Goal: Transaction & Acquisition: Purchase product/service

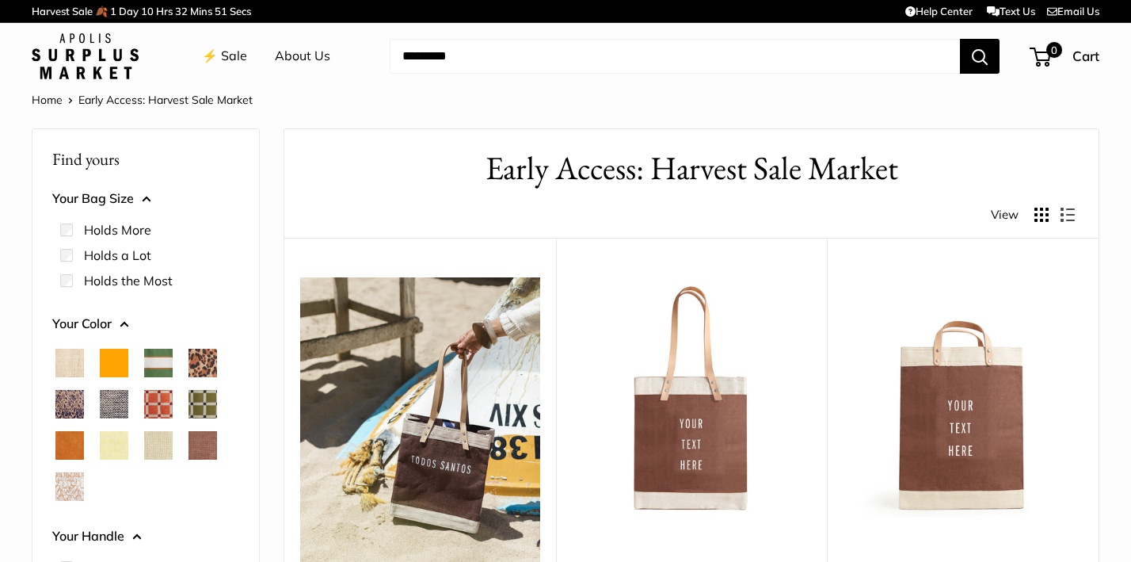
click at [234, 48] on link "⚡️ Sale" at bounding box center [224, 56] width 45 height 24
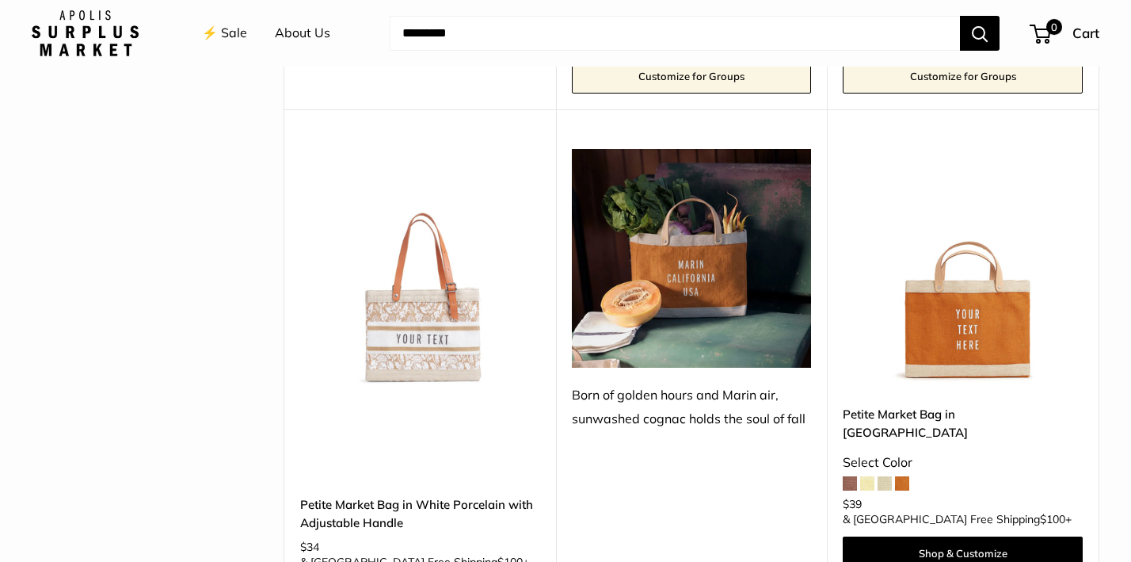
scroll to position [2160, 0]
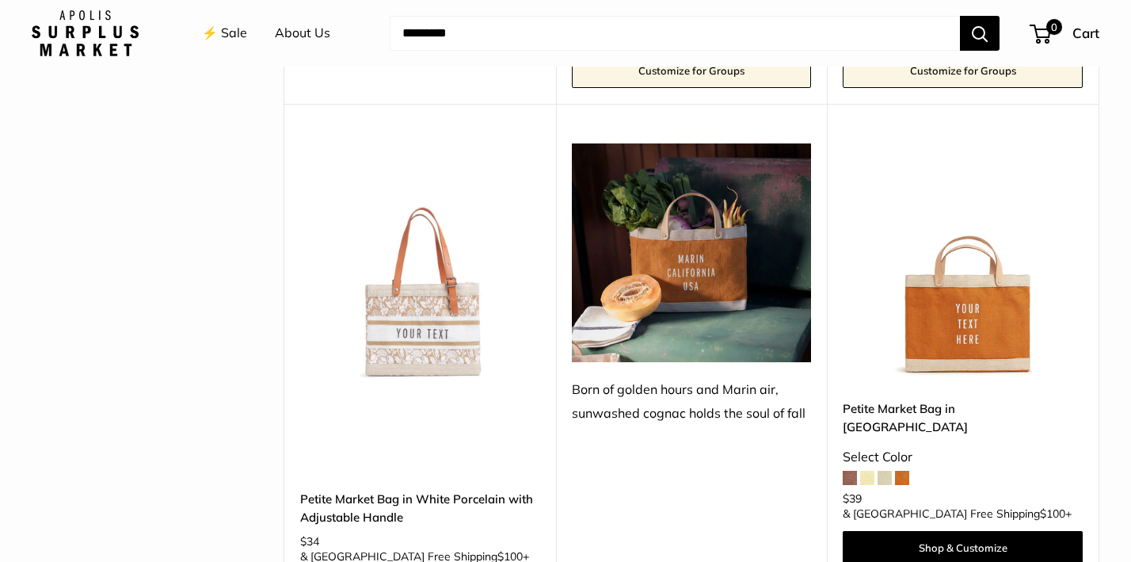
click at [0, 0] on img at bounding box center [0, 0] width 0 height 0
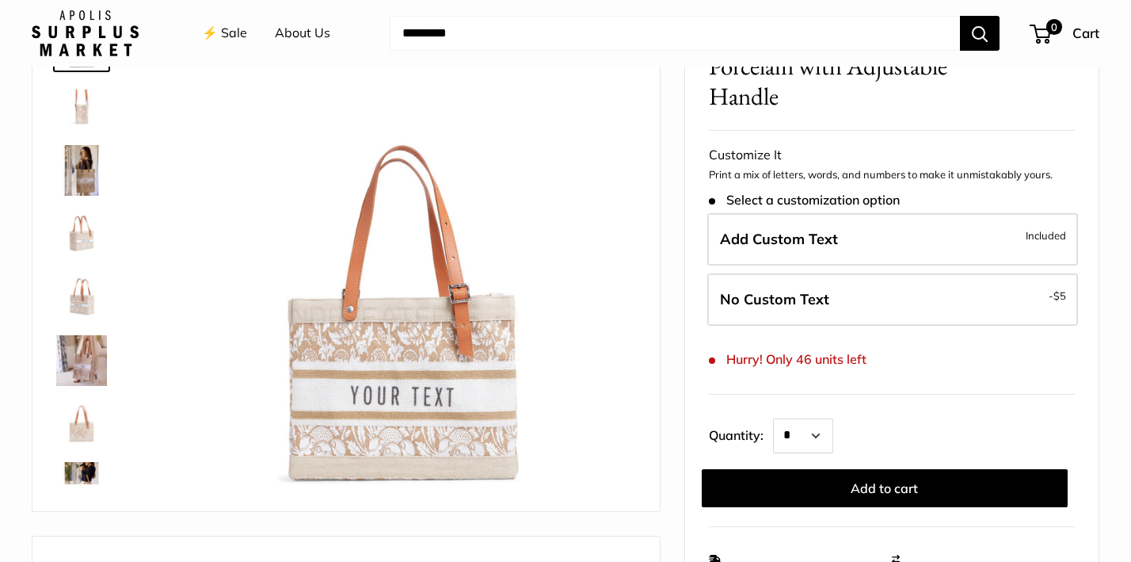
scroll to position [137, 0]
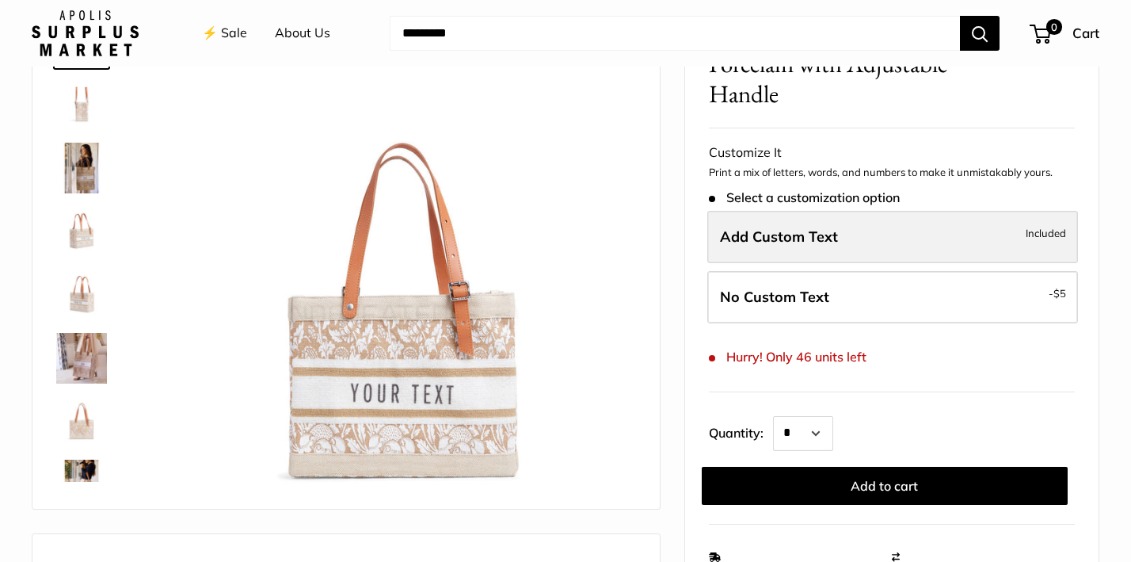
click at [816, 234] on span "Add Custom Text" at bounding box center [779, 236] width 118 height 18
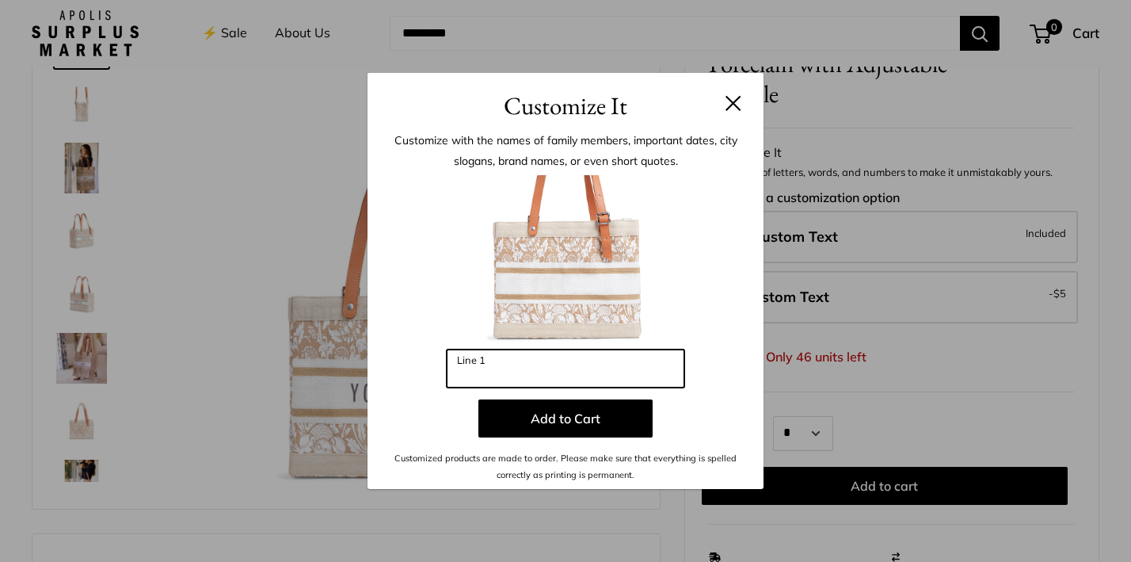
click at [563, 368] on input "Line 1" at bounding box center [566, 368] width 238 height 38
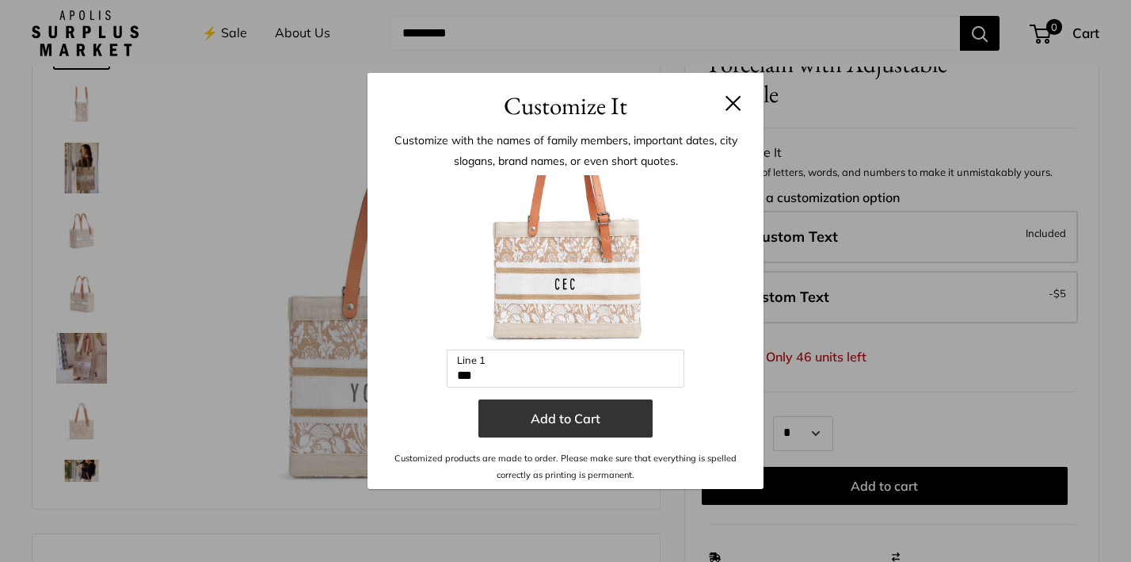
click at [570, 419] on button "Add to Cart" at bounding box center [565, 418] width 174 height 38
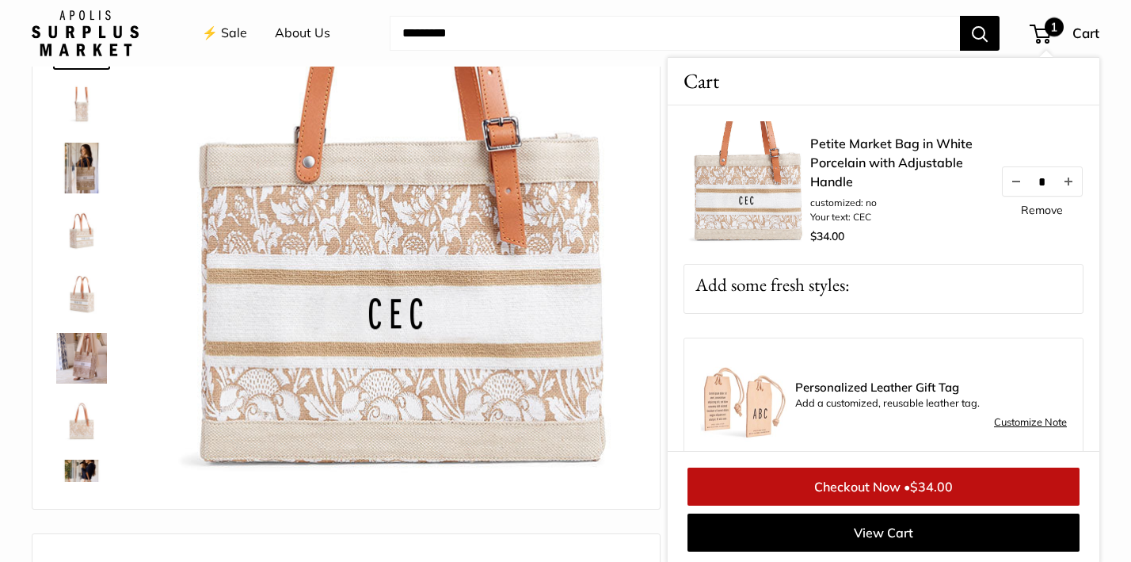
click at [78, 350] on img at bounding box center [81, 358] width 51 height 51
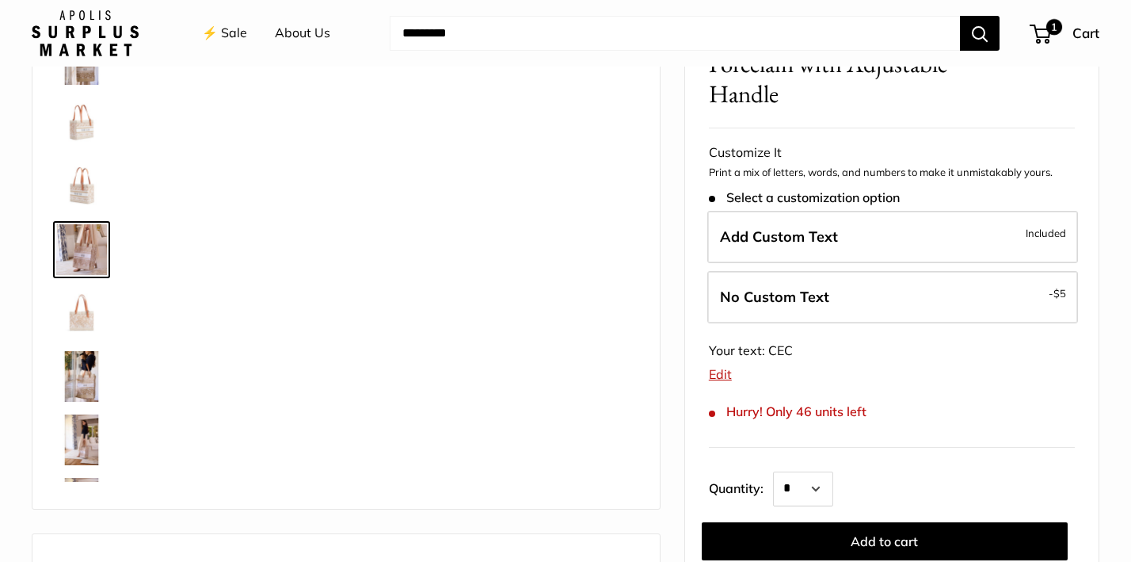
scroll to position [112, 0]
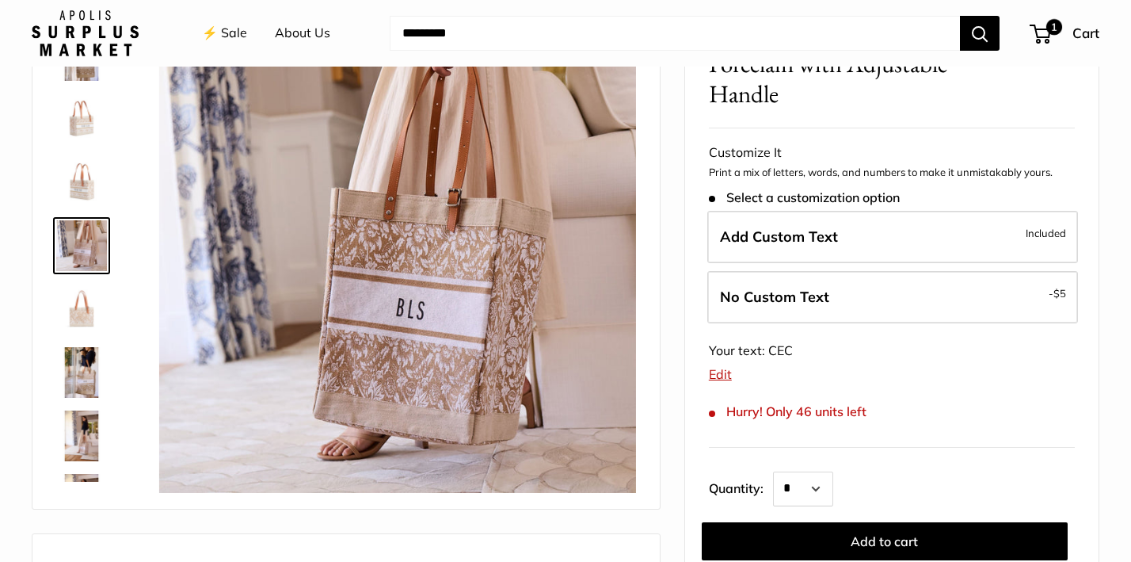
click at [86, 183] on img at bounding box center [81, 182] width 51 height 51
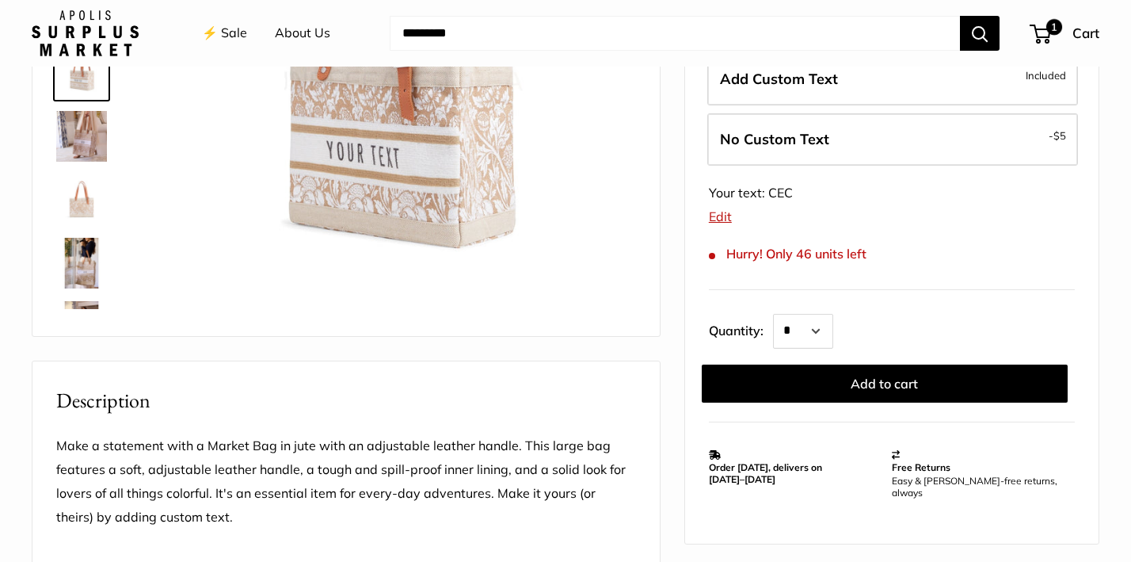
scroll to position [323, 0]
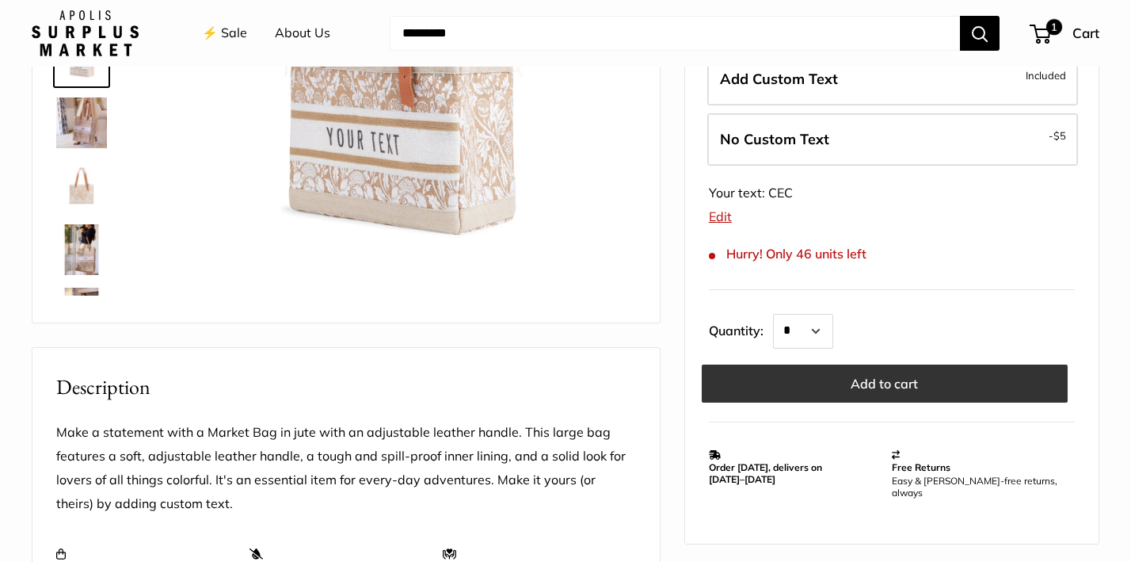
click at [875, 369] on button "Add to cart" at bounding box center [885, 383] width 366 height 38
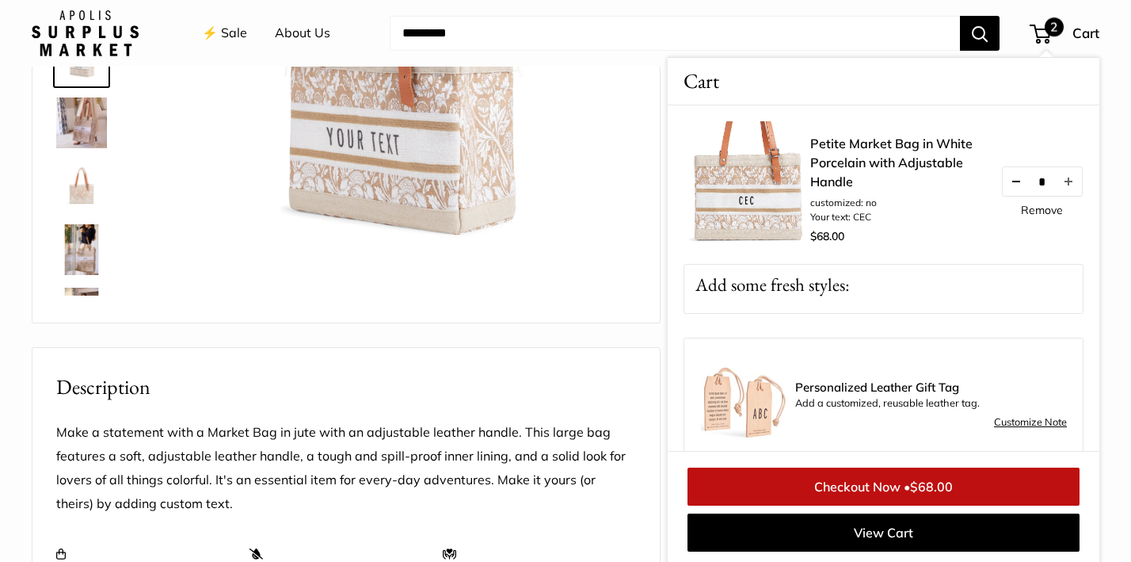
click at [1011, 183] on button "Decrease quantity by 1" at bounding box center [1016, 181] width 27 height 29
click at [1040, 209] on link "Remove" at bounding box center [1042, 209] width 42 height 11
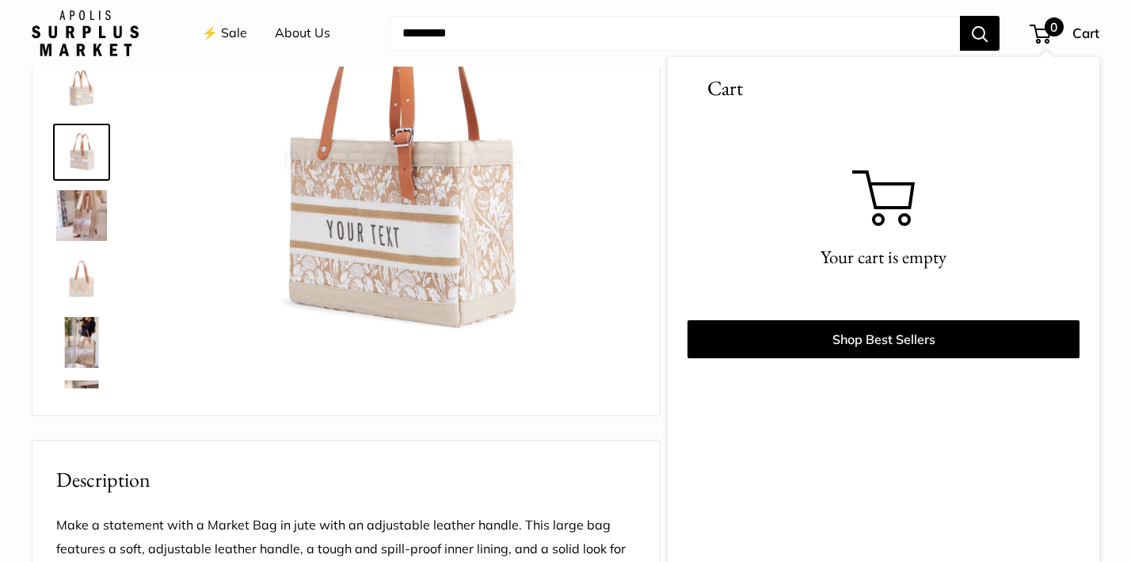
click at [398, 148] on img at bounding box center [397, 160] width 477 height 477
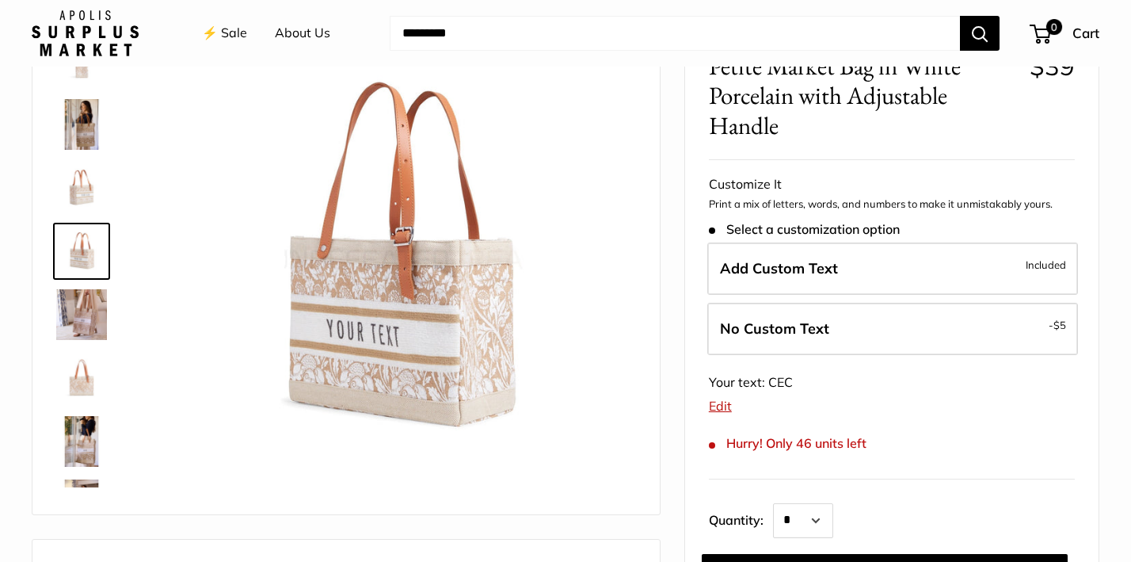
scroll to position [135, 0]
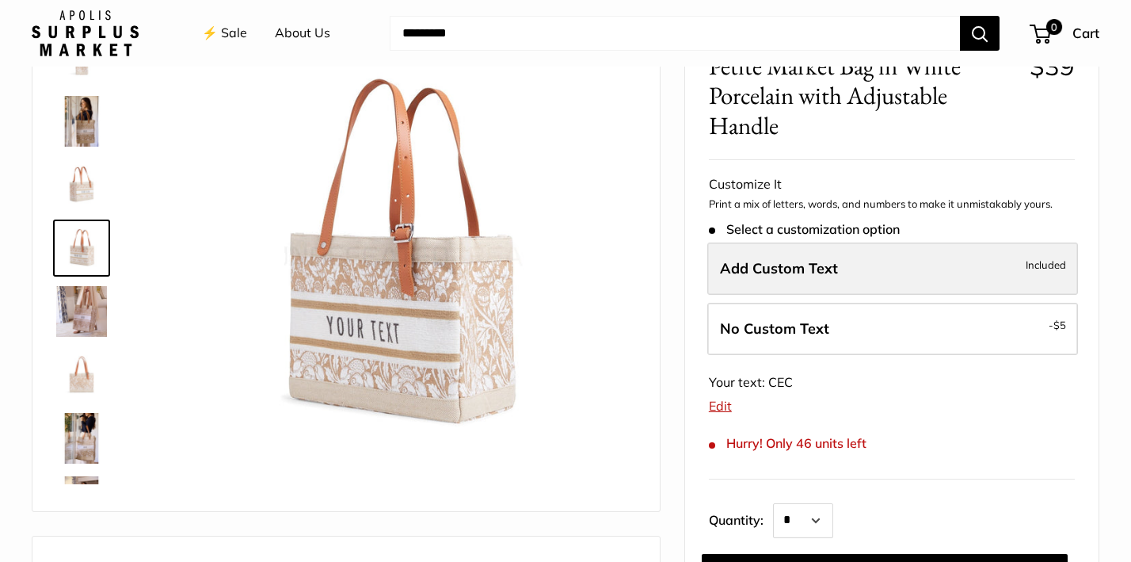
click at [833, 263] on span "Add Custom Text" at bounding box center [779, 268] width 118 height 18
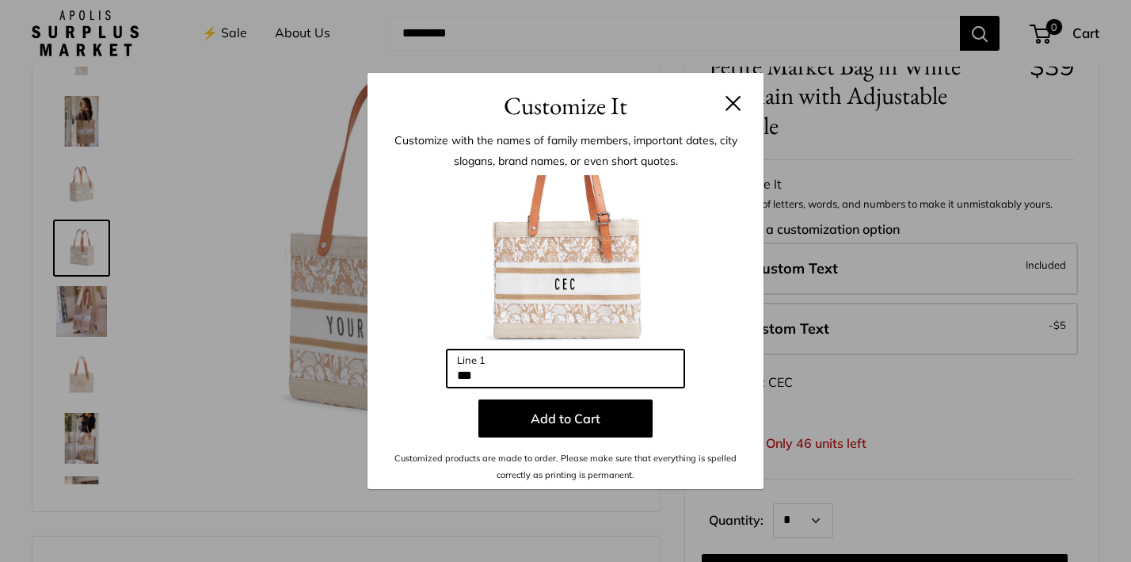
click at [474, 376] on input "***" at bounding box center [566, 368] width 238 height 38
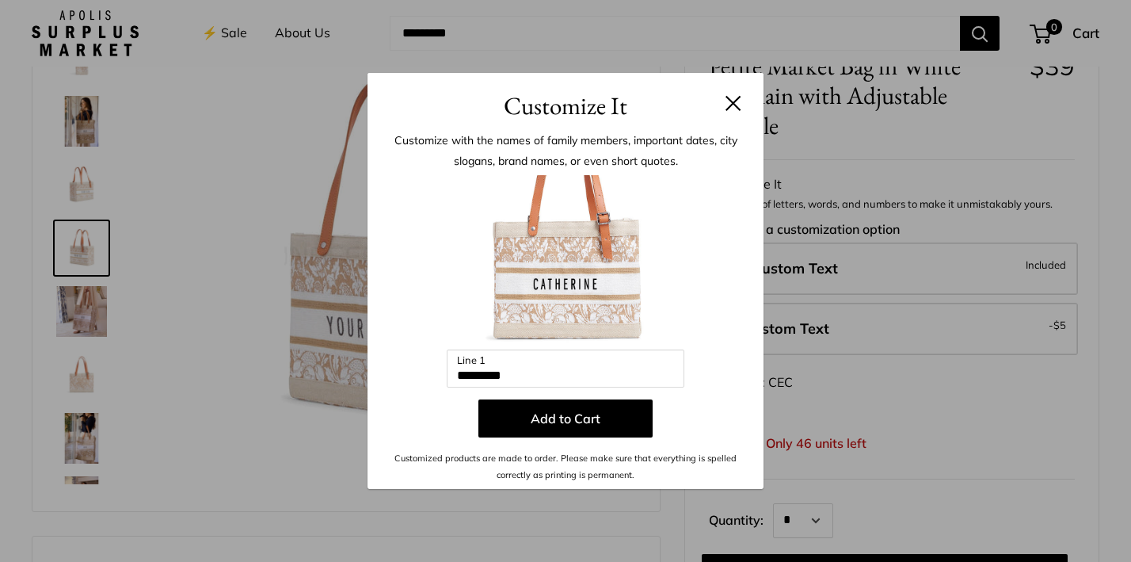
click at [824, 322] on div "Customize It Customize with the names of family members, important dates, city …" at bounding box center [565, 281] width 1131 height 562
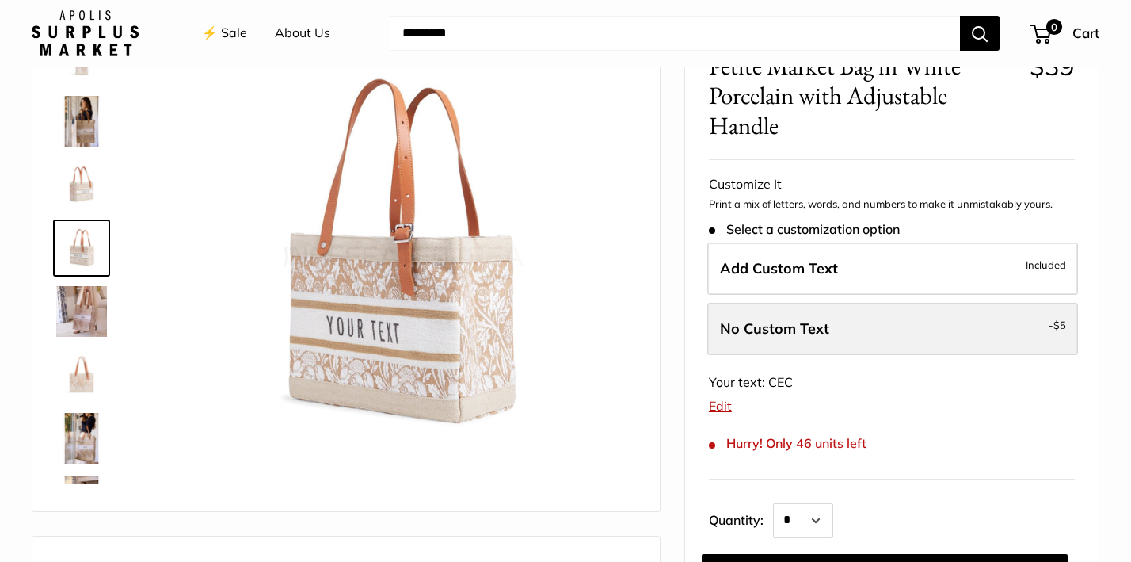
click at [807, 325] on span "No Custom Text" at bounding box center [774, 328] width 109 height 18
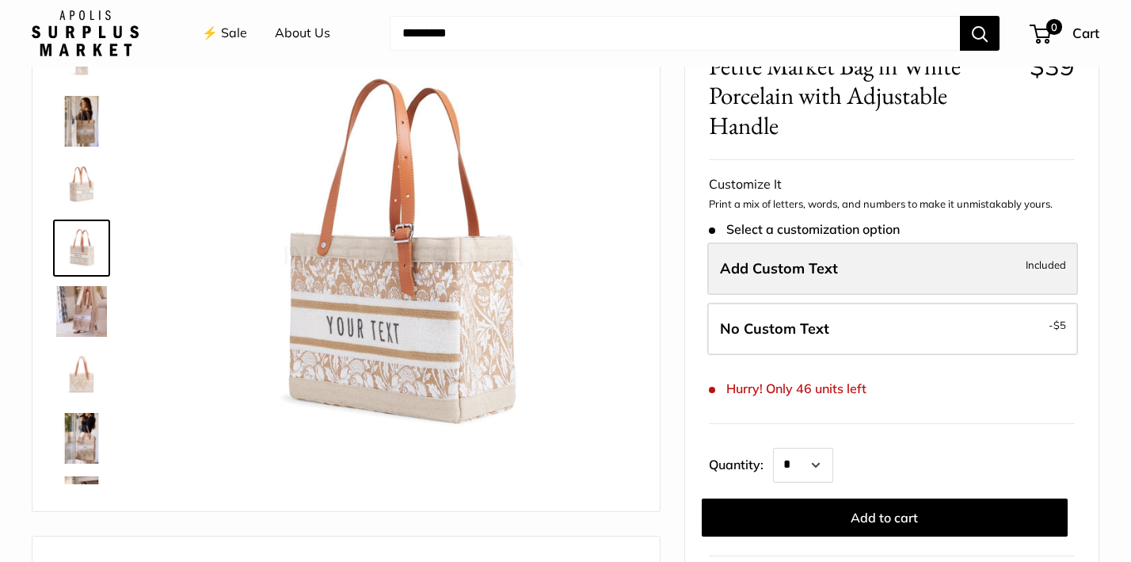
click at [806, 262] on span "Add Custom Text" at bounding box center [779, 268] width 118 height 18
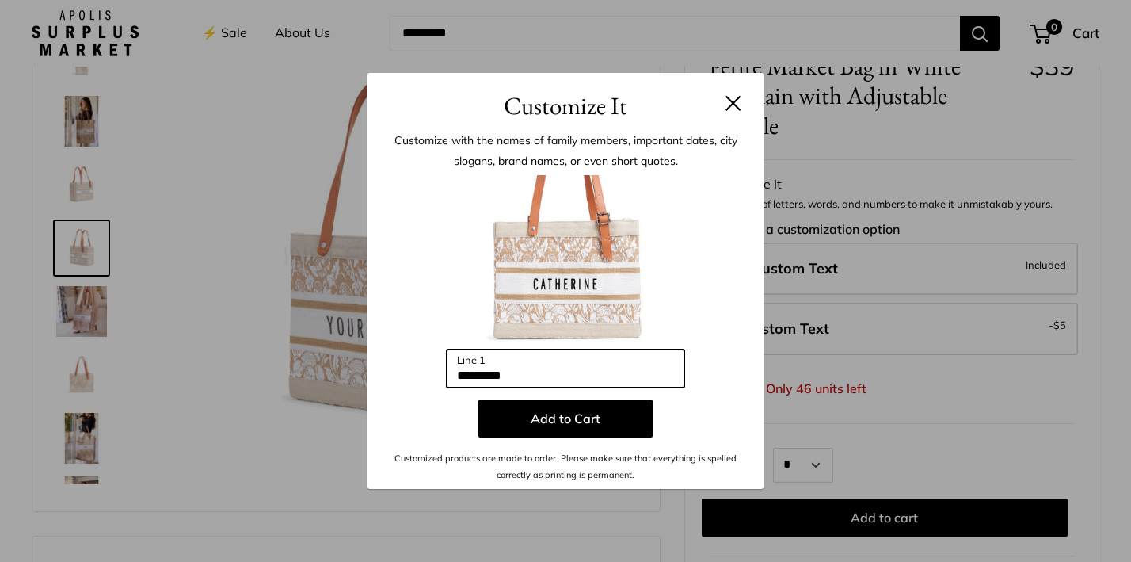
drag, startPoint x: 531, startPoint y: 372, endPoint x: 465, endPoint y: 369, distance: 65.8
click at [466, 371] on input "*********" at bounding box center [566, 368] width 238 height 38
type input "**"
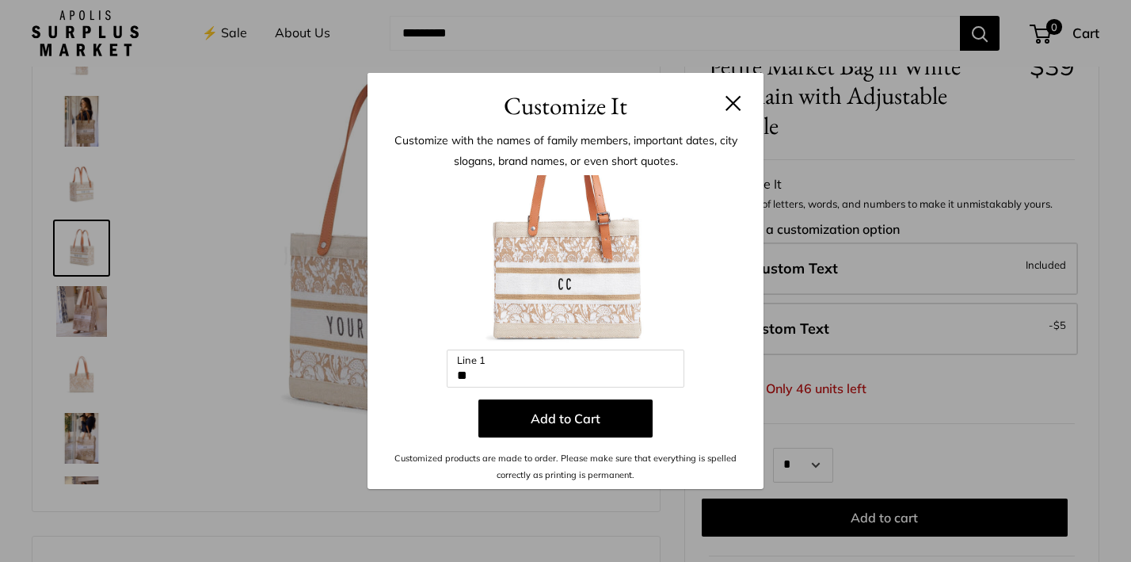
click at [925, 121] on div "Customize It Customize with the names of family members, important dates, city …" at bounding box center [565, 281] width 1131 height 562
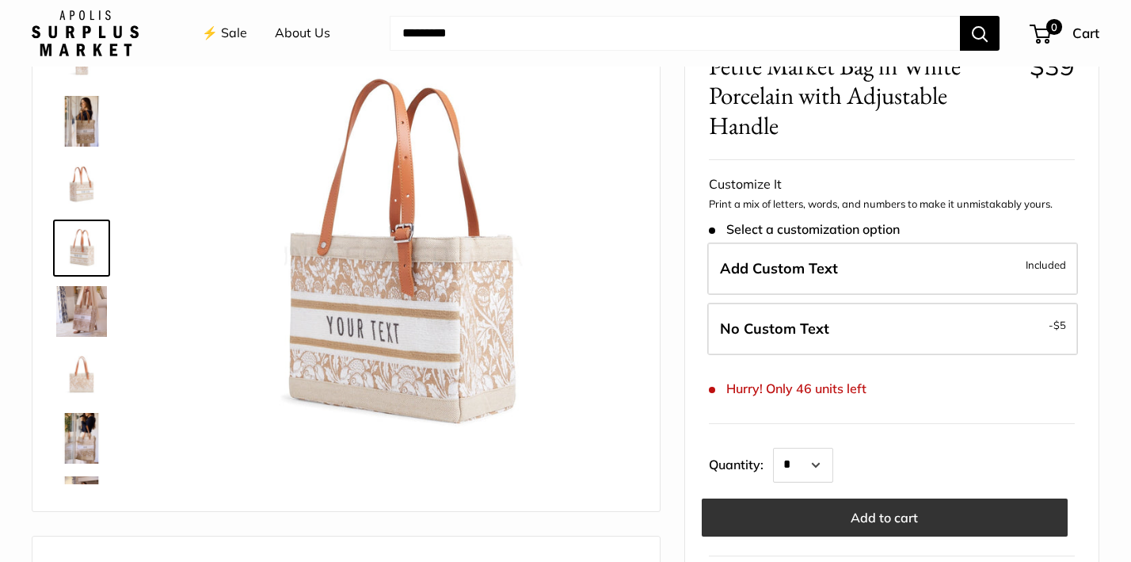
click at [881, 511] on button "Add to cart" at bounding box center [885, 517] width 366 height 38
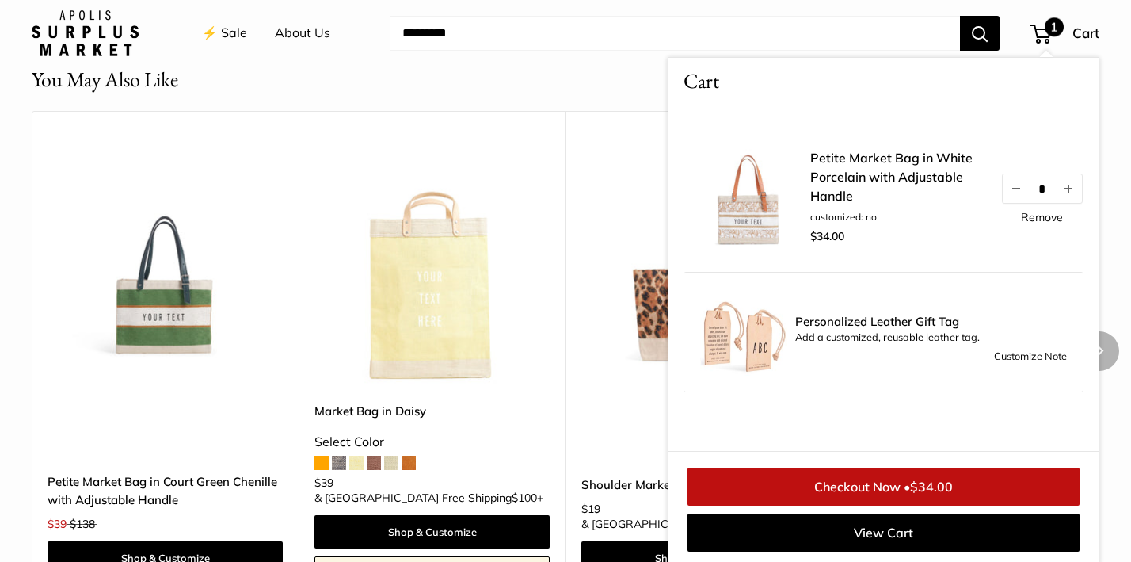
scroll to position [1342, 0]
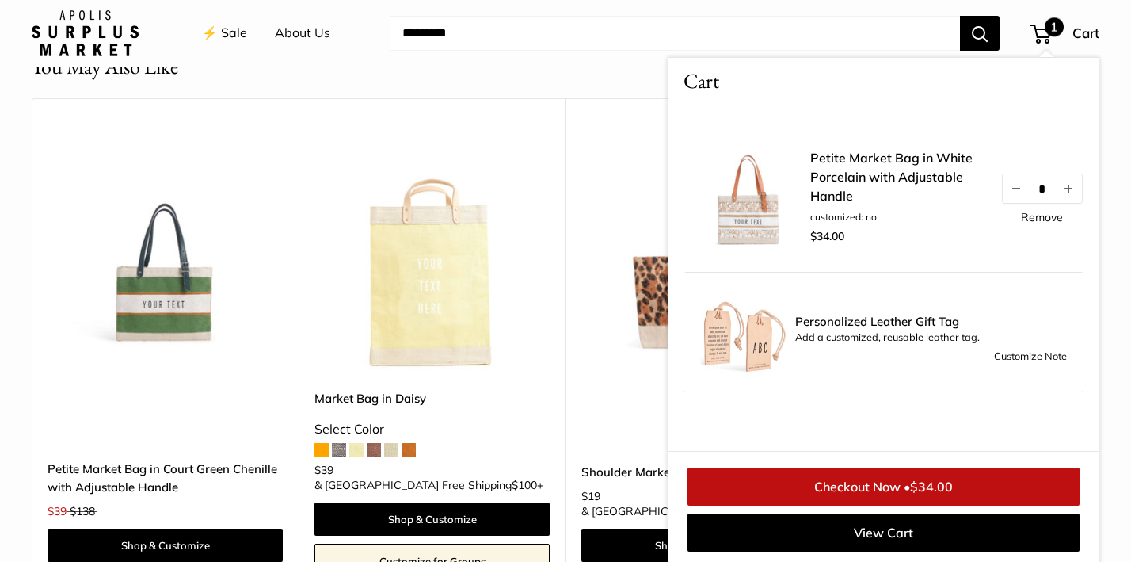
click at [790, 36] on input "Search..." at bounding box center [675, 33] width 570 height 35
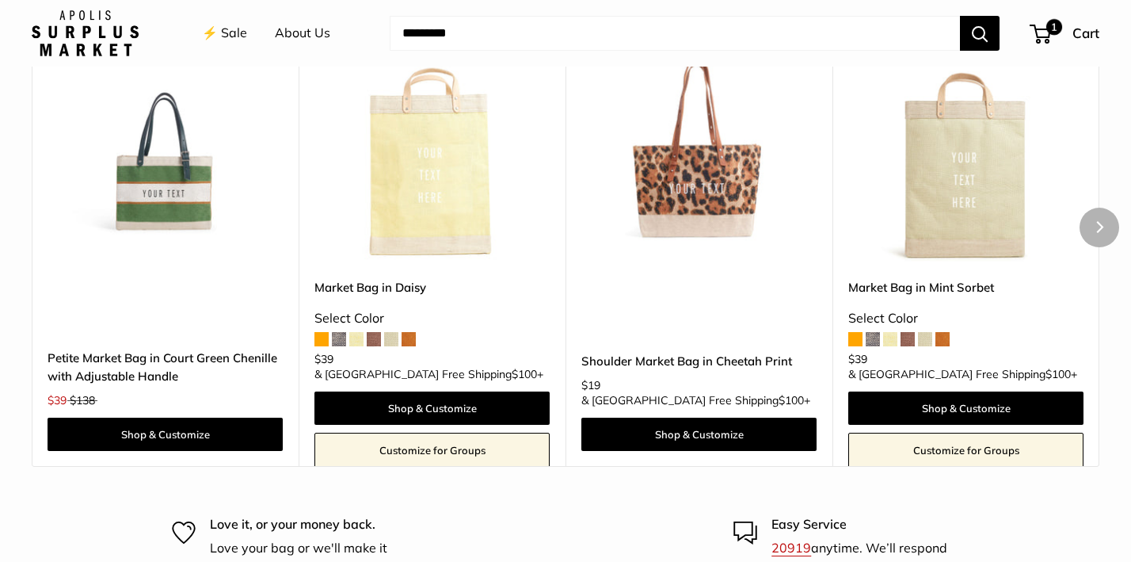
scroll to position [1425, 0]
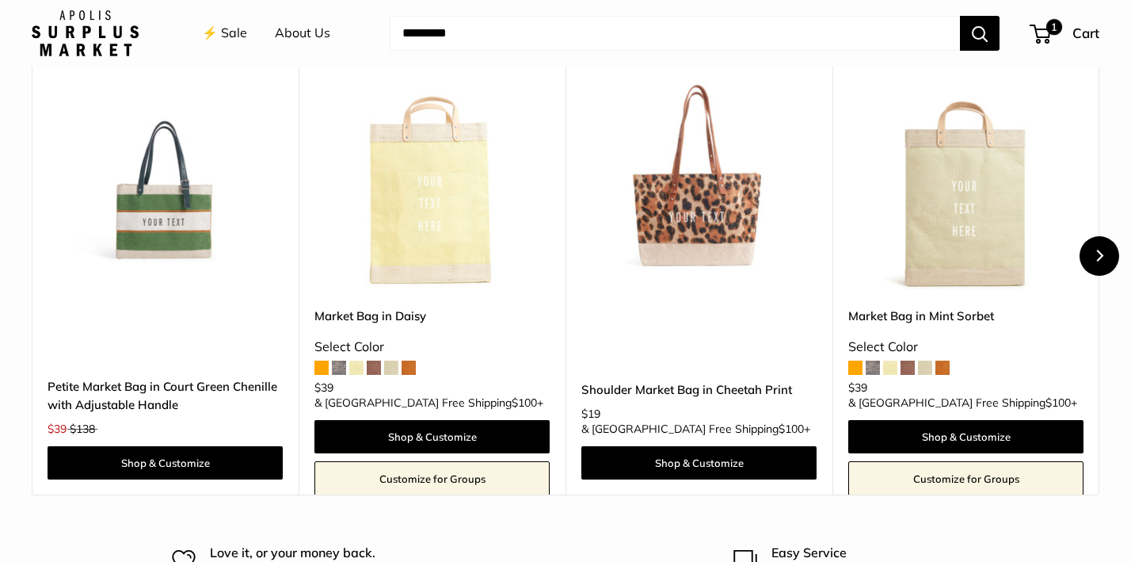
click at [1107, 248] on button "Next" at bounding box center [1099, 256] width 40 height 40
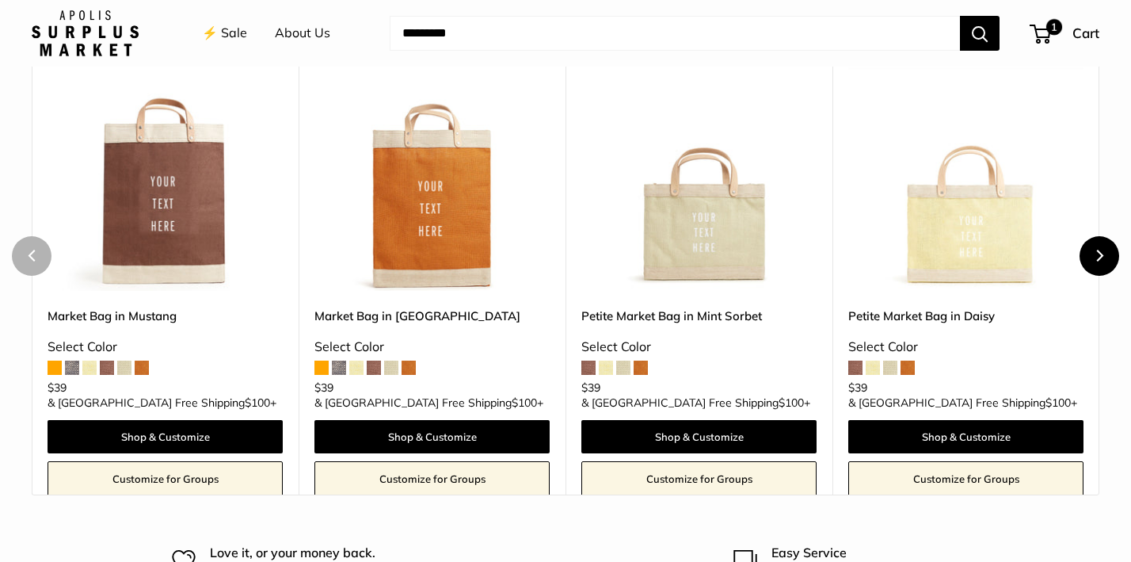
click at [1107, 255] on button "Next" at bounding box center [1099, 256] width 40 height 40
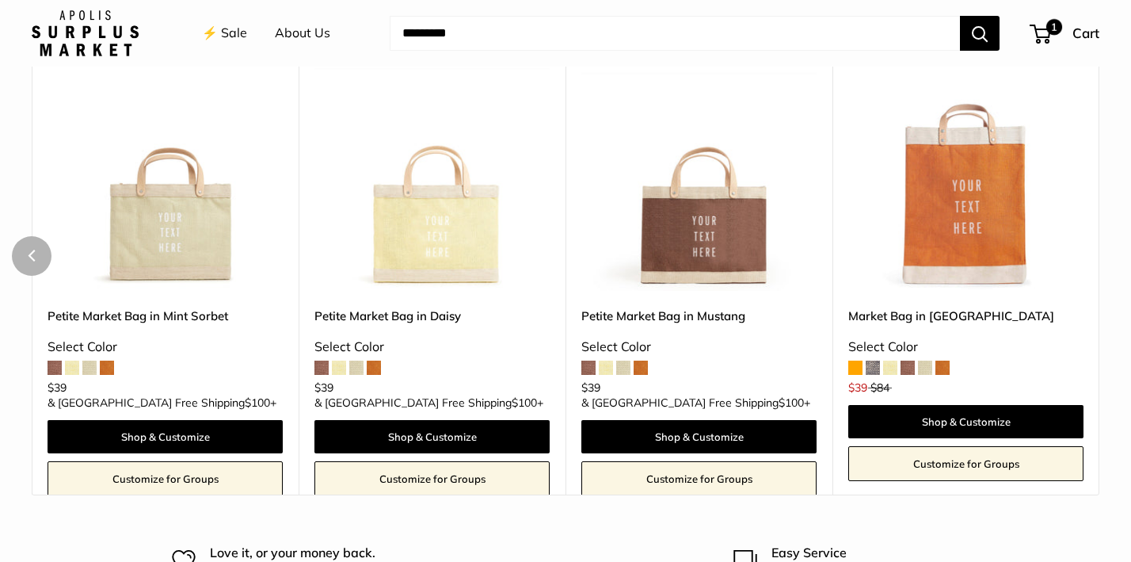
click at [1107, 255] on div "You May Also Like Upgrade: Next Day Fulfillment New Save $99 Petite Market Bag …" at bounding box center [565, 232] width 1131 height 526
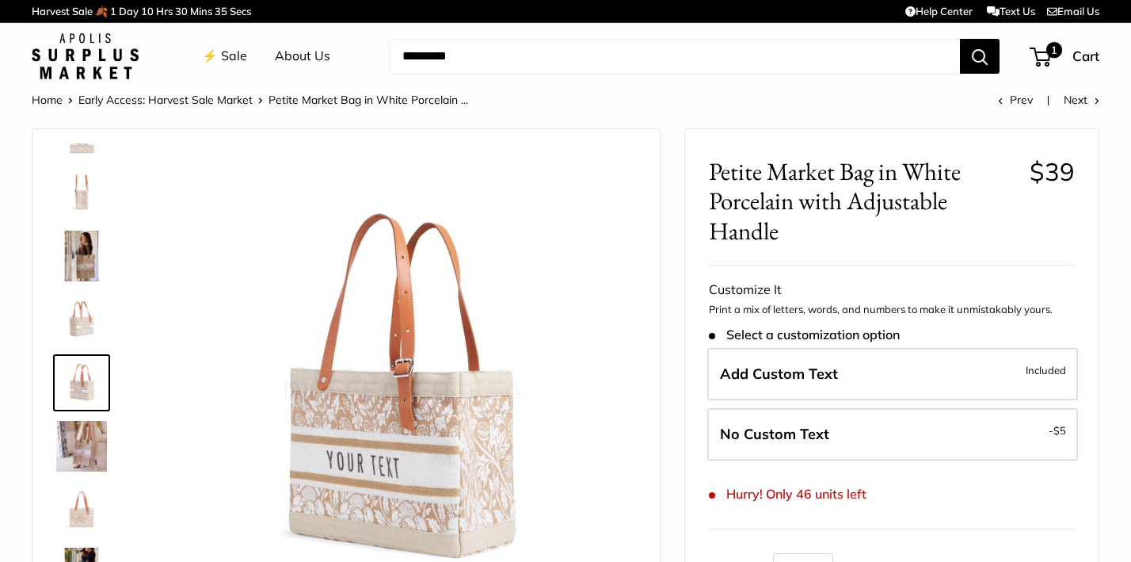
scroll to position [0, 0]
click at [227, 54] on link "⚡️ Sale" at bounding box center [224, 56] width 45 height 24
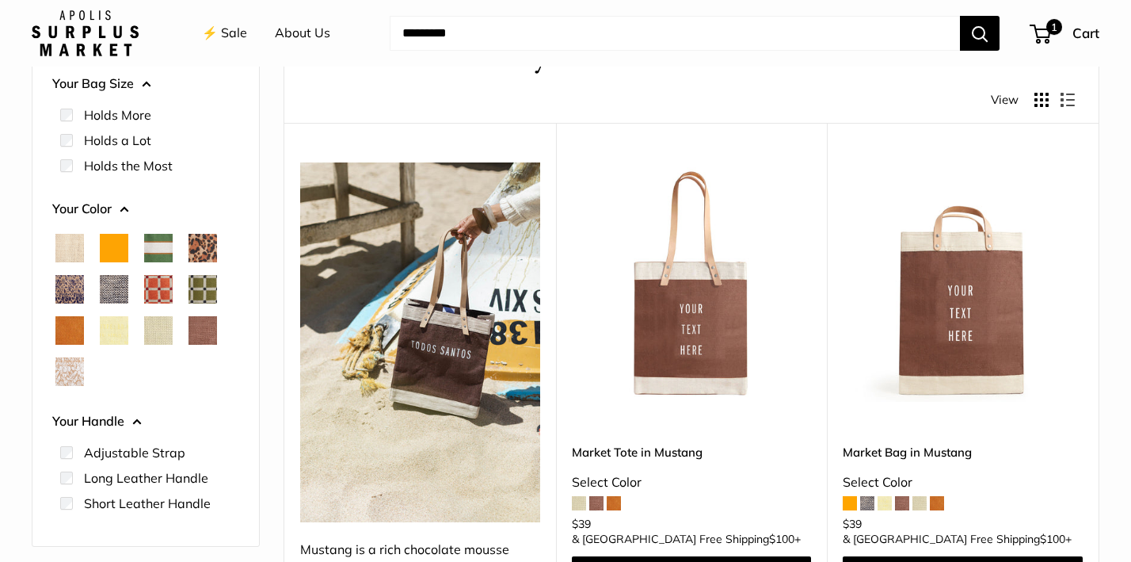
scroll to position [116, 0]
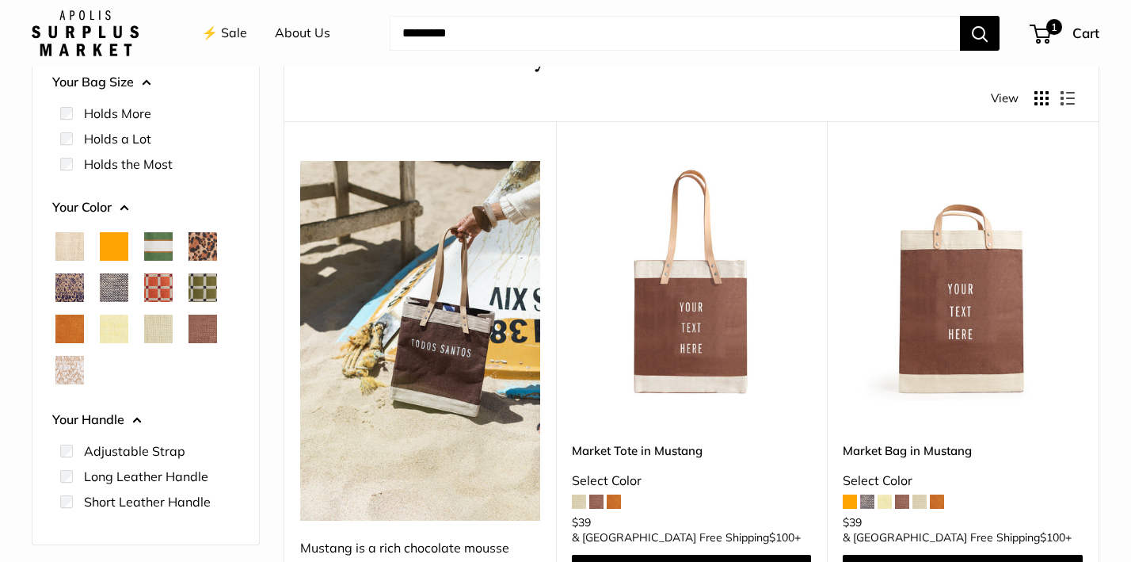
click at [201, 274] on span "Chenille Window Sage" at bounding box center [202, 287] width 29 height 29
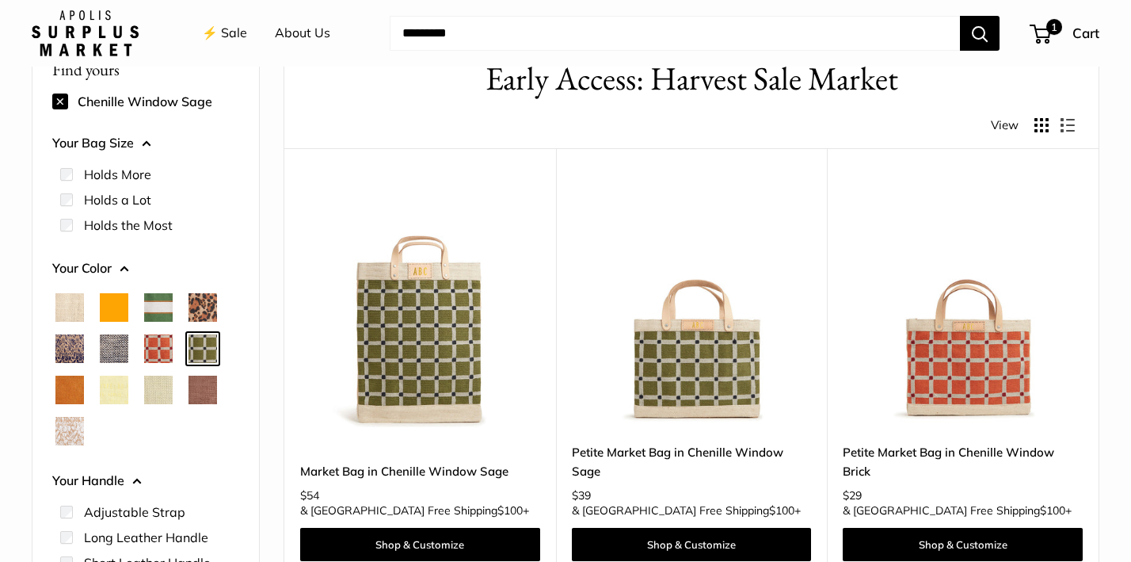
scroll to position [84, 0]
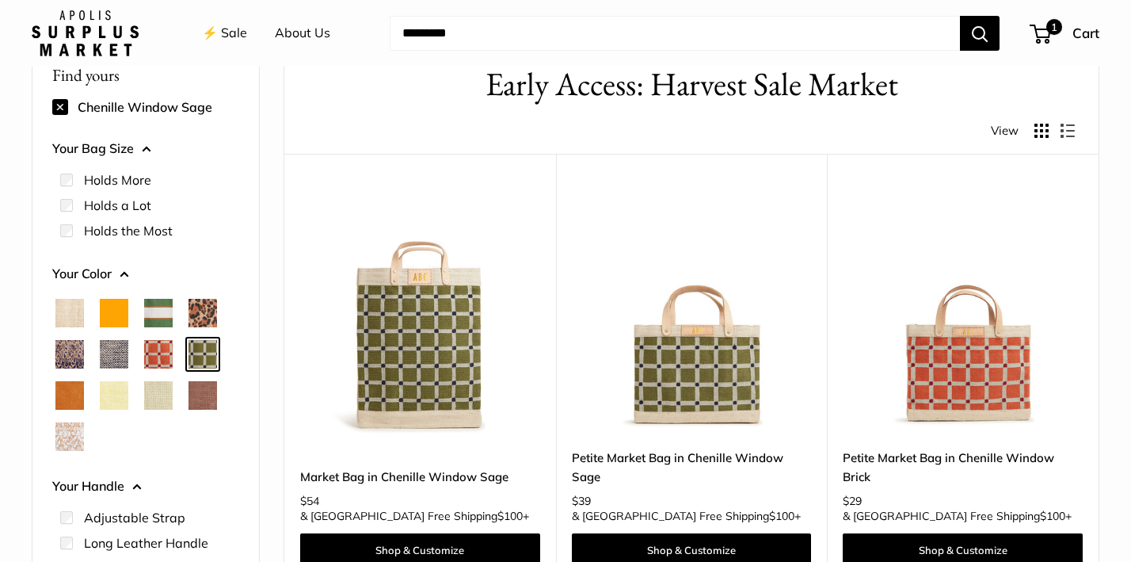
click at [158, 348] on span "Chenille Window Brick" at bounding box center [158, 354] width 29 height 29
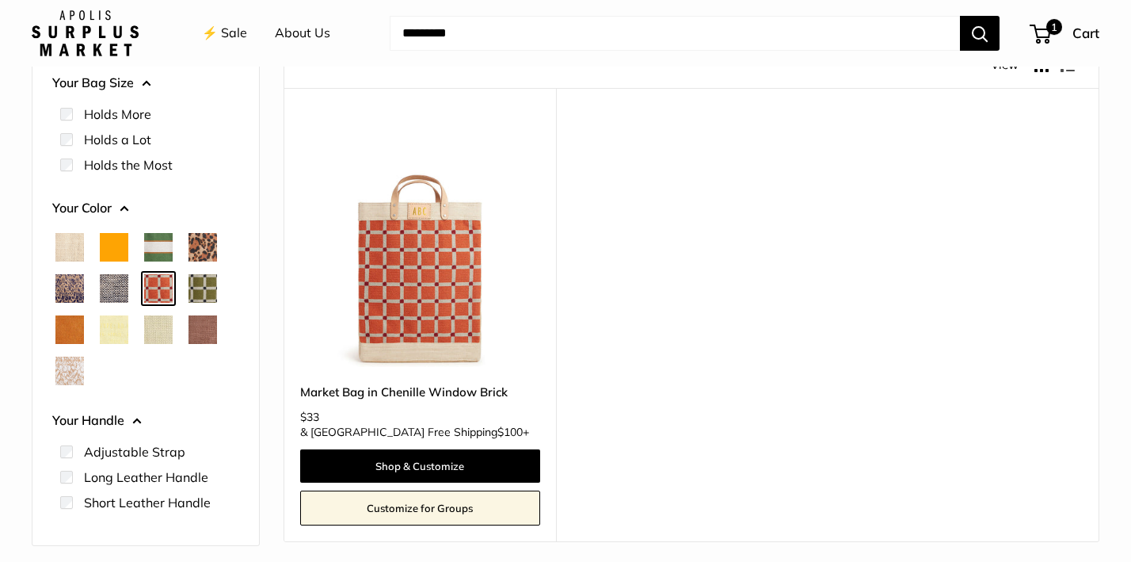
scroll to position [150, 0]
click at [197, 246] on span "Cheetah" at bounding box center [202, 247] width 29 height 29
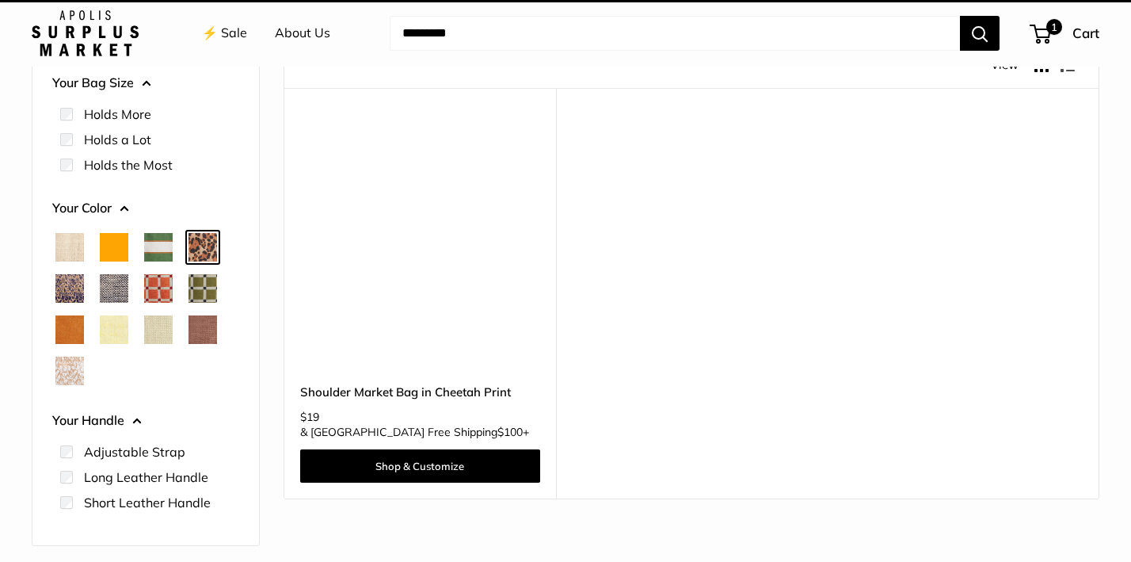
scroll to position [42, 0]
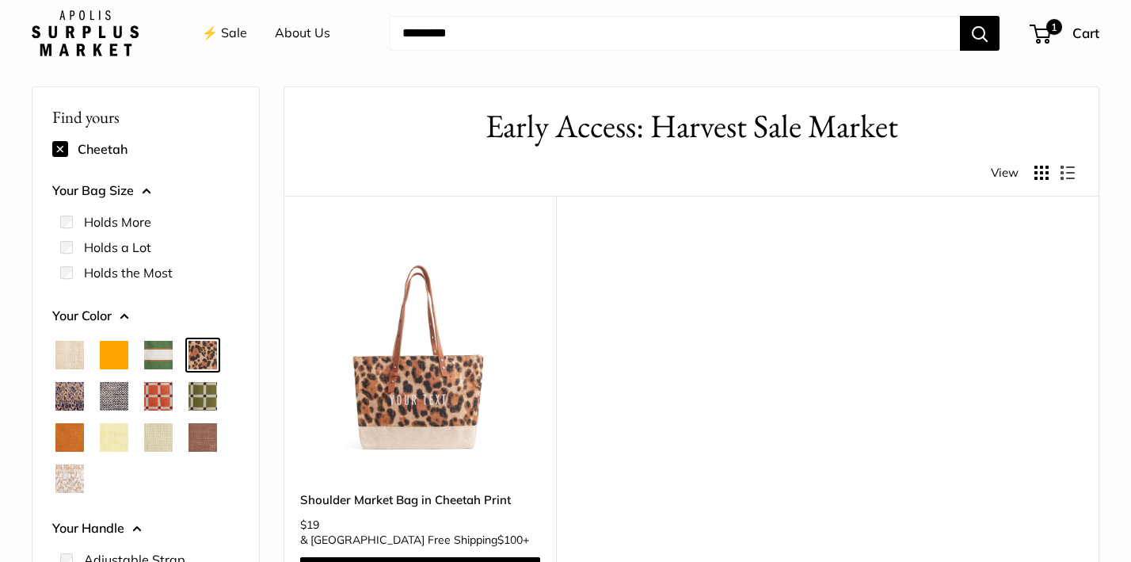
click at [57, 400] on span "Blue Porcelain" at bounding box center [69, 396] width 29 height 29
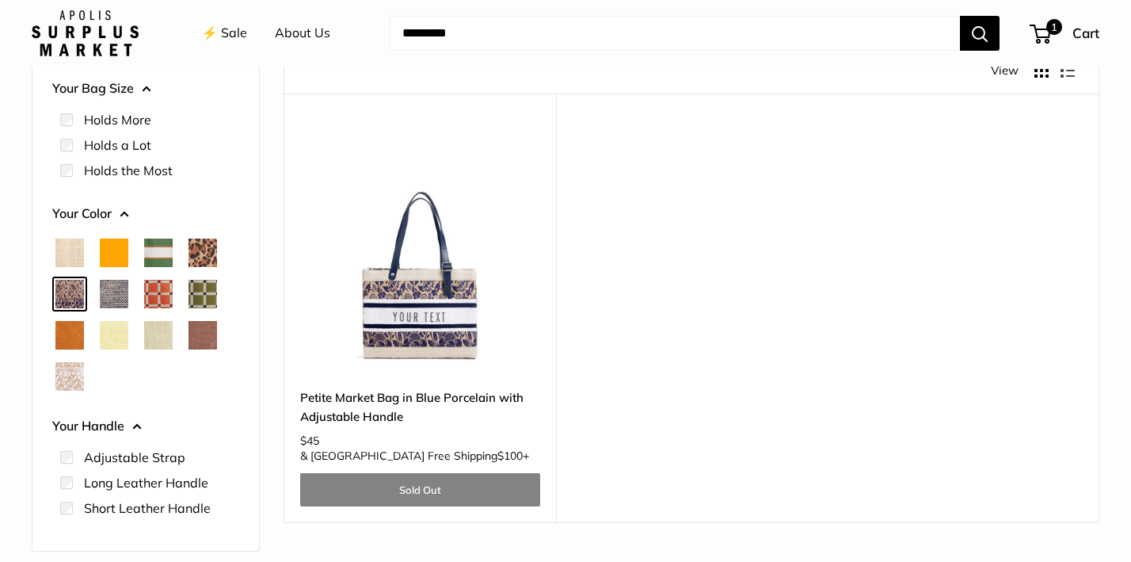
scroll to position [154, 0]
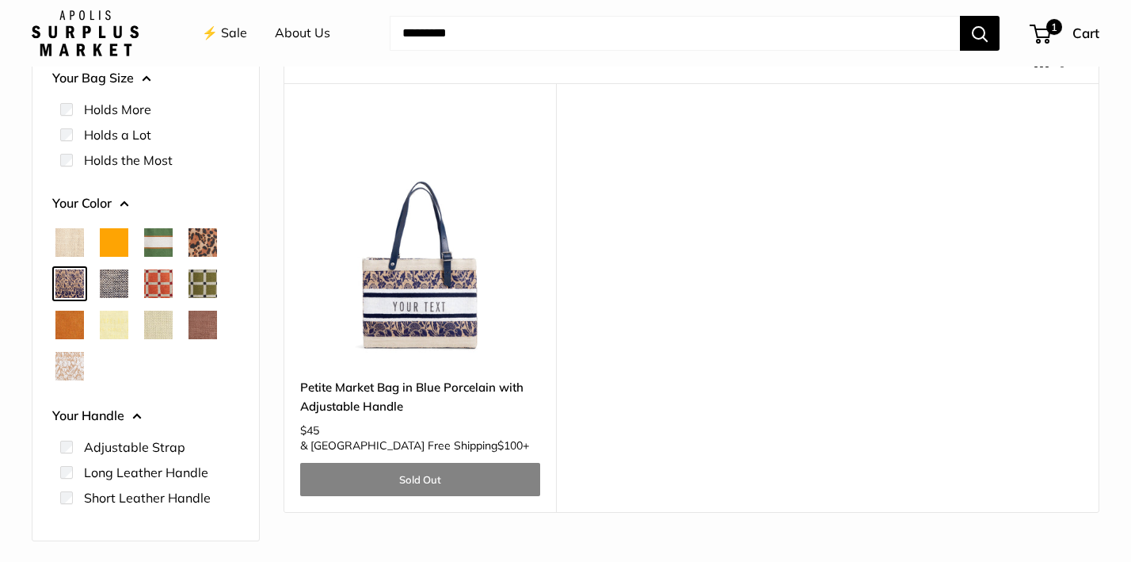
click at [120, 279] on span "Chambray" at bounding box center [114, 283] width 29 height 29
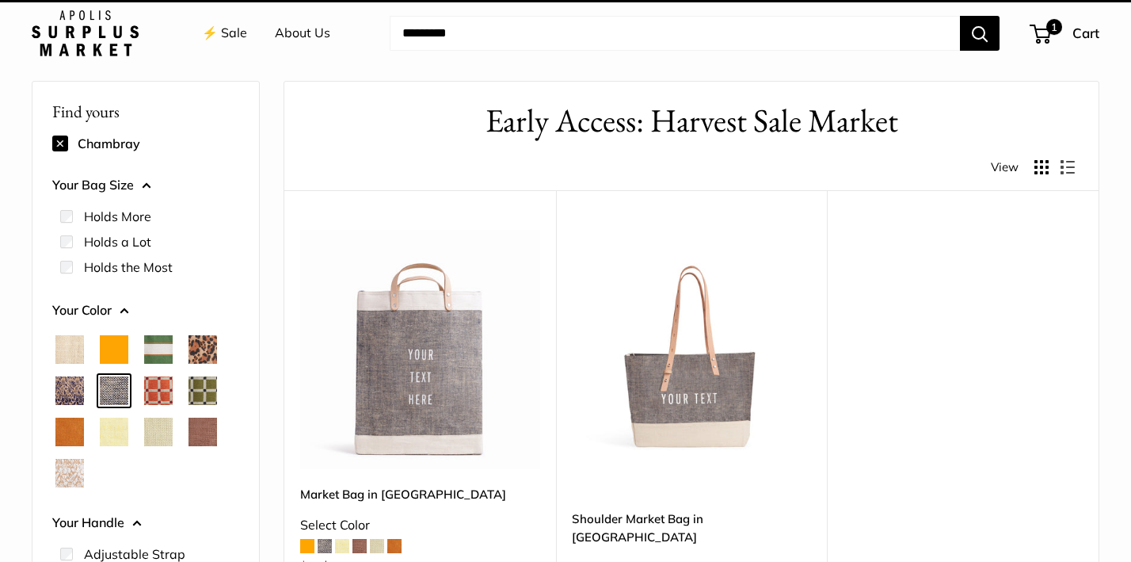
scroll to position [42, 0]
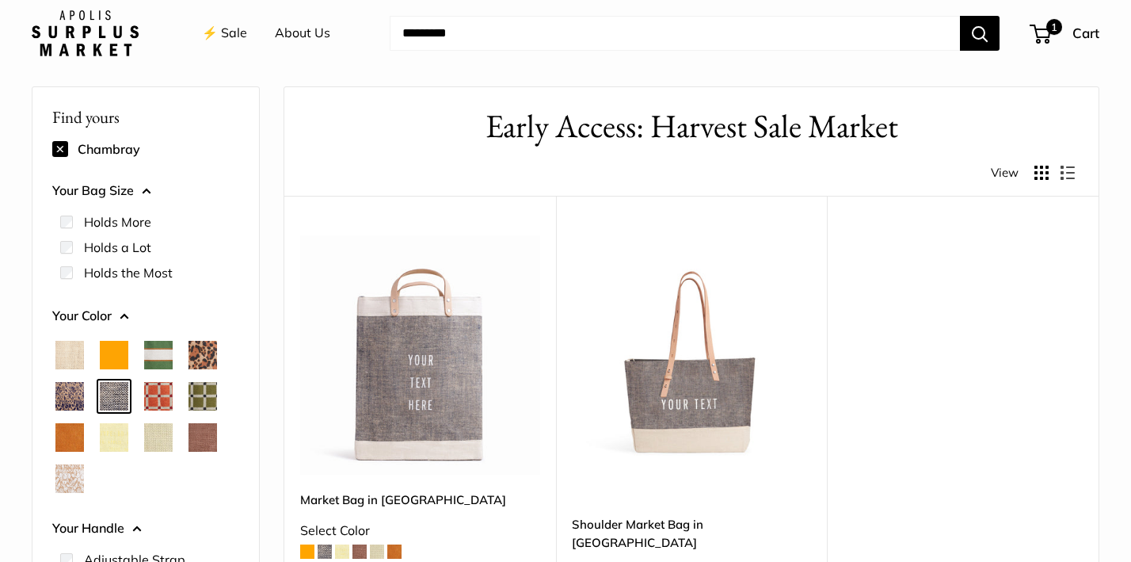
click at [156, 357] on span "Court Green" at bounding box center [158, 355] width 29 height 29
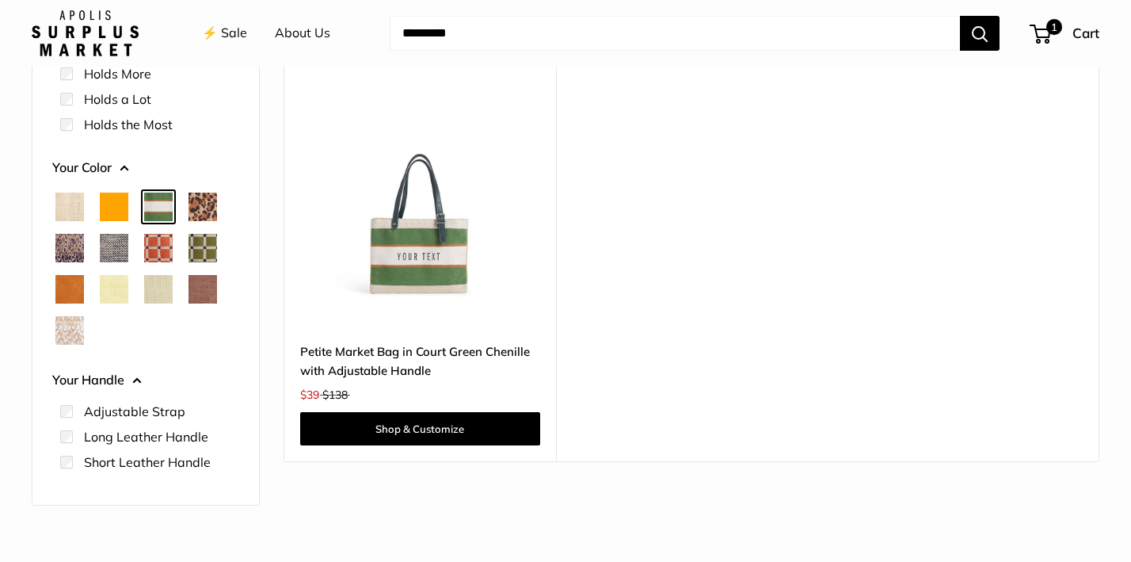
scroll to position [210, 0]
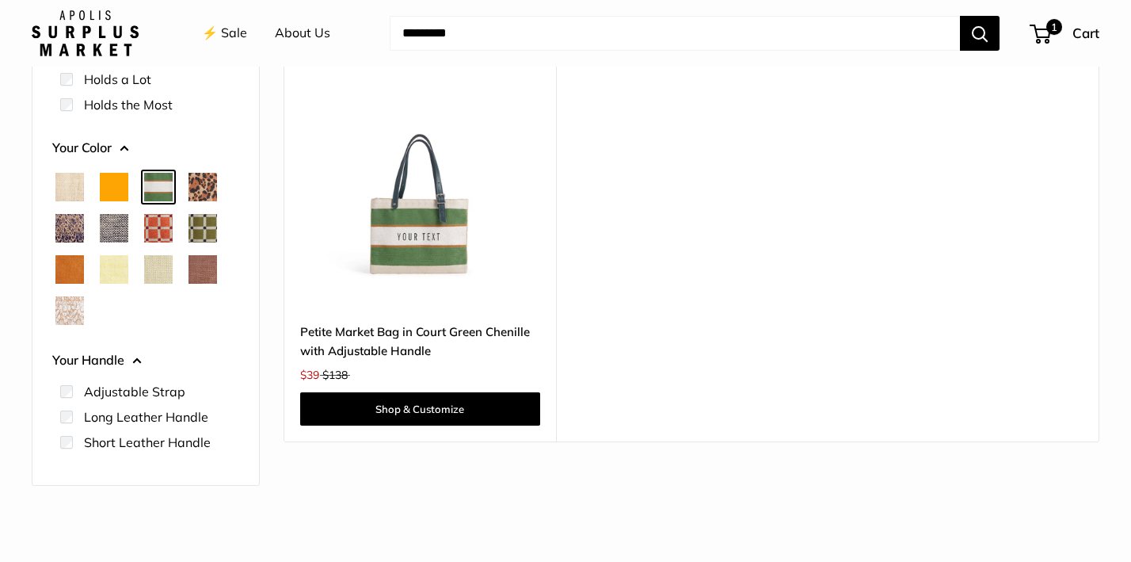
click at [67, 223] on span "Blue Porcelain" at bounding box center [69, 228] width 29 height 29
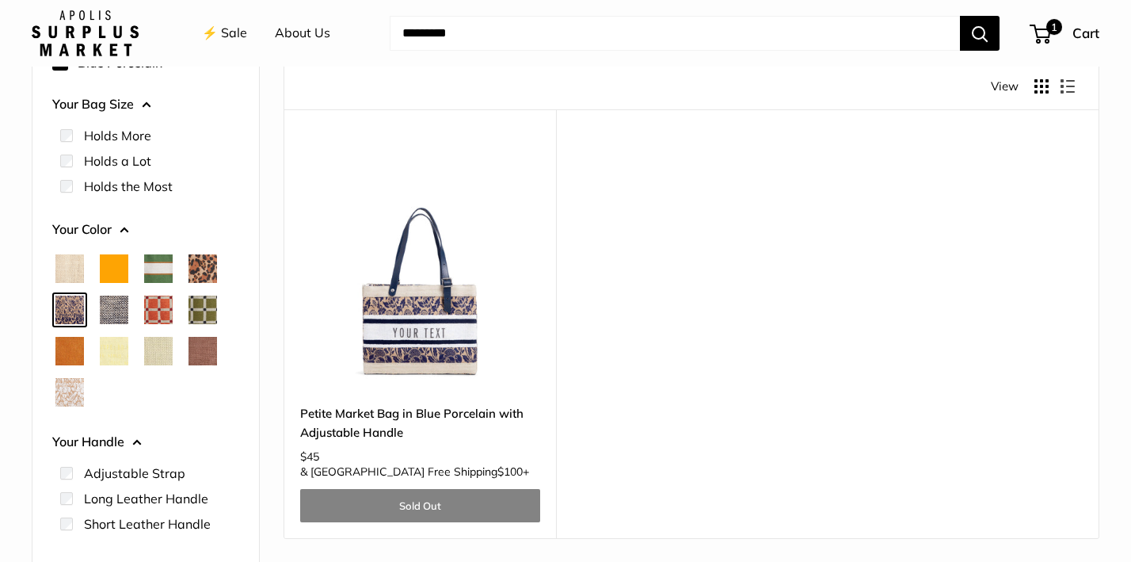
scroll to position [133, 0]
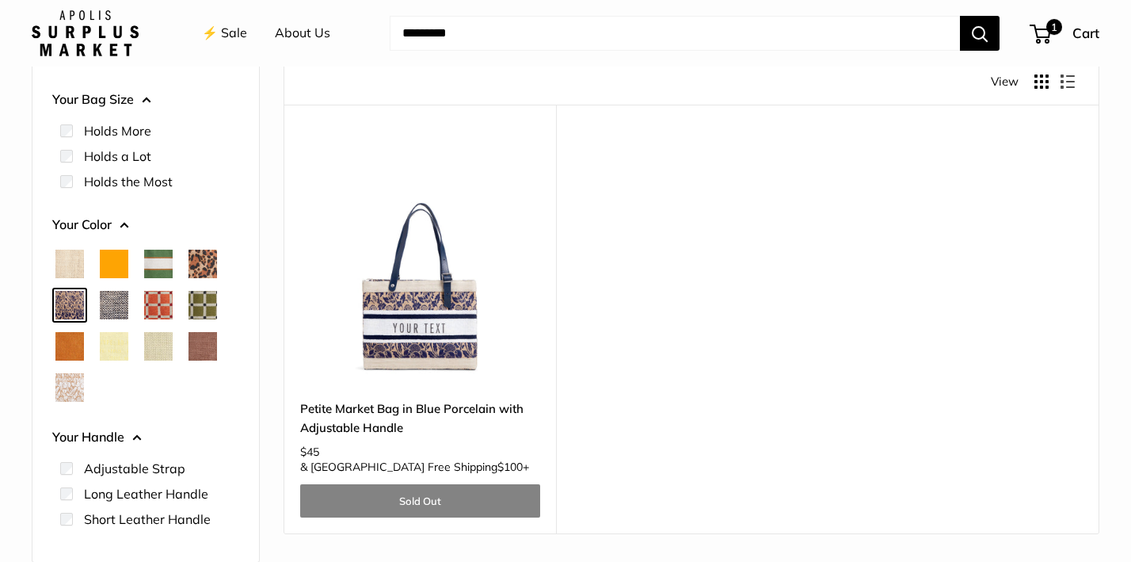
click at [77, 377] on span "White Porcelain" at bounding box center [69, 387] width 29 height 29
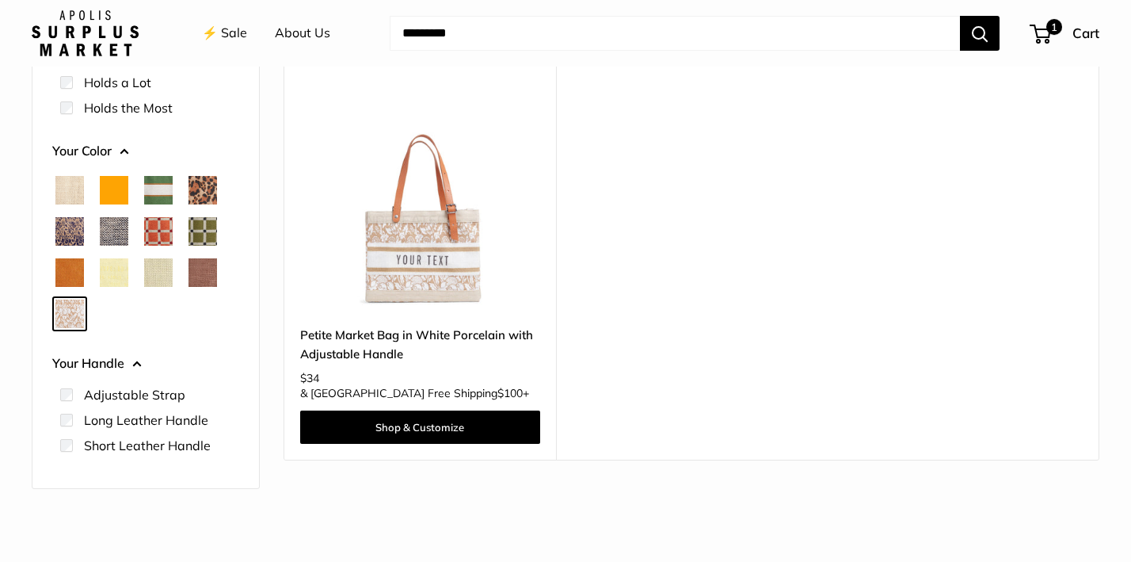
scroll to position [207, 0]
click at [108, 227] on span "Chambray" at bounding box center [114, 230] width 29 height 29
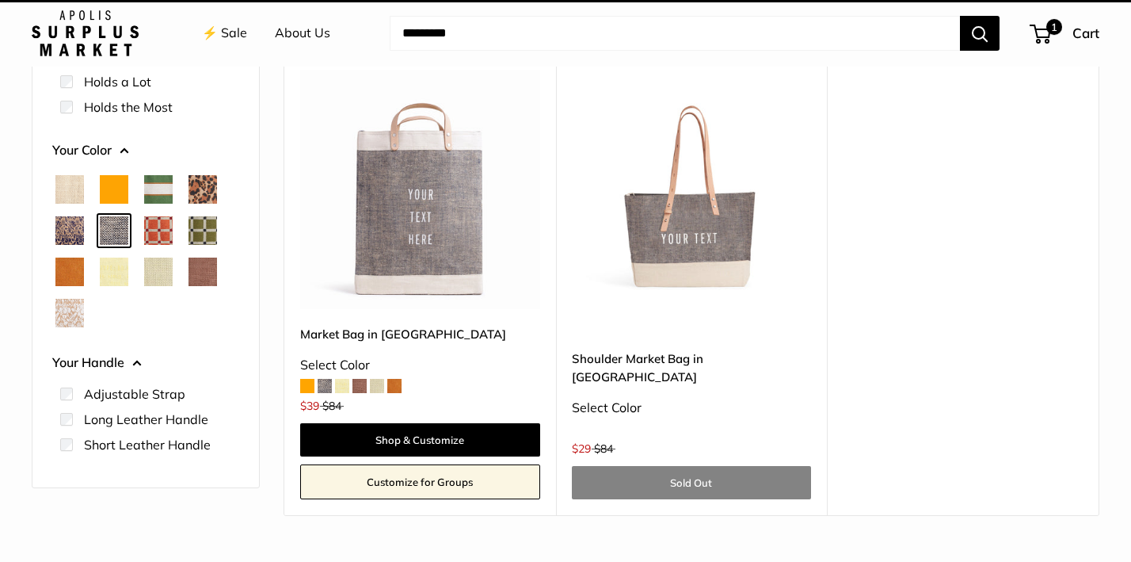
scroll to position [42, 0]
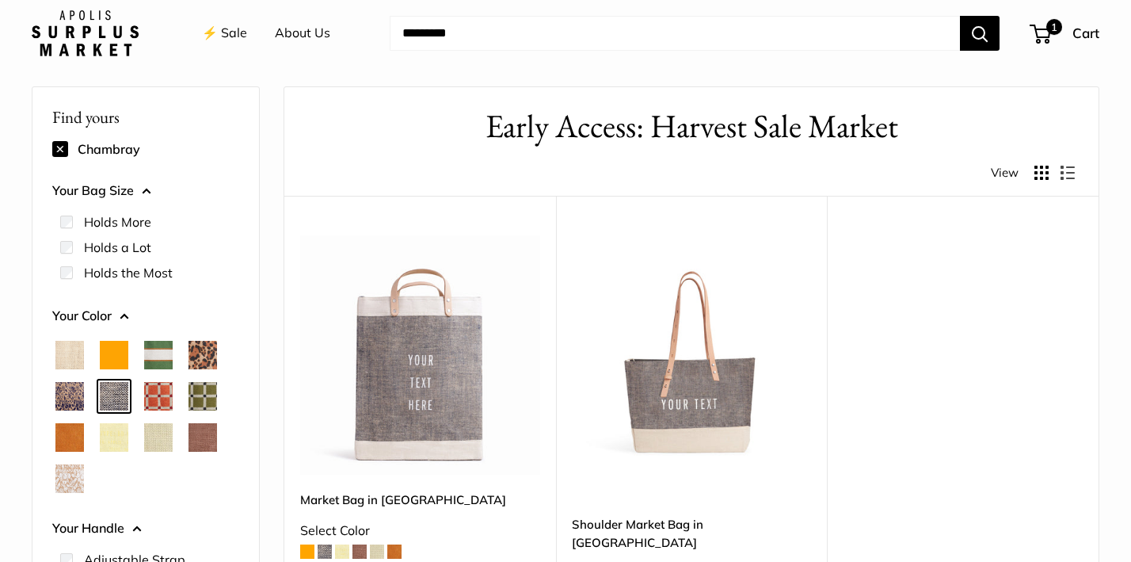
click at [69, 396] on span "Blue Porcelain" at bounding box center [69, 396] width 29 height 29
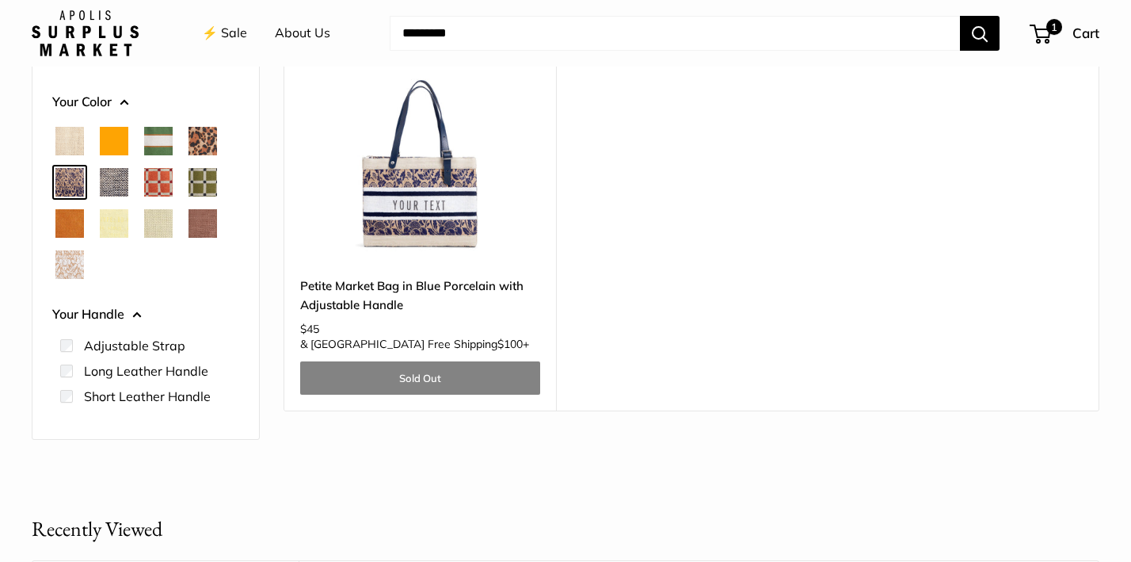
scroll to position [258, 0]
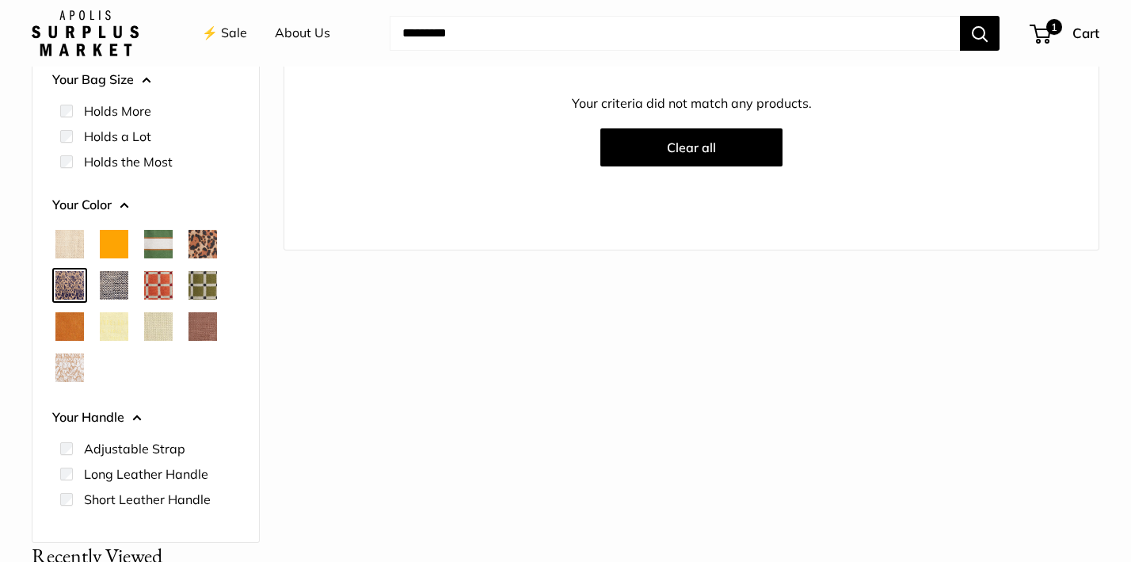
scroll to position [232, 0]
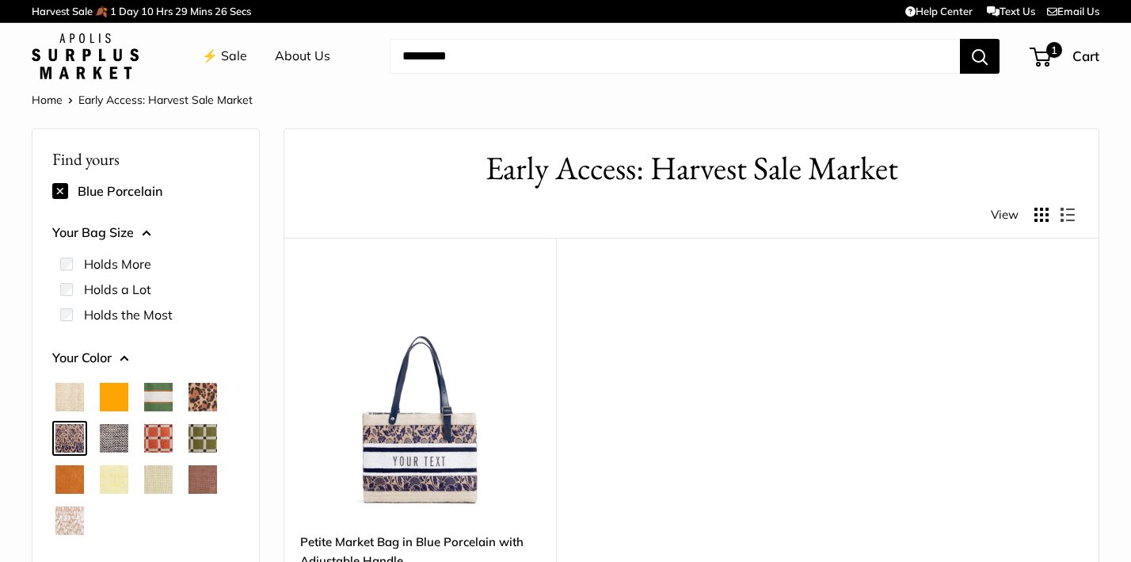
click at [0, 0] on img at bounding box center [0, 0] width 0 height 0
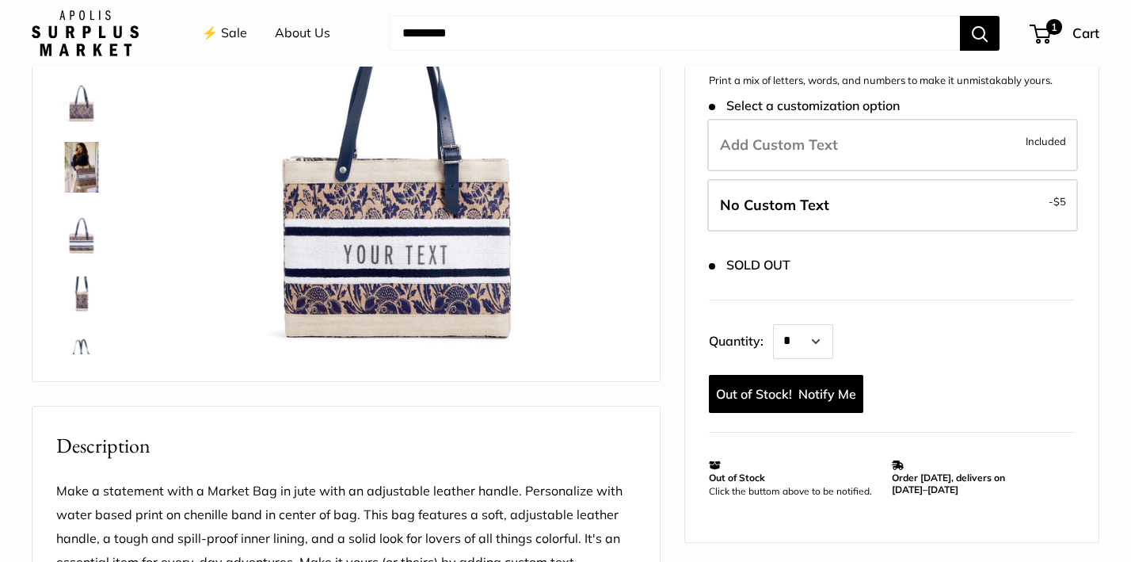
scroll to position [268, 0]
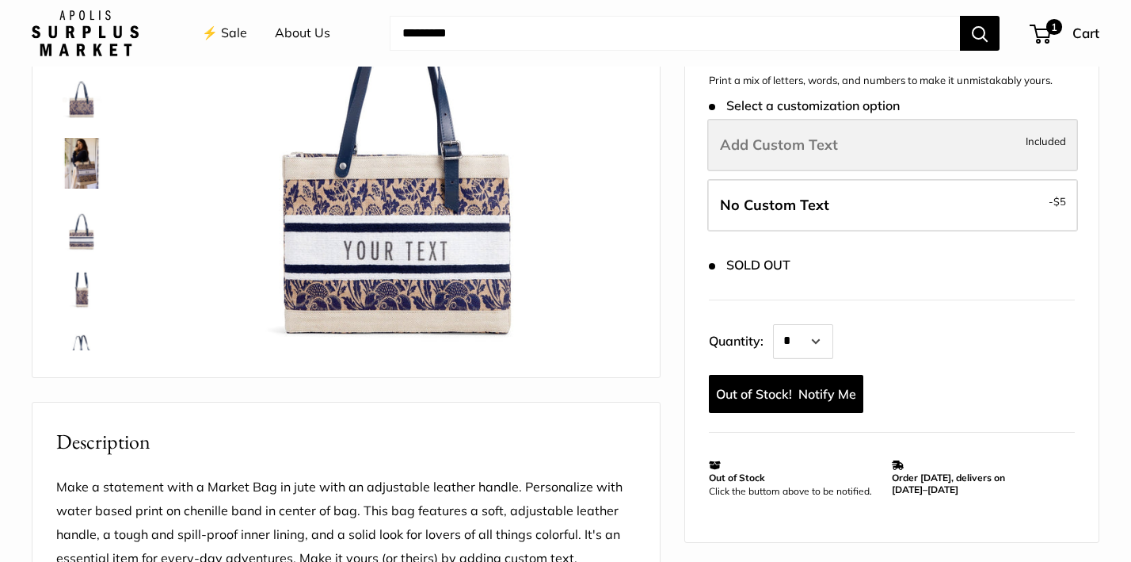
click at [786, 130] on label "Add Custom Text Included" at bounding box center [892, 145] width 371 height 52
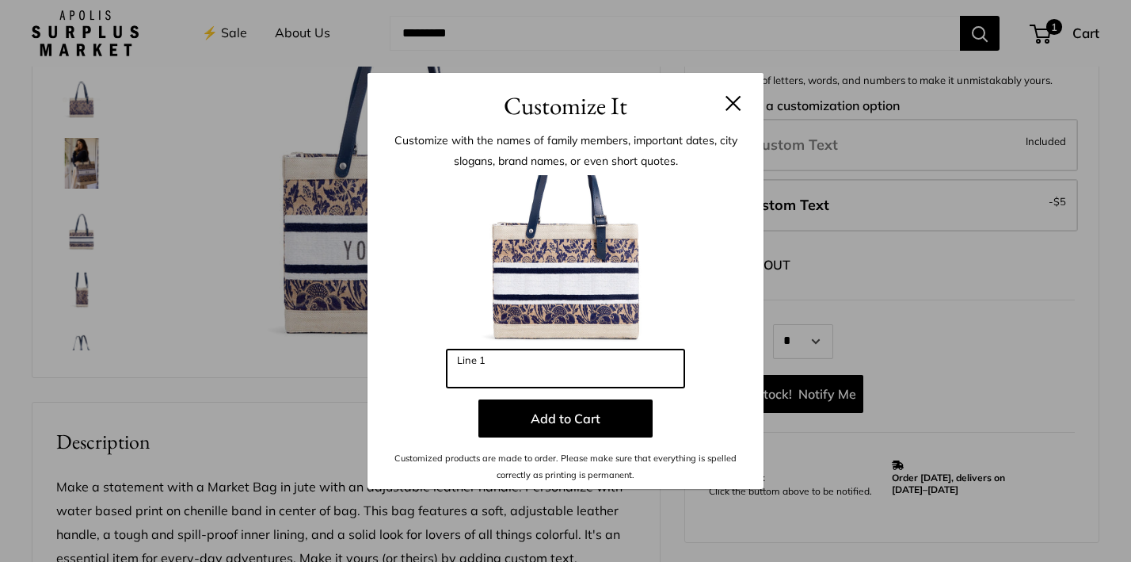
drag, startPoint x: 512, startPoint y: 371, endPoint x: 442, endPoint y: 365, distance: 70.7
click at [442, 365] on div "Enter 10 letters Line 1 Add to Cart Customized products are made to order. Plea…" at bounding box center [565, 328] width 348 height 307
click at [474, 383] on input "***" at bounding box center [566, 368] width 238 height 38
type input "***"
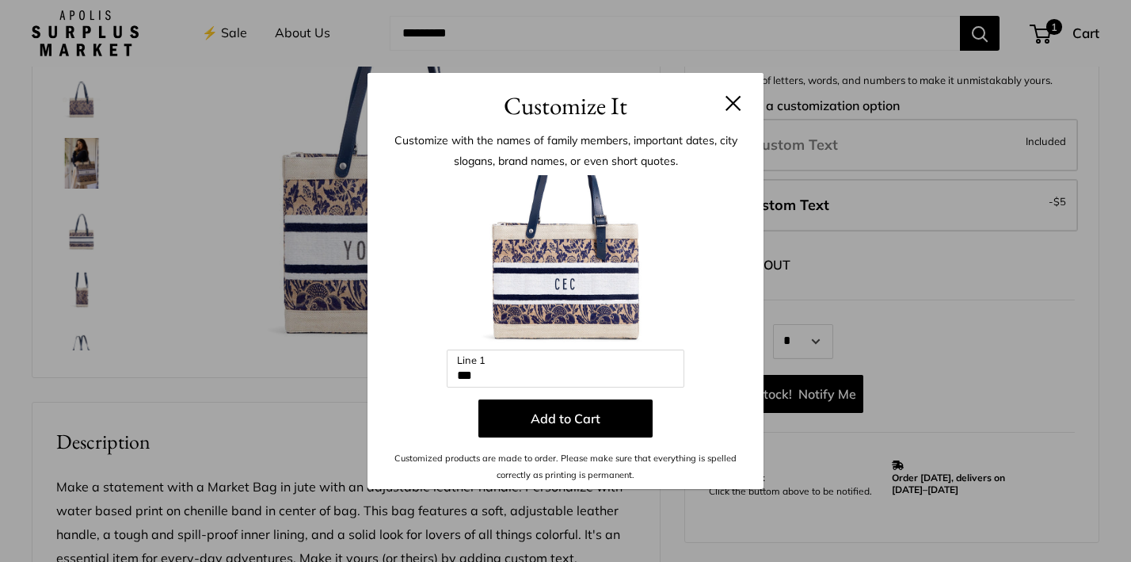
click at [733, 100] on button at bounding box center [733, 103] width 16 height 16
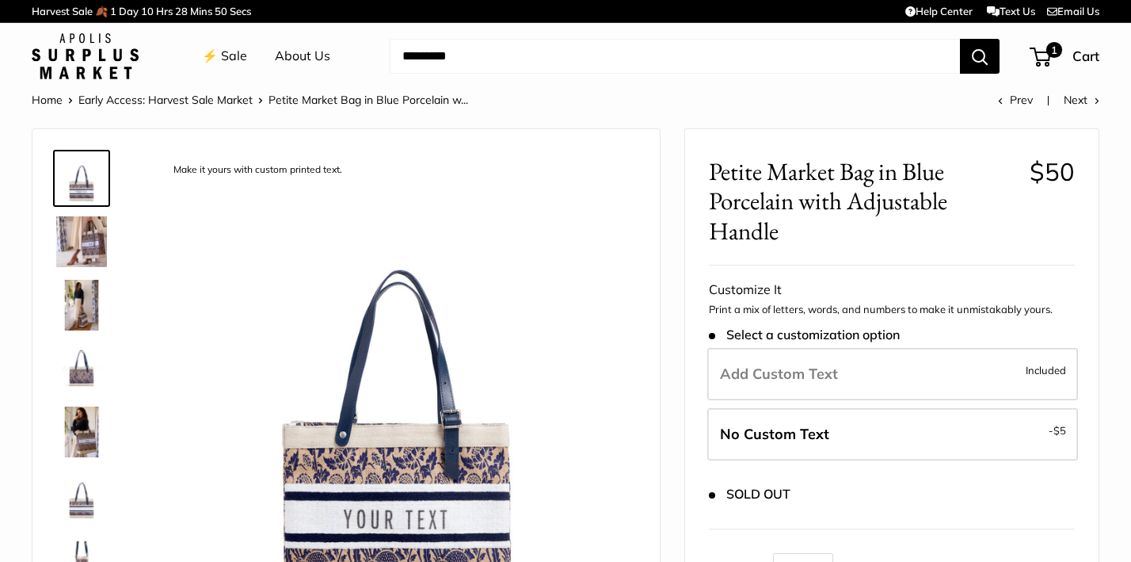
scroll to position [0, 0]
click at [234, 51] on link "⚡️ Sale" at bounding box center [224, 56] width 45 height 24
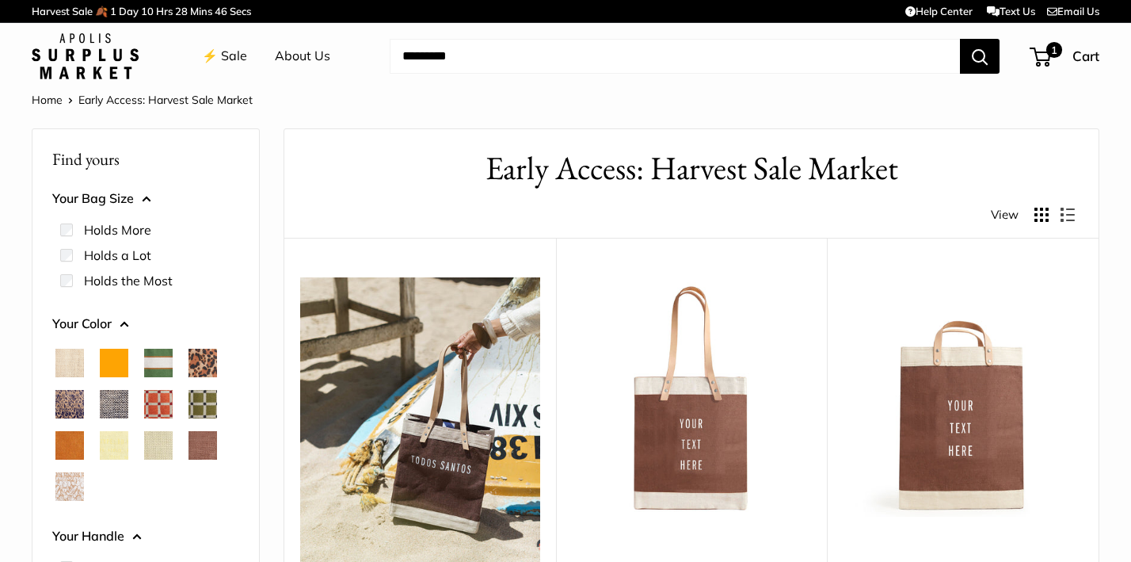
click at [200, 360] on span "Cheetah" at bounding box center [202, 362] width 29 height 29
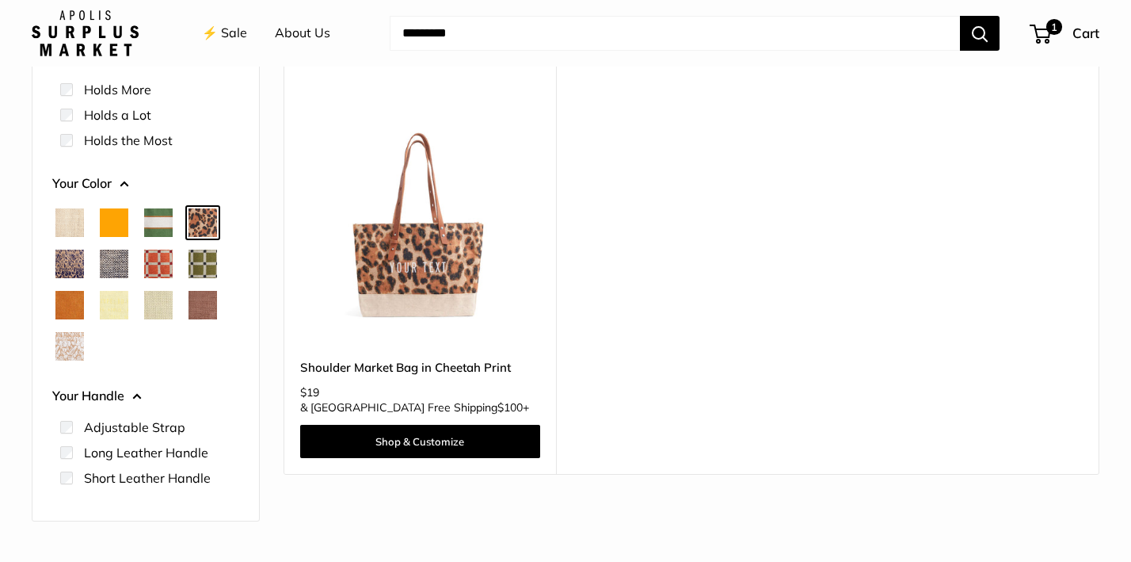
scroll to position [180, 0]
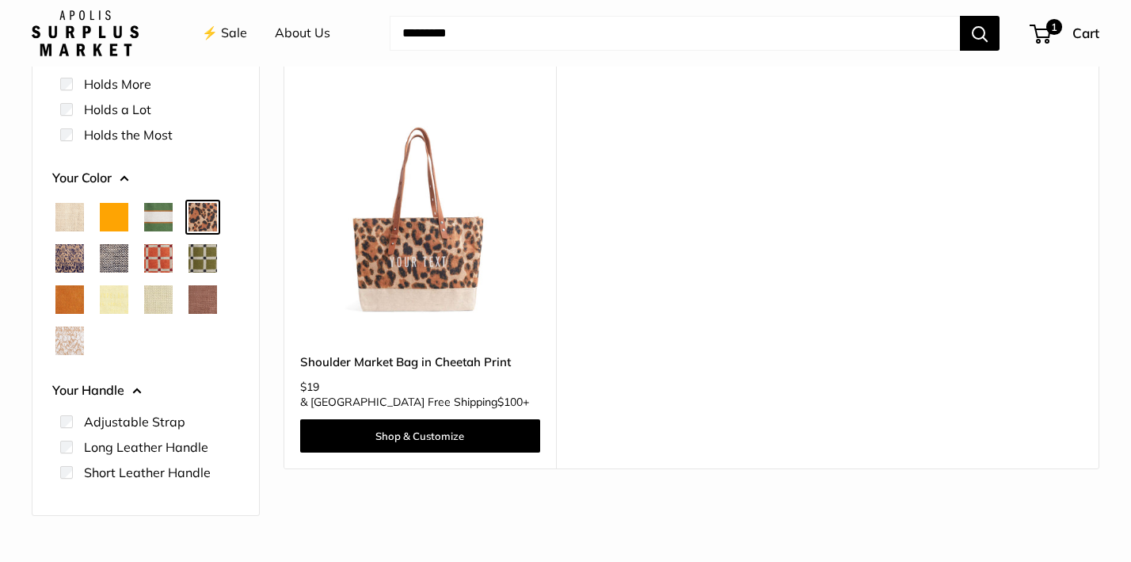
click at [114, 295] on span "Daisy" at bounding box center [114, 299] width 29 height 29
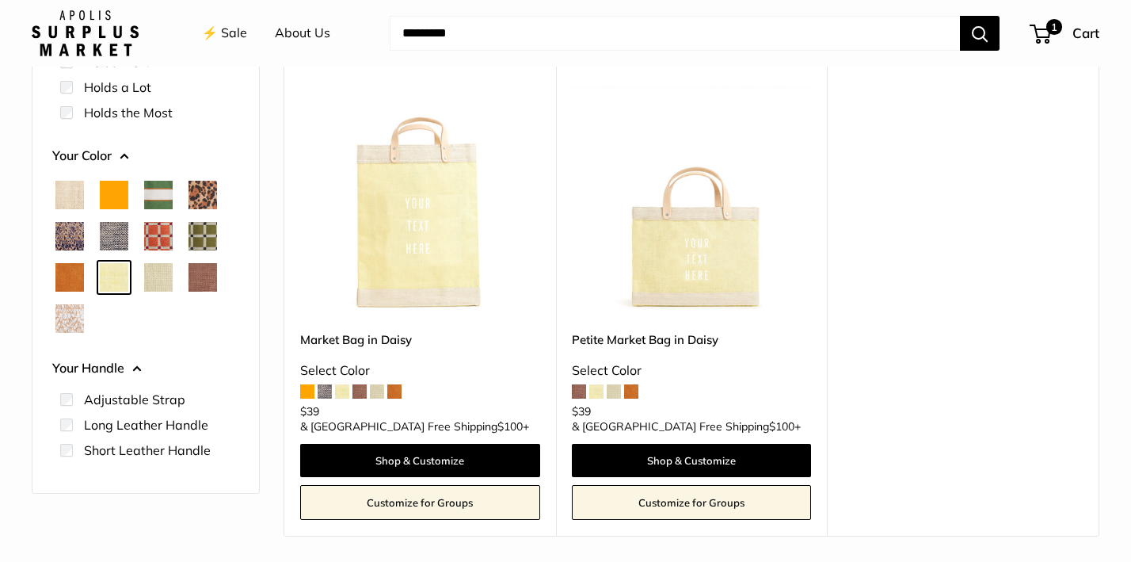
scroll to position [203, 0]
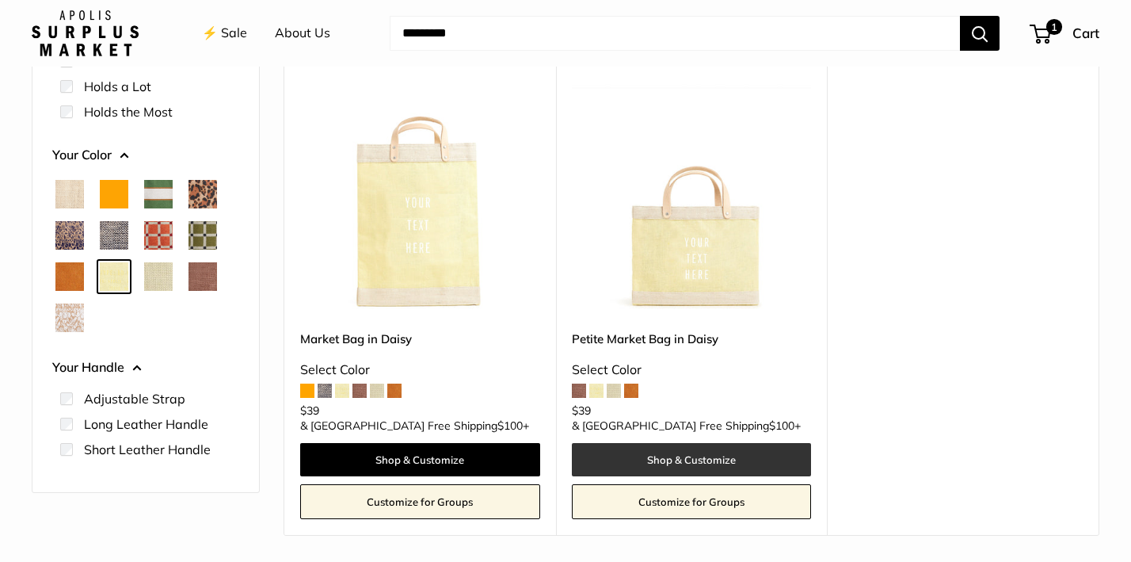
click at [691, 443] on link "Shop & Customize" at bounding box center [692, 459] width 240 height 33
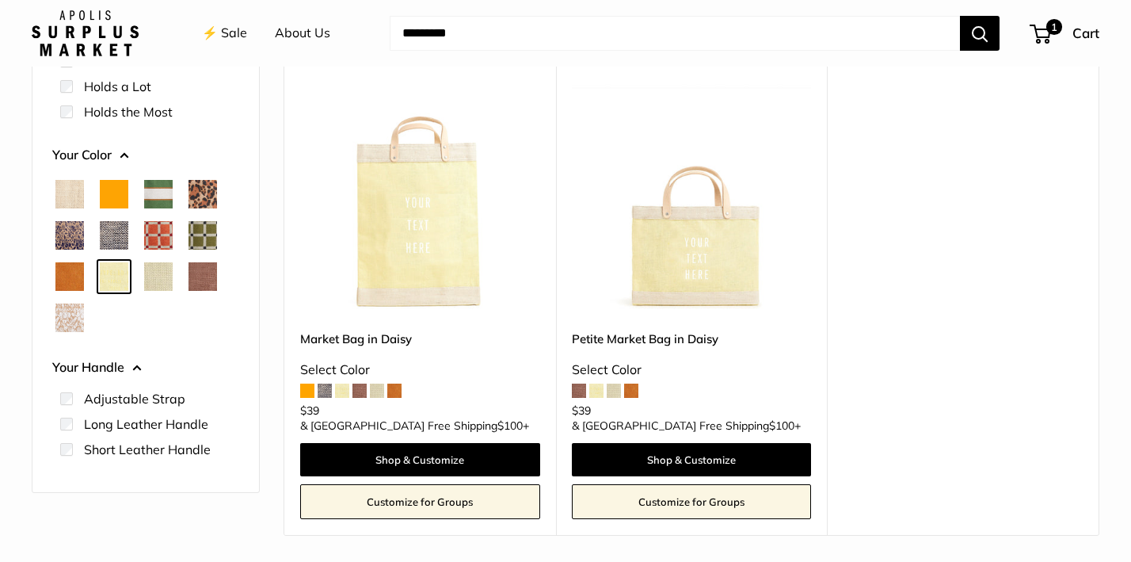
click at [199, 230] on span "Chenille Window Sage" at bounding box center [202, 235] width 29 height 29
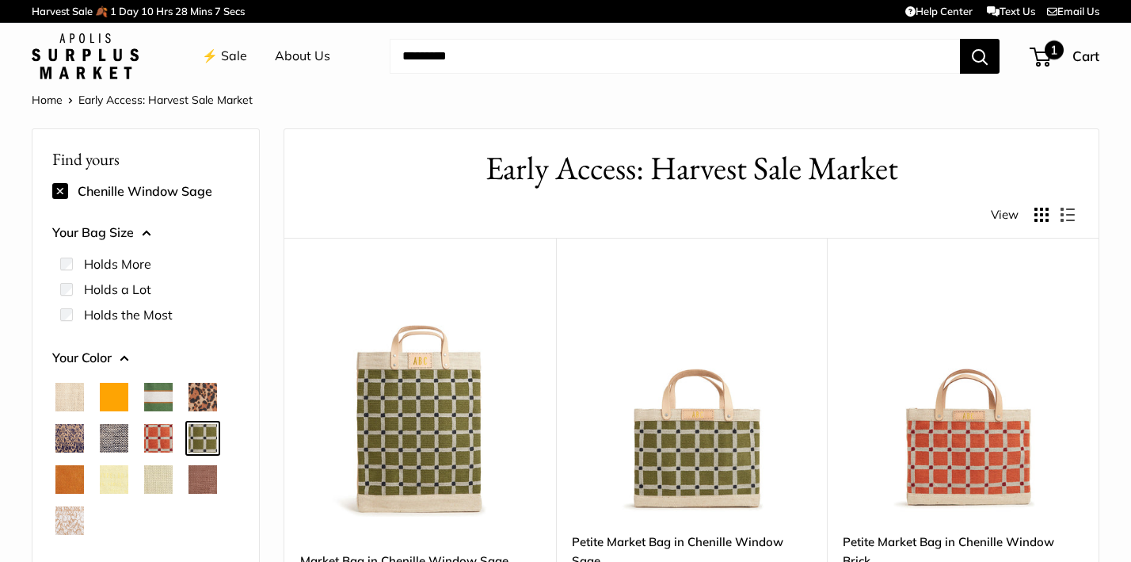
click at [1045, 56] on span "1" at bounding box center [1040, 57] width 21 height 19
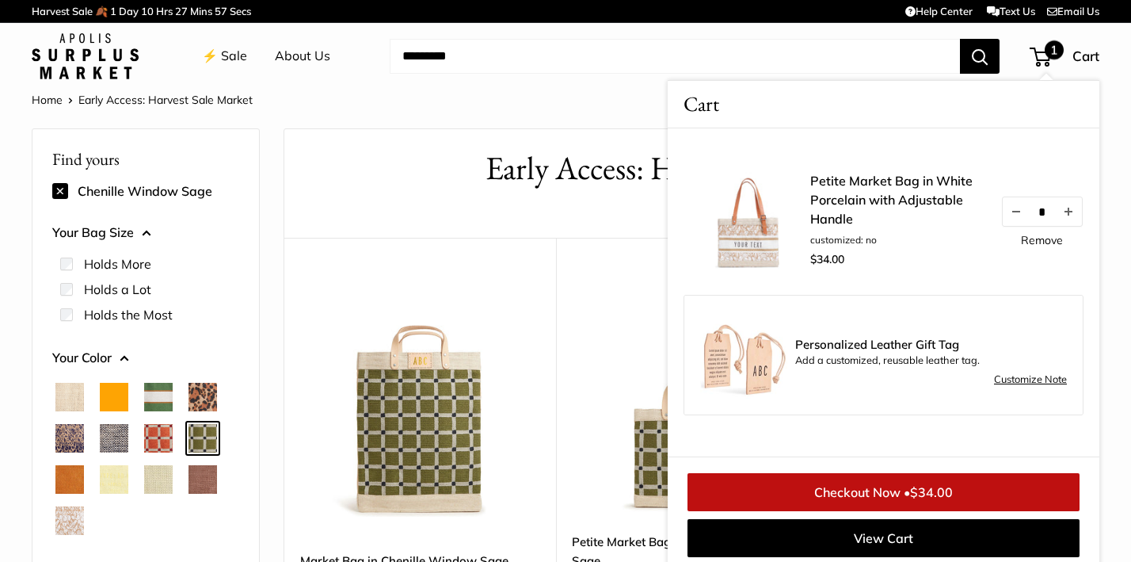
click at [863, 194] on link "Petite Market Bag in White Porcelain with Adjustable Handle" at bounding box center [897, 199] width 174 height 57
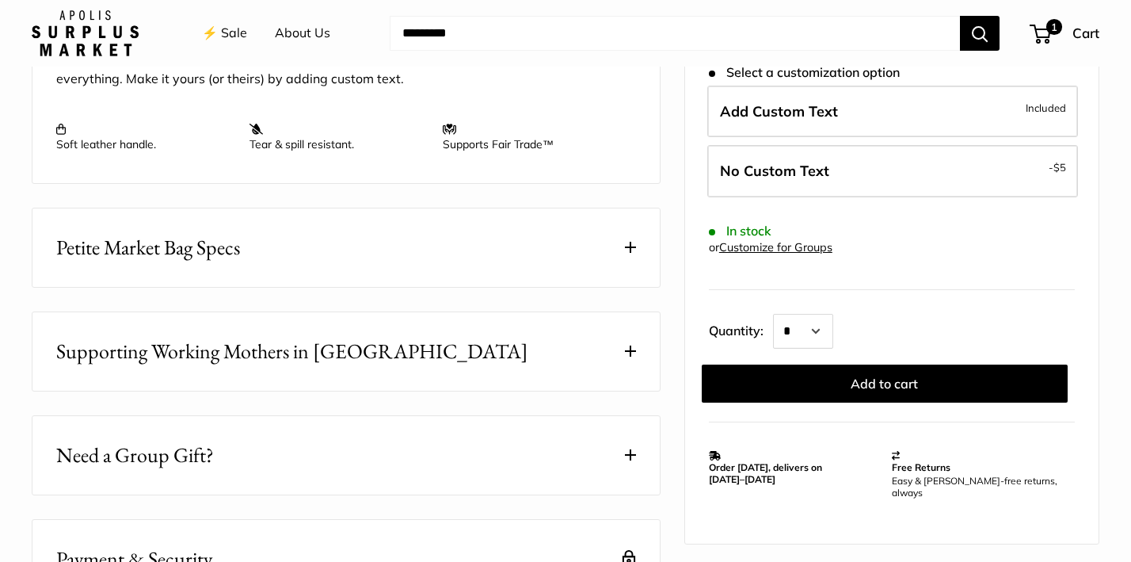
scroll to position [725, 0]
click at [525, 253] on button "Petite Market Bag Specs" at bounding box center [345, 246] width 627 height 78
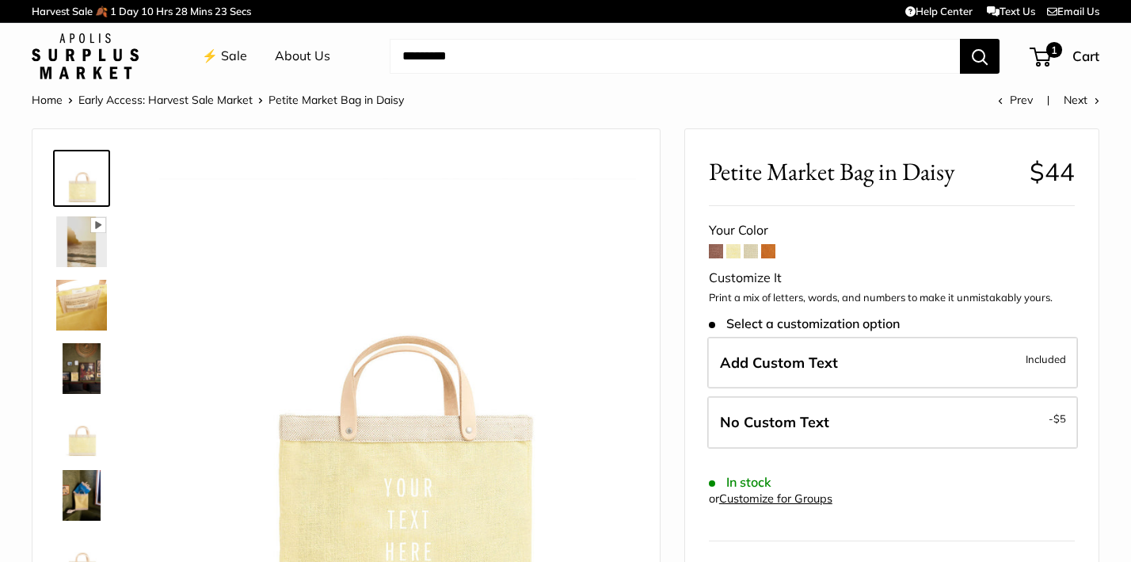
scroll to position [0, 0]
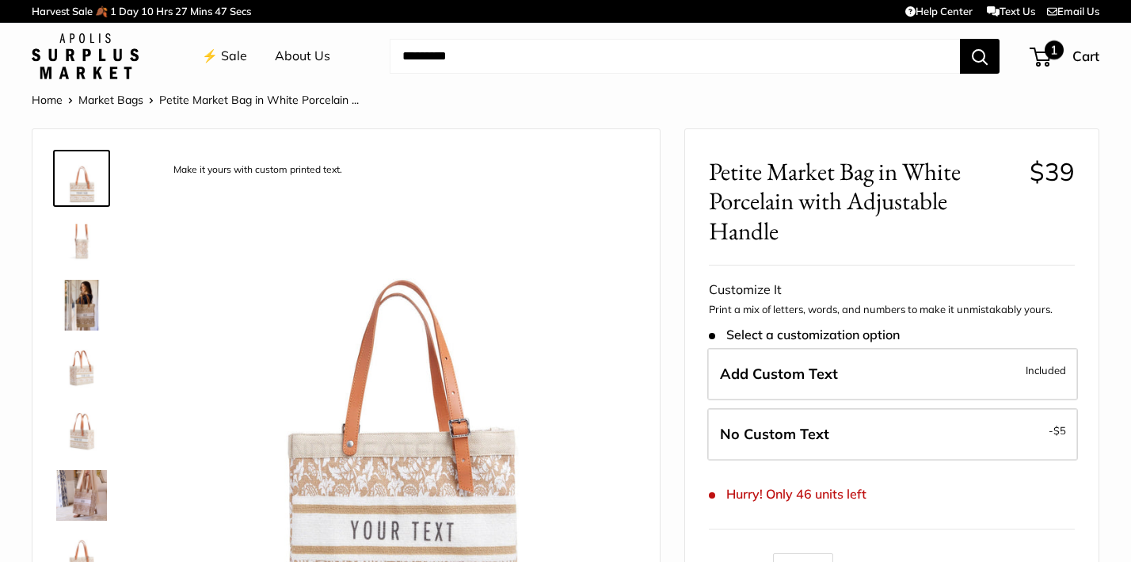
click at [1041, 53] on span "1" at bounding box center [1040, 57] width 21 height 19
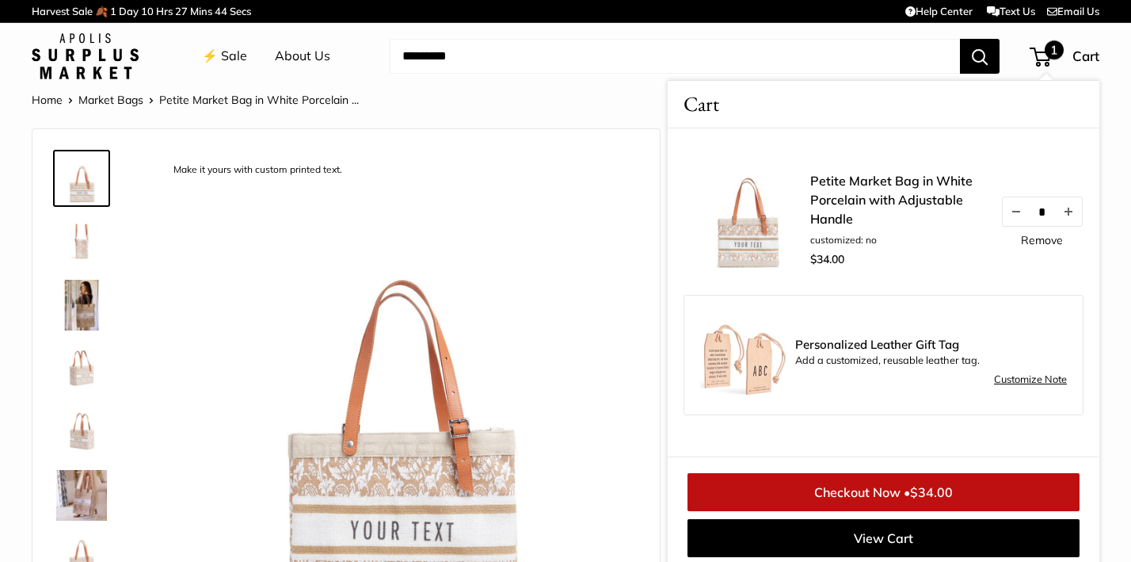
click at [866, 176] on link "Petite Market Bag in White Porcelain with Adjustable Handle" at bounding box center [897, 199] width 174 height 57
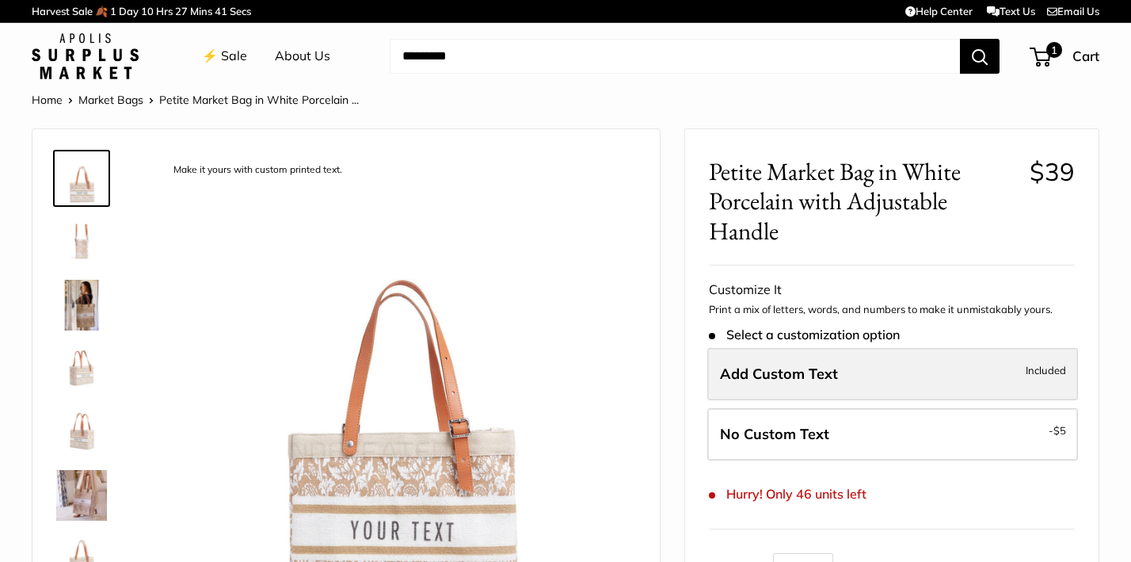
click at [786, 364] on span "Add Custom Text" at bounding box center [779, 373] width 118 height 18
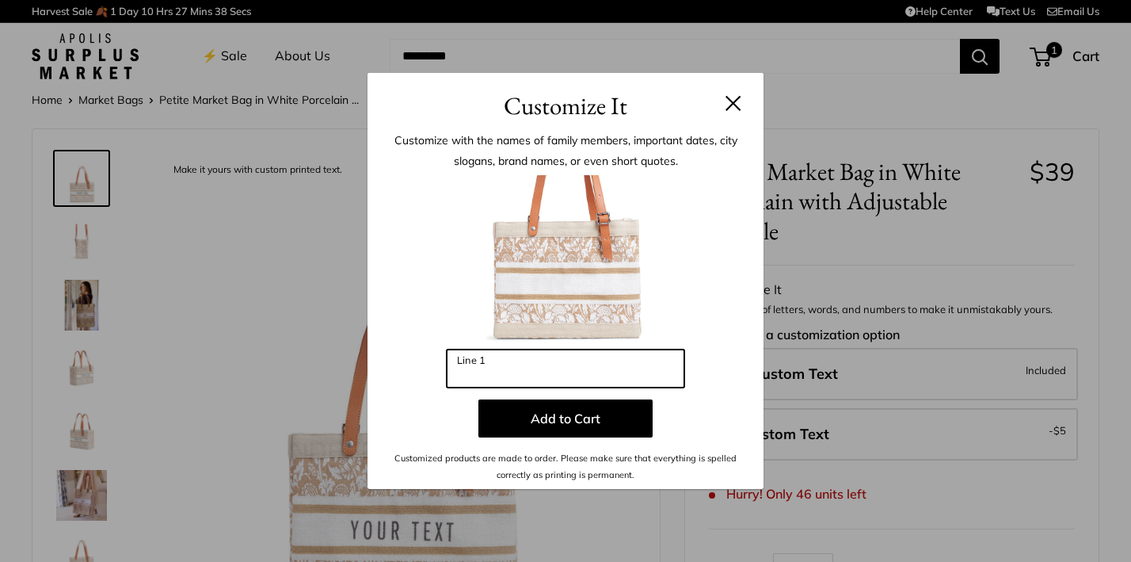
drag, startPoint x: 496, startPoint y: 370, endPoint x: 446, endPoint y: 369, distance: 49.9
click at [446, 369] on div "Enter 10 letters Line 1 Add to Cart Customized products are made to order. Plea…" at bounding box center [565, 328] width 348 height 307
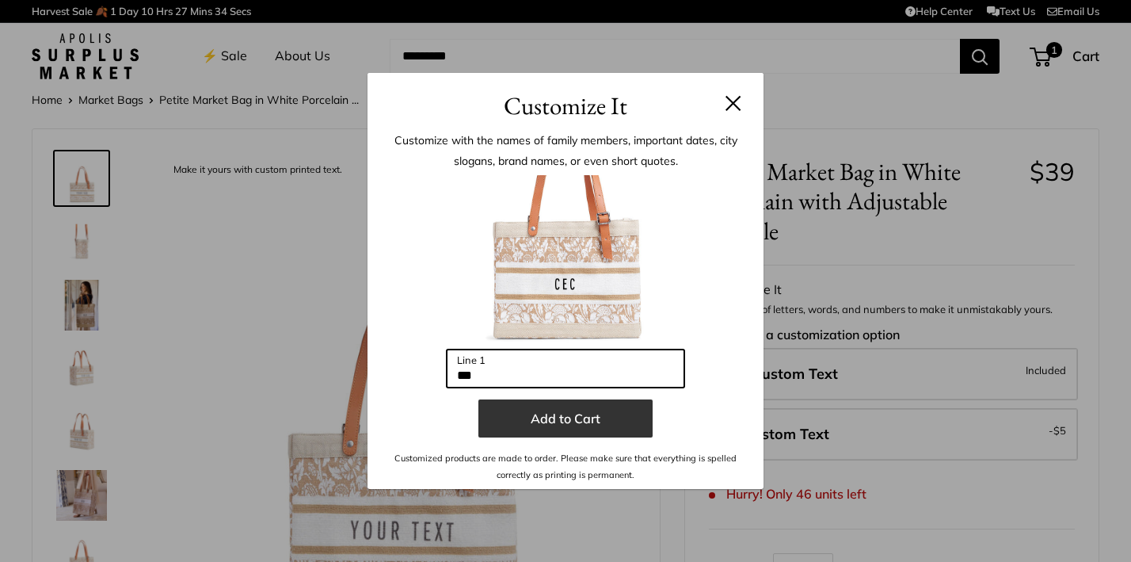
type input "***"
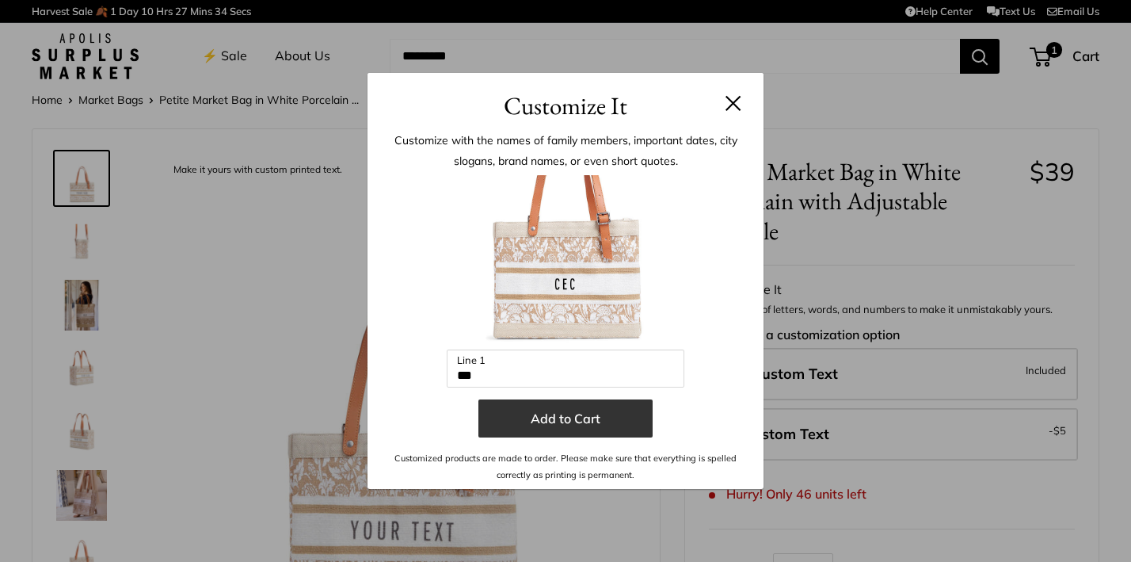
click at [584, 410] on button "Add to Cart" at bounding box center [565, 418] width 174 height 38
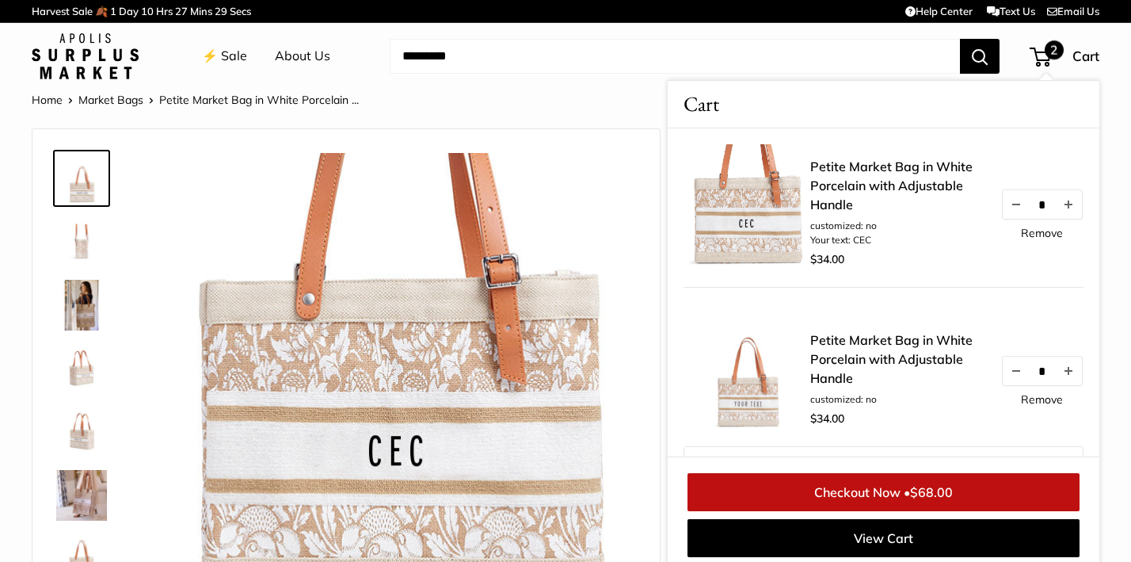
click at [904, 341] on link "Petite Market Bag in White Porcelain with Adjustable Handle" at bounding box center [897, 358] width 174 height 57
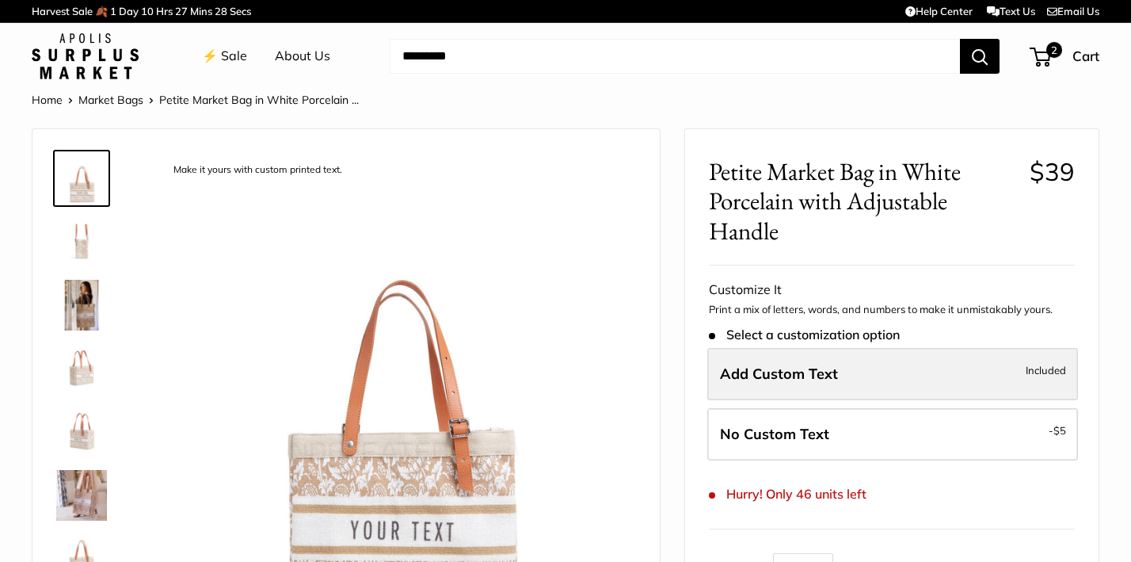
click at [817, 365] on span "Add Custom Text" at bounding box center [779, 373] width 118 height 18
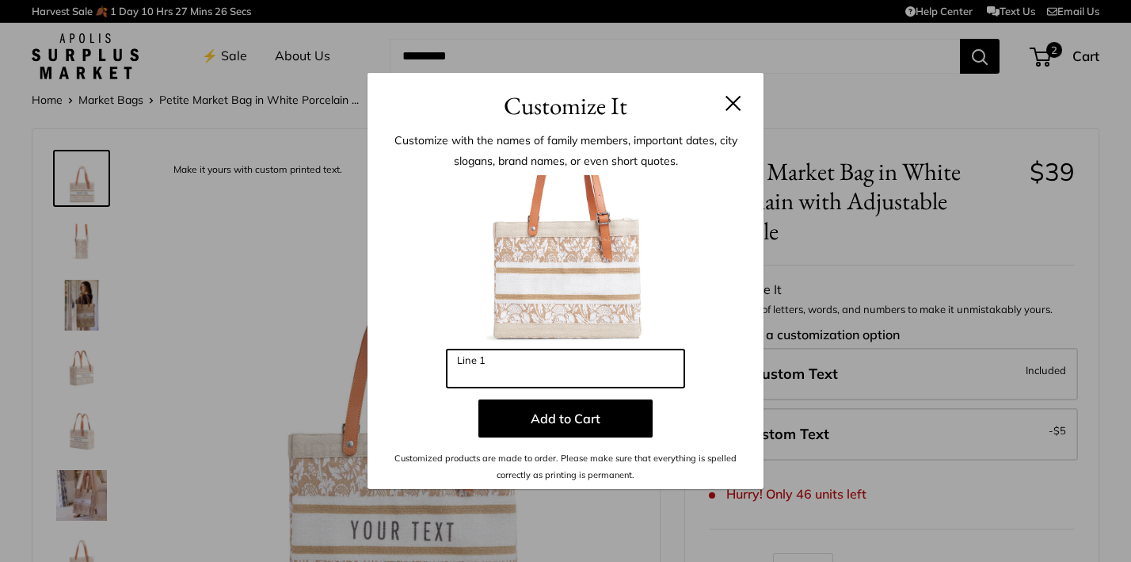
drag, startPoint x: 517, startPoint y: 367, endPoint x: 452, endPoint y: 371, distance: 65.1
click at [452, 371] on input "Line 1" at bounding box center [566, 368] width 238 height 38
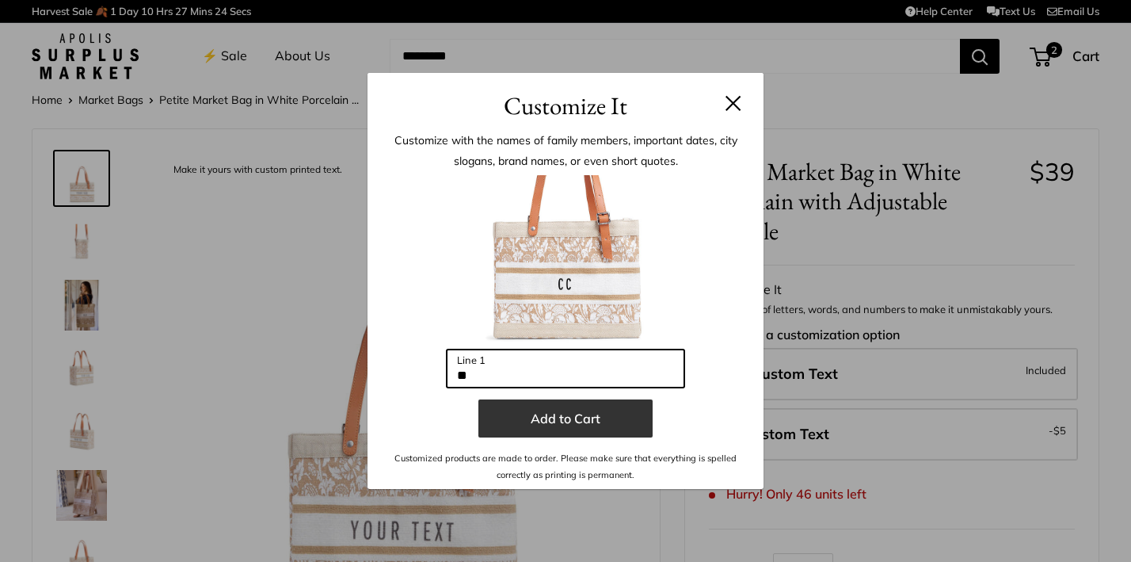
type input "**"
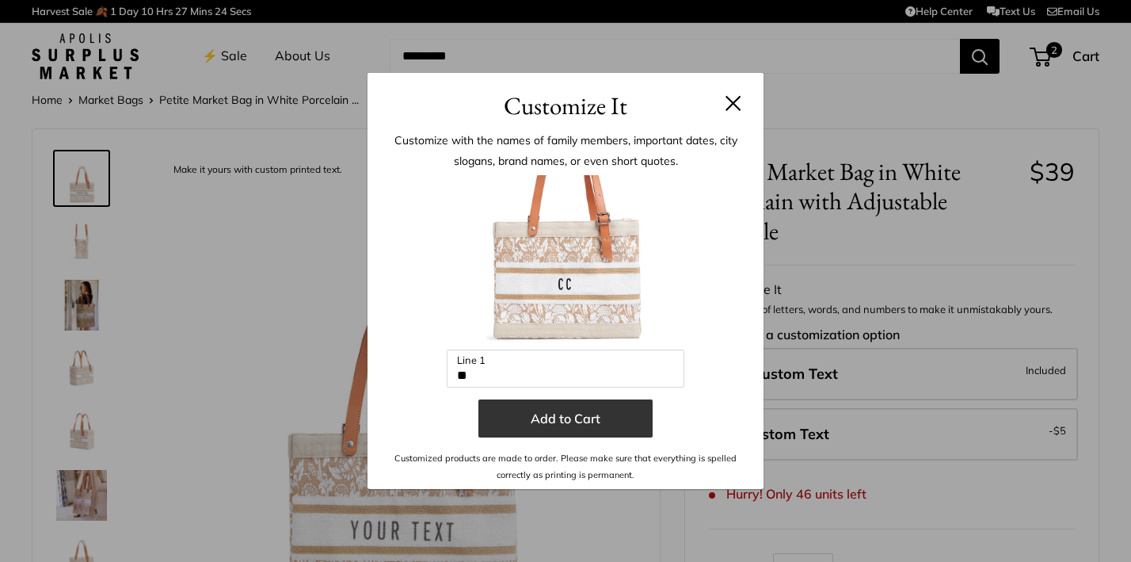
click at [571, 414] on button "Add to Cart" at bounding box center [565, 418] width 174 height 38
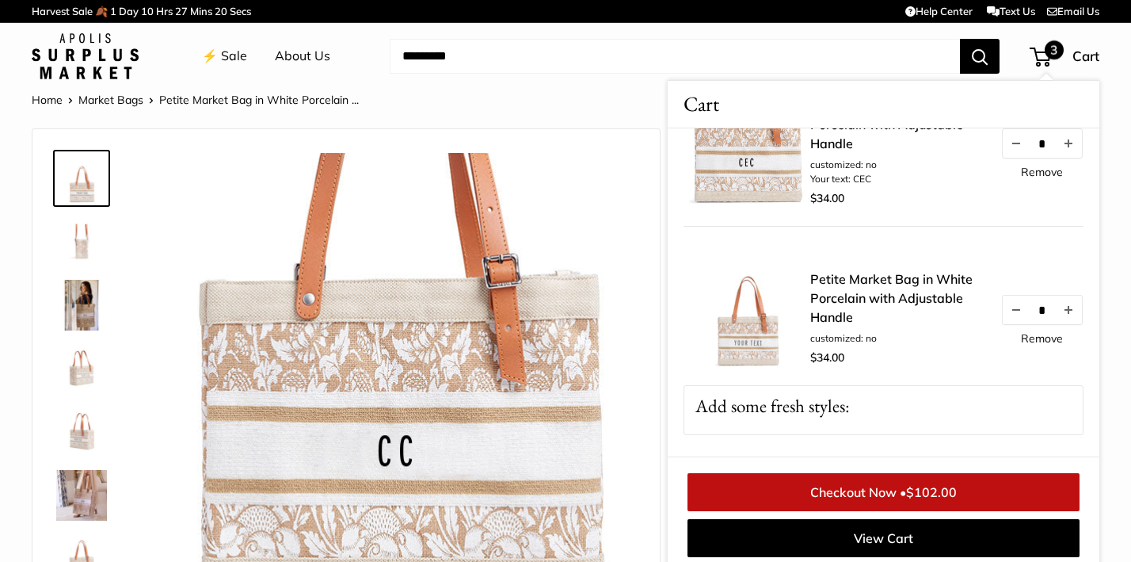
scroll to position [225, 0]
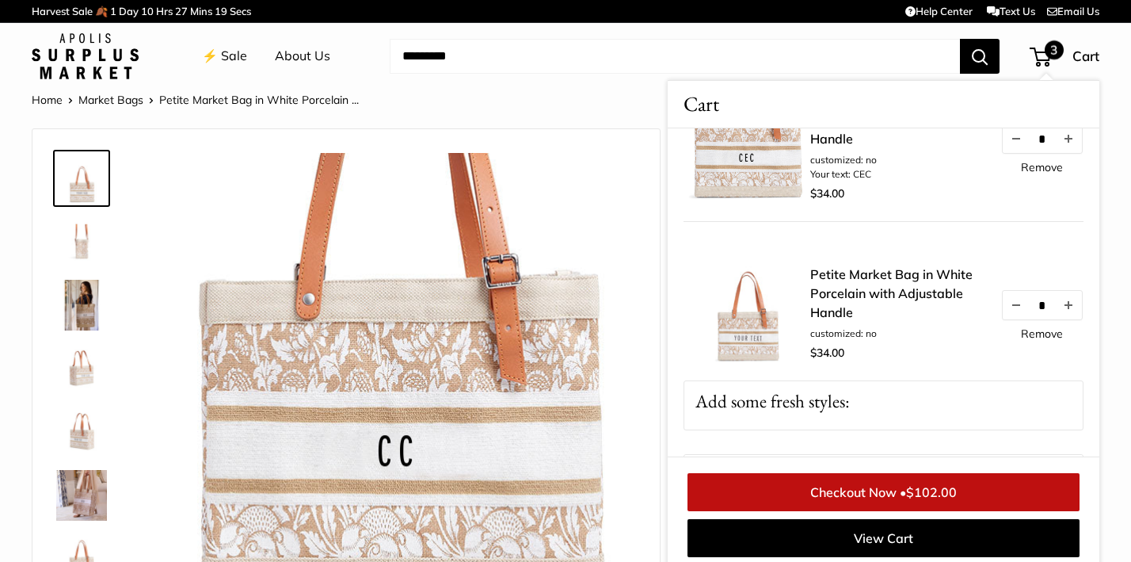
click at [1036, 328] on link "Remove" at bounding box center [1042, 333] width 42 height 11
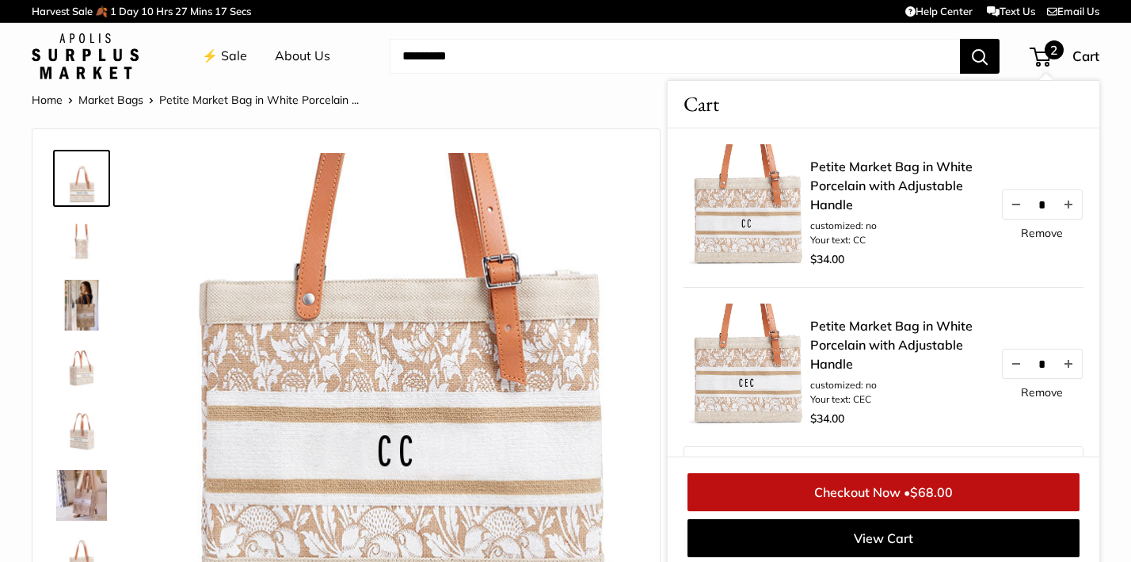
click at [789, 219] on img at bounding box center [746, 207] width 127 height 127
click at [770, 386] on img at bounding box center [746, 366] width 127 height 127
click at [866, 339] on link "Petite Market Bag in White Porcelain with Adjustable Handle" at bounding box center [897, 344] width 174 height 57
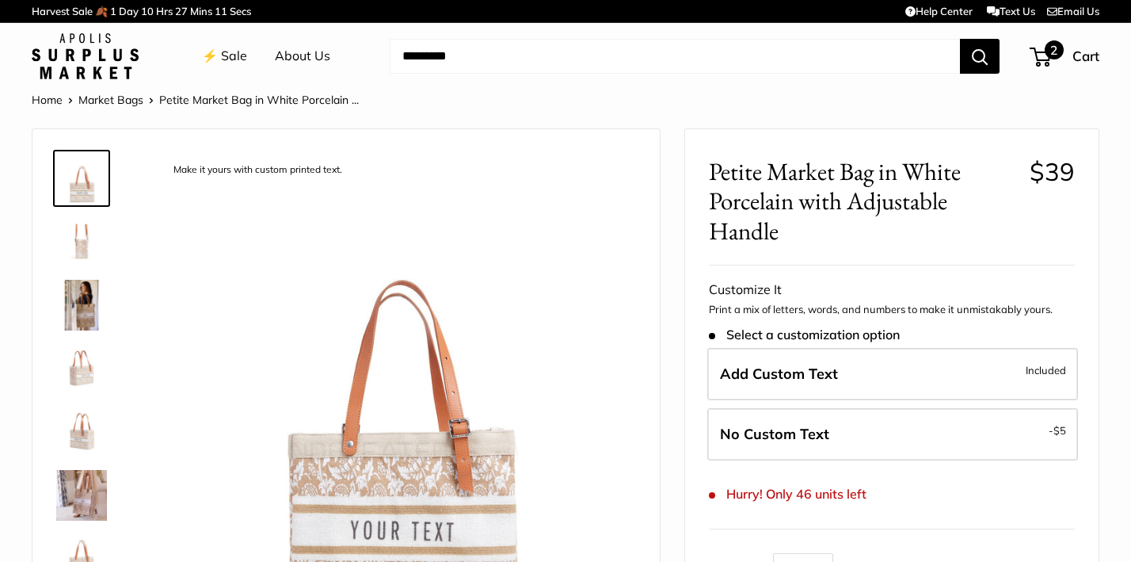
click at [1038, 55] on span "2" at bounding box center [1040, 57] width 21 height 19
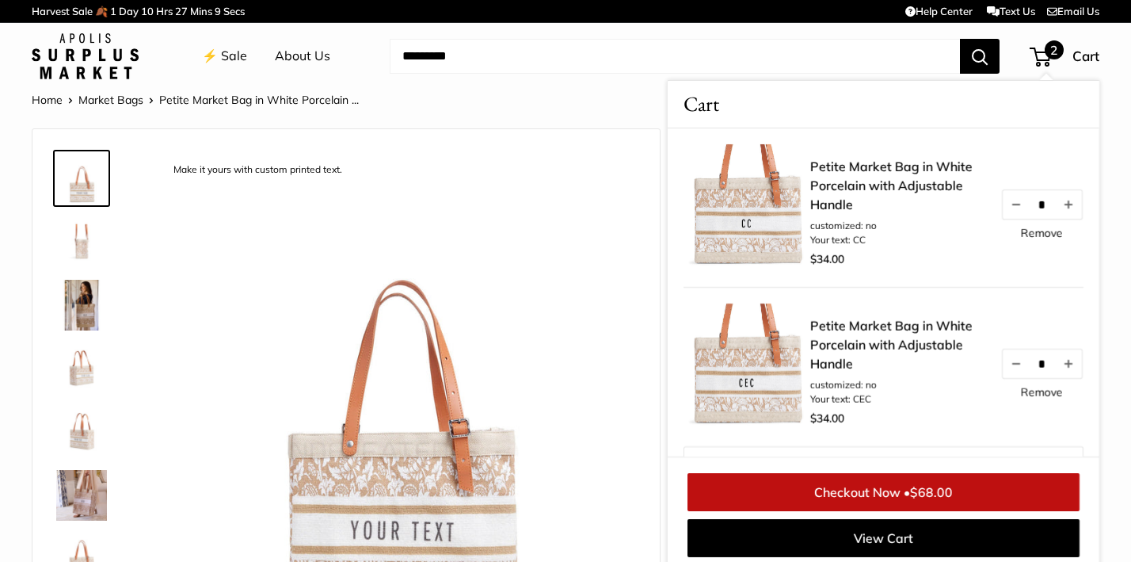
click at [868, 329] on link "Petite Market Bag in White Porcelain with Adjustable Handle" at bounding box center [897, 344] width 174 height 57
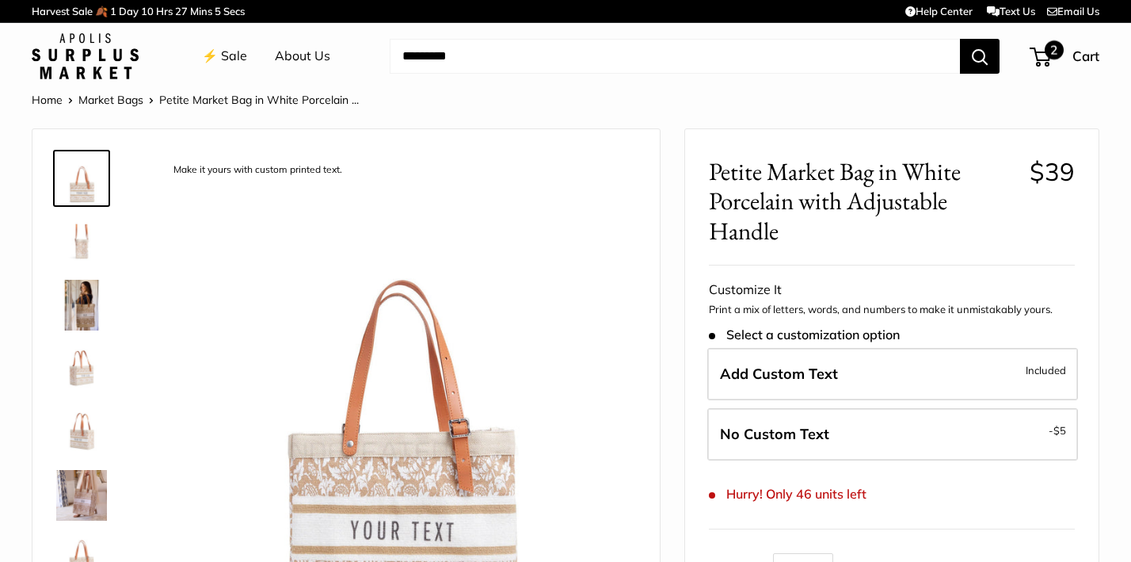
click at [1043, 62] on span "2" at bounding box center [1040, 57] width 21 height 19
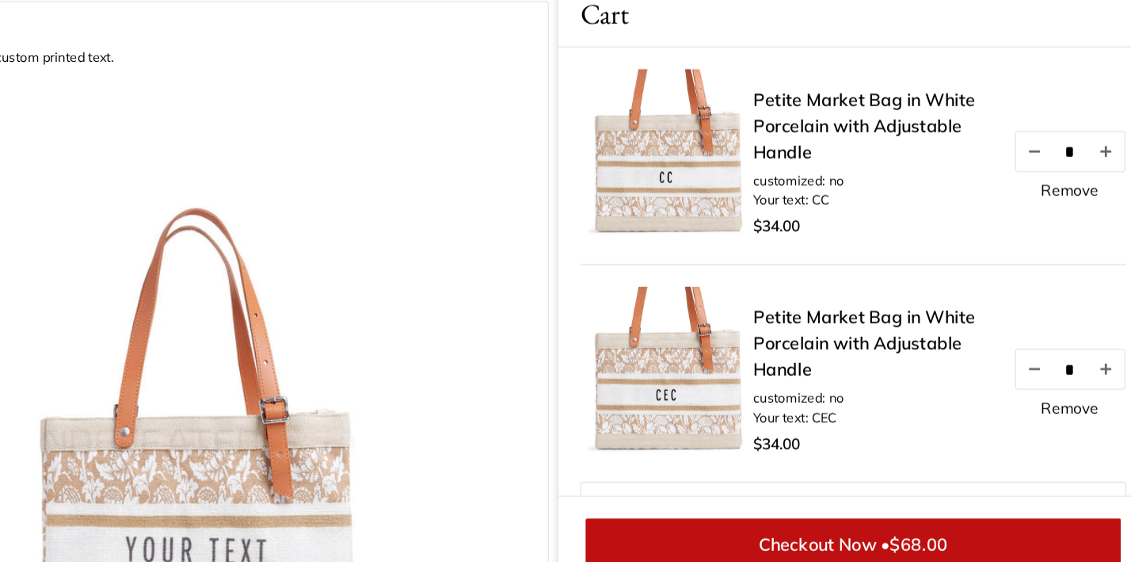
click at [1021, 204] on link "Remove" at bounding box center [1042, 209] width 42 height 11
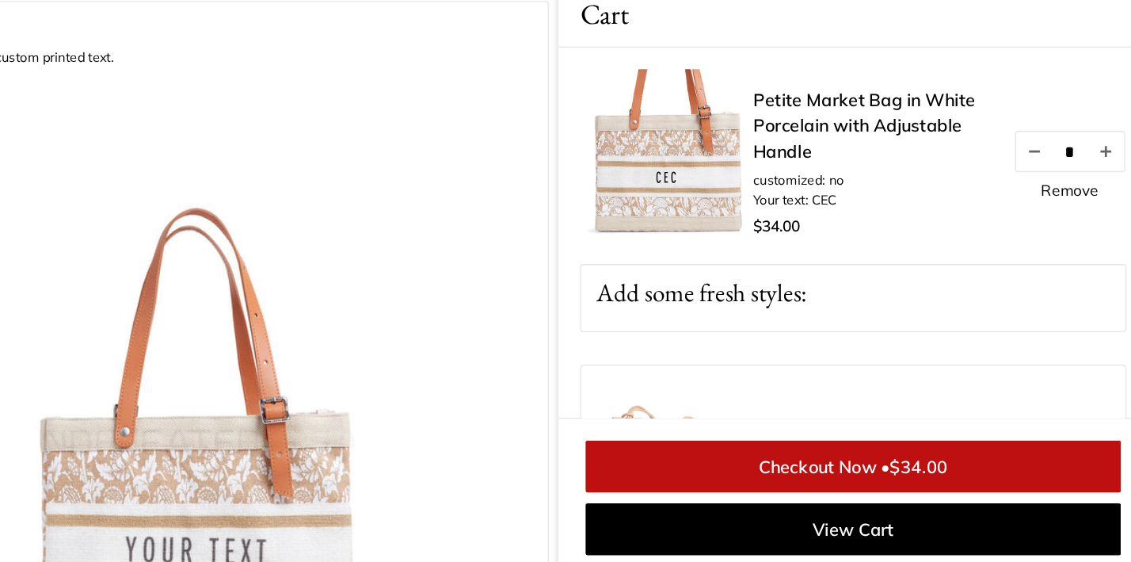
scroll to position [9, 0]
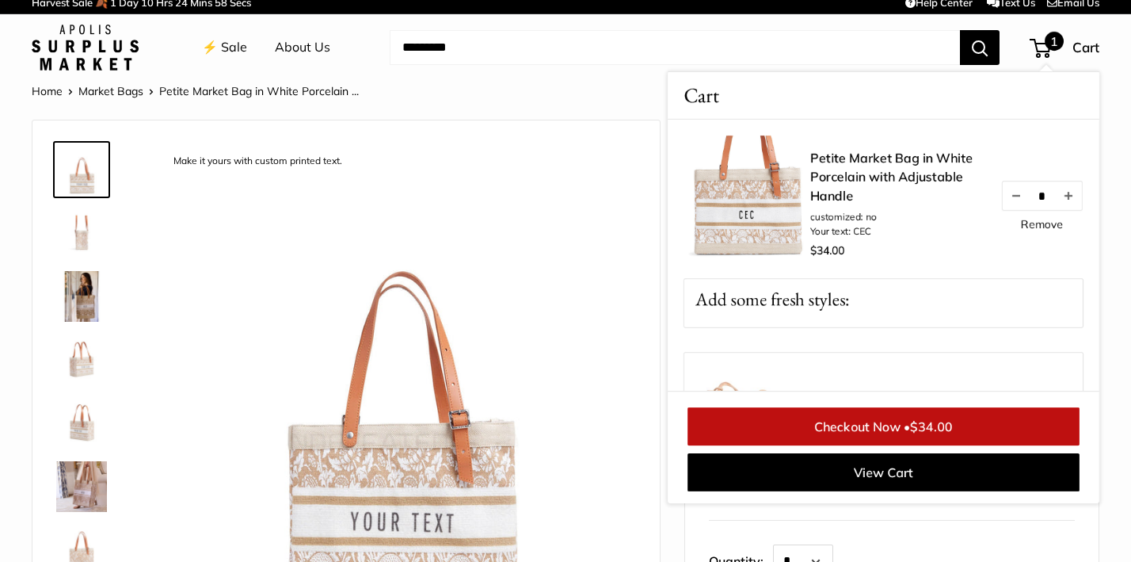
click at [50, 86] on link "Home" at bounding box center [47, 91] width 31 height 14
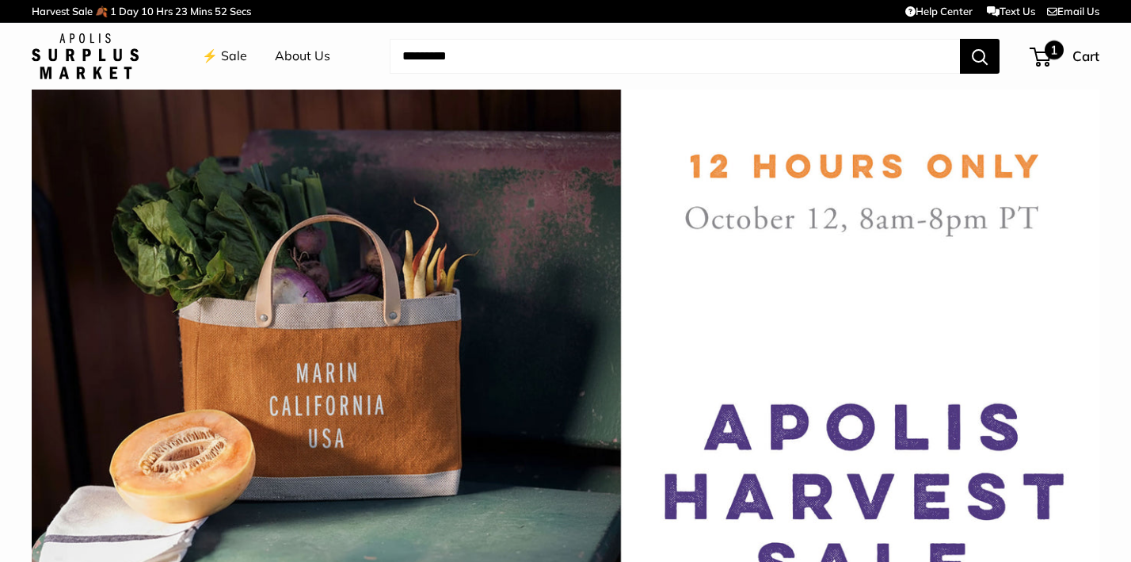
click at [1051, 57] on span "1" at bounding box center [1054, 49] width 19 height 19
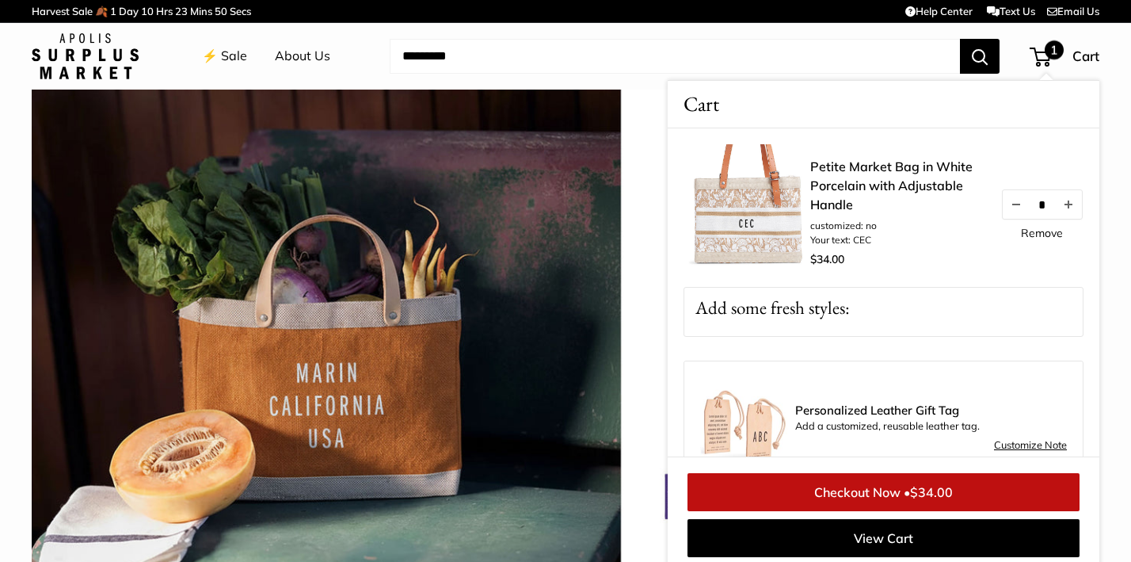
click at [880, 166] on link "Petite Market Bag in White Porcelain with Adjustable Handle" at bounding box center [897, 185] width 174 height 57
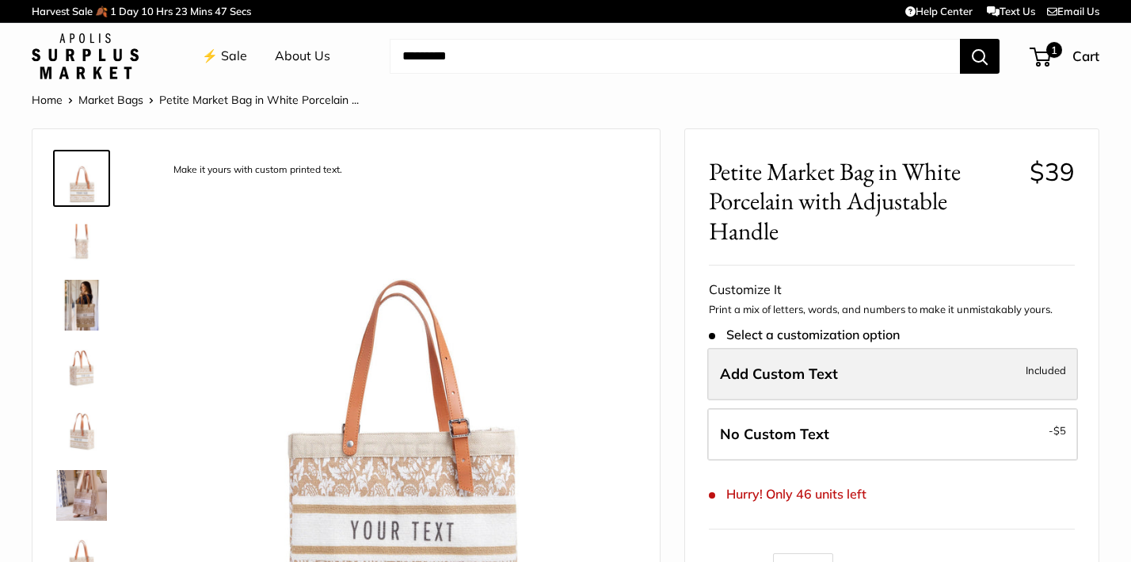
click at [807, 368] on span "Add Custom Text" at bounding box center [779, 373] width 118 height 18
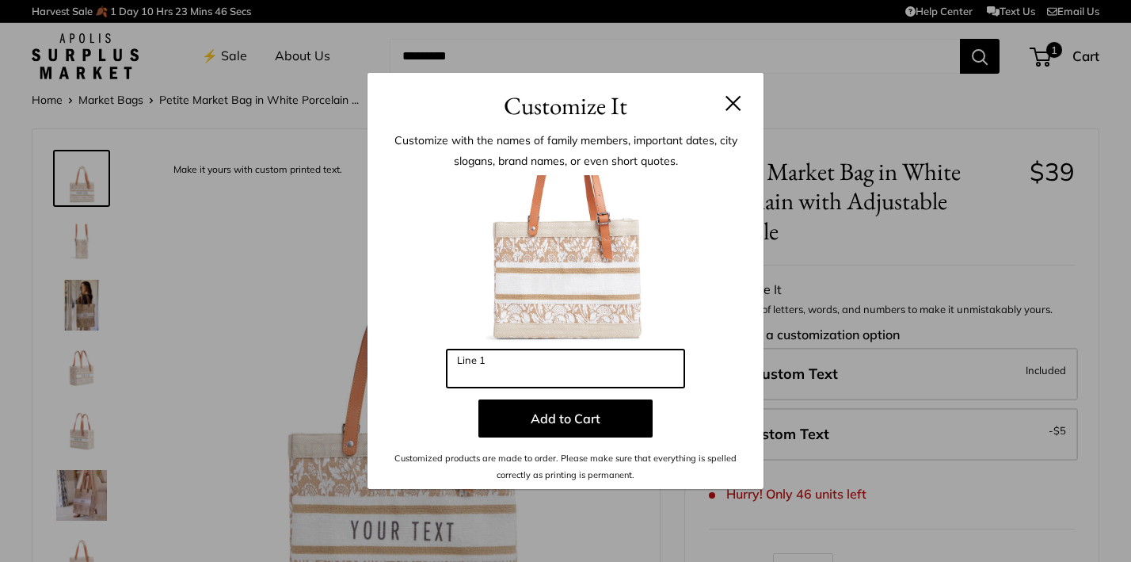
click at [579, 368] on input "Line 1" at bounding box center [566, 368] width 238 height 38
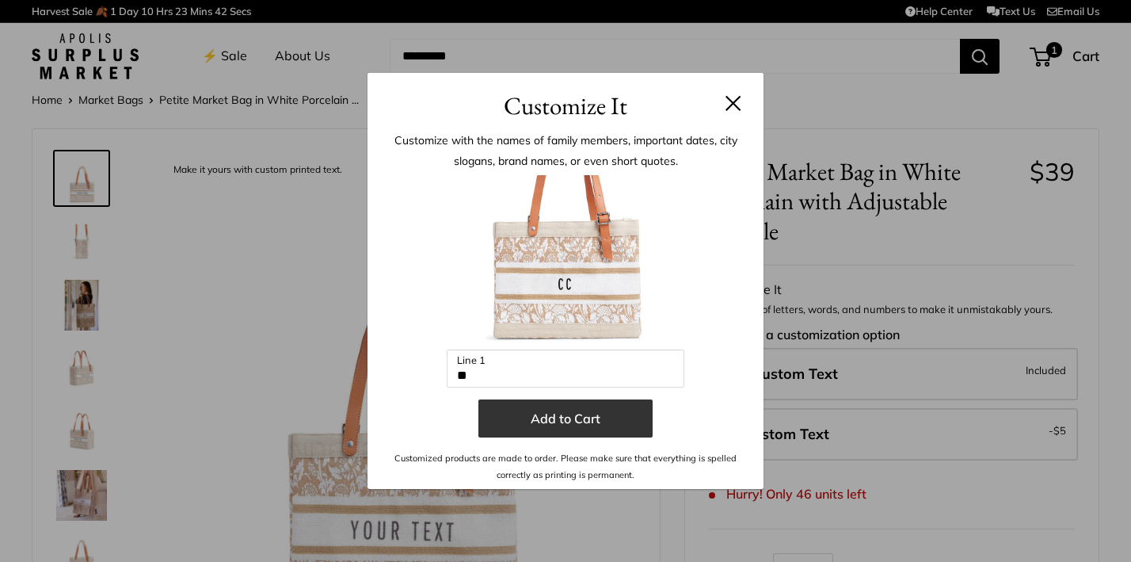
click at [561, 411] on button "Add to Cart" at bounding box center [565, 418] width 174 height 38
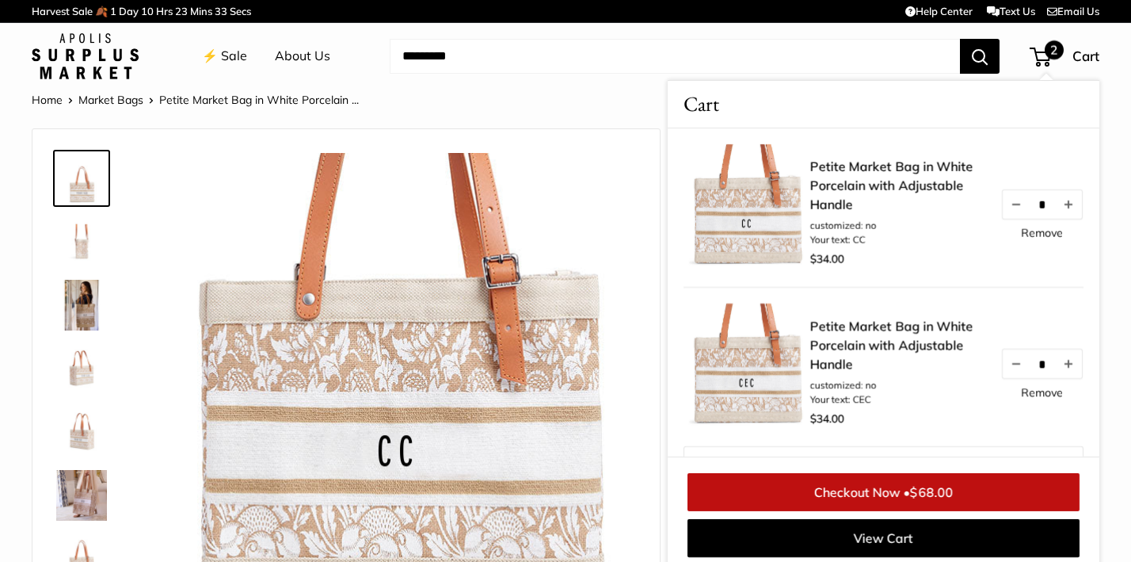
click at [746, 219] on img at bounding box center [746, 207] width 127 height 127
click at [1039, 230] on link "Remove" at bounding box center [1042, 232] width 42 height 11
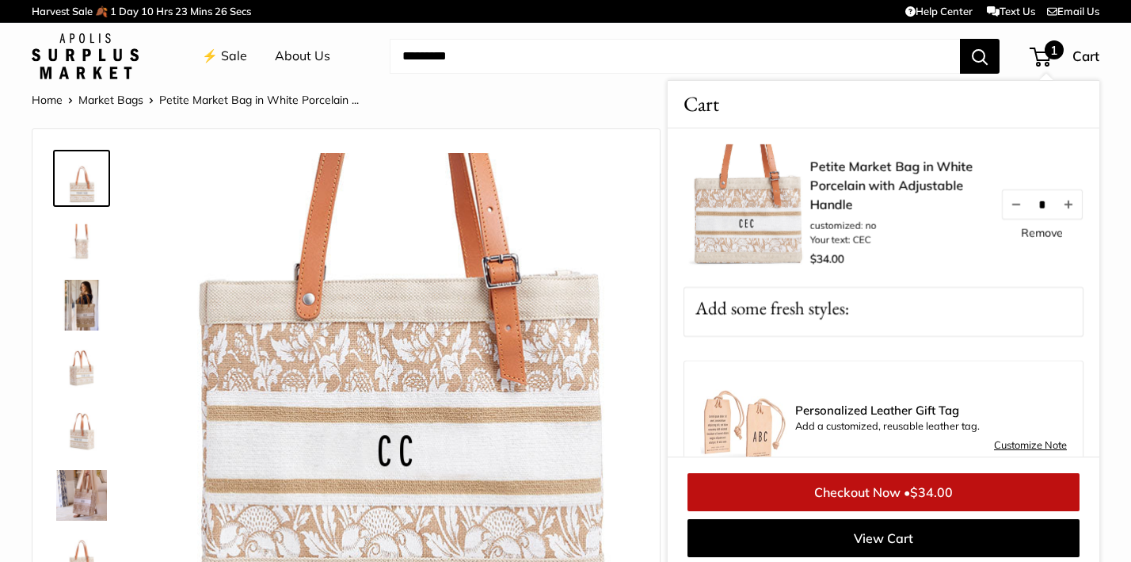
click at [812, 43] on input "Search..." at bounding box center [675, 56] width 570 height 35
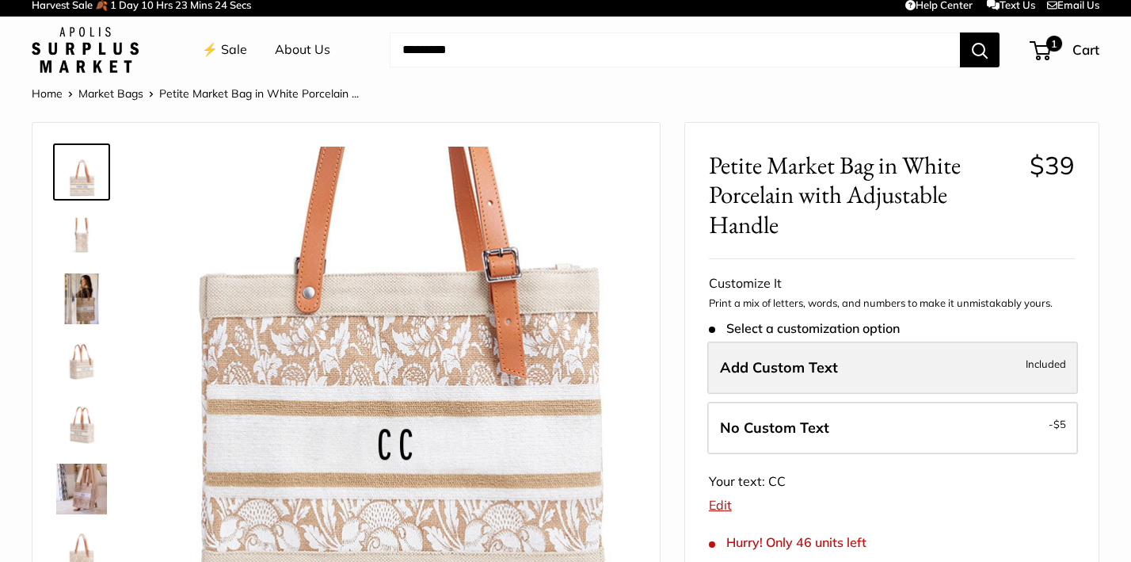
click at [786, 358] on span "Add Custom Text" at bounding box center [779, 367] width 118 height 18
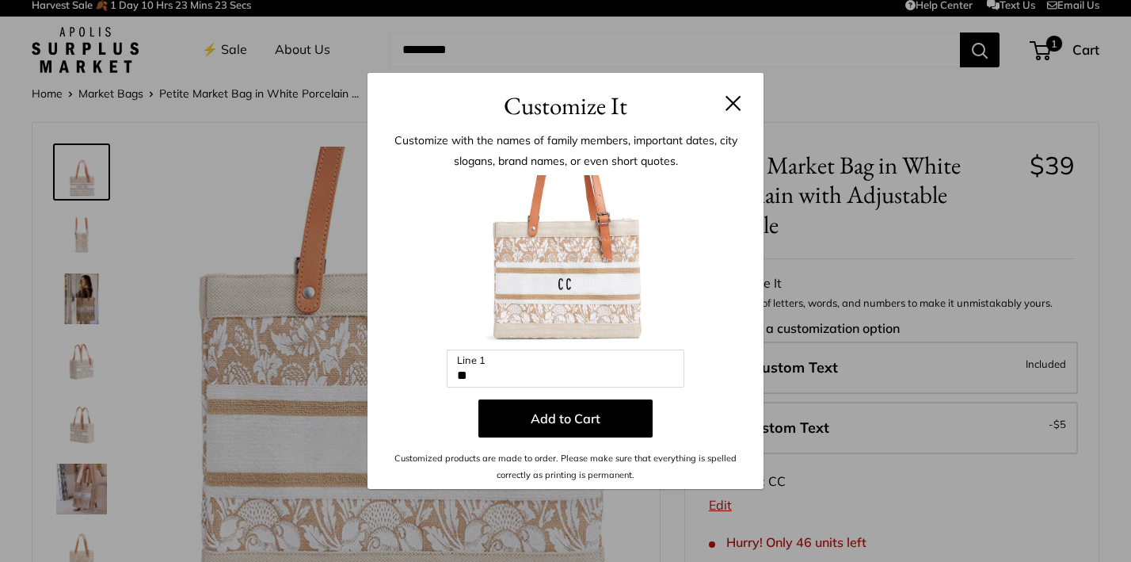
click at [573, 280] on img at bounding box center [565, 262] width 174 height 174
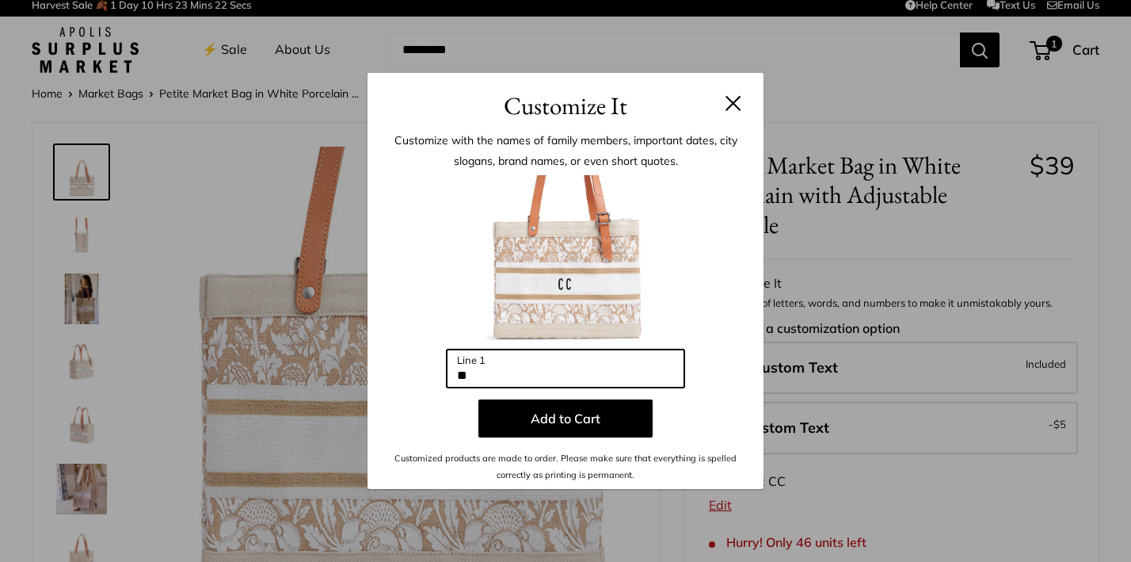
click at [465, 375] on input "**" at bounding box center [566, 368] width 238 height 38
type input "**"
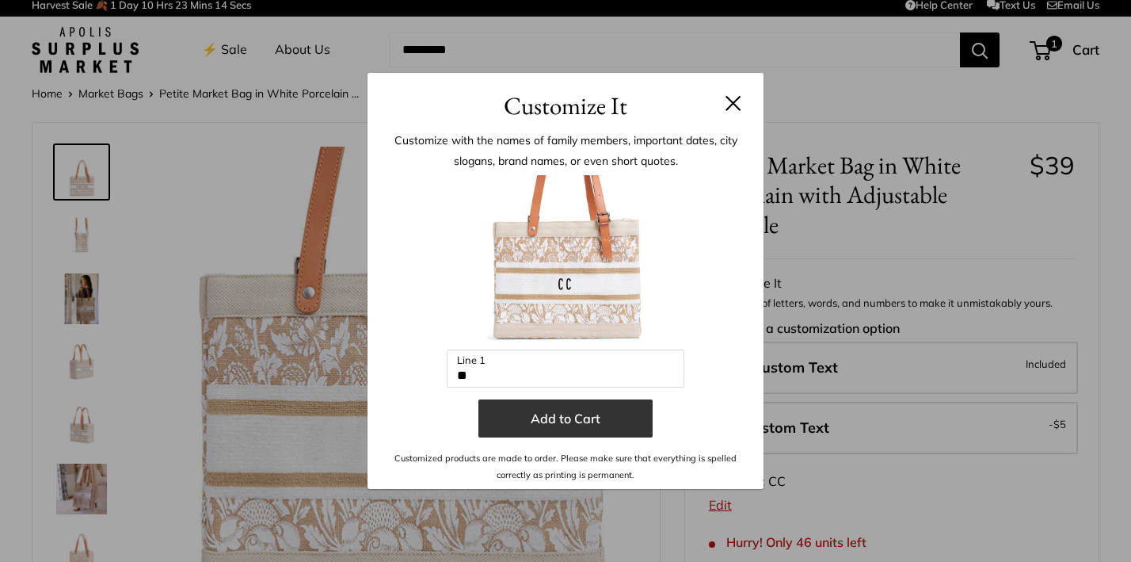
click at [591, 415] on button "Add to Cart" at bounding box center [565, 418] width 174 height 38
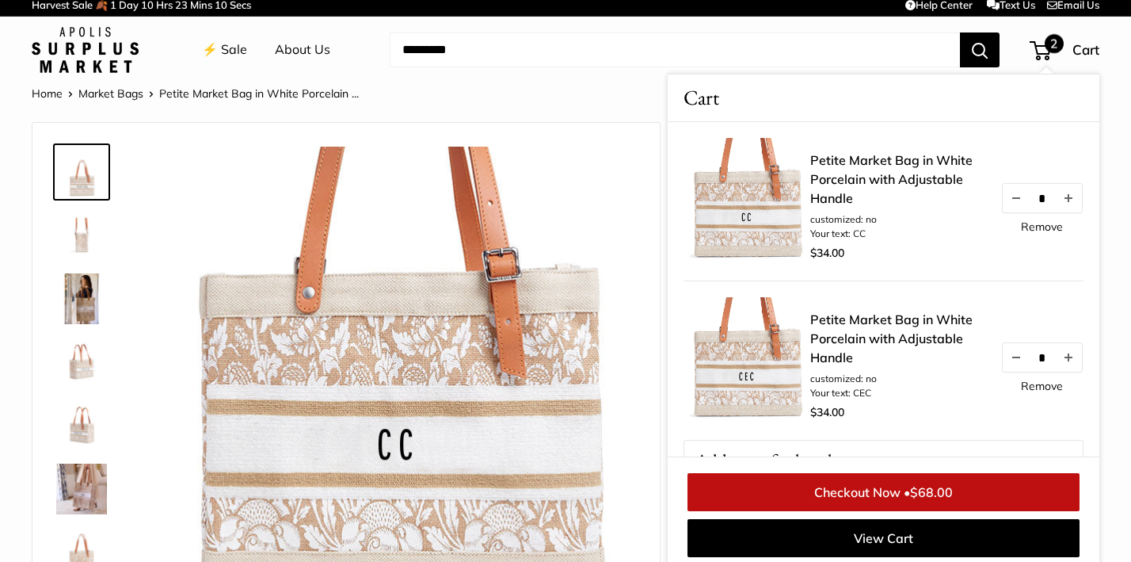
click at [1052, 384] on link "Remove" at bounding box center [1042, 385] width 42 height 11
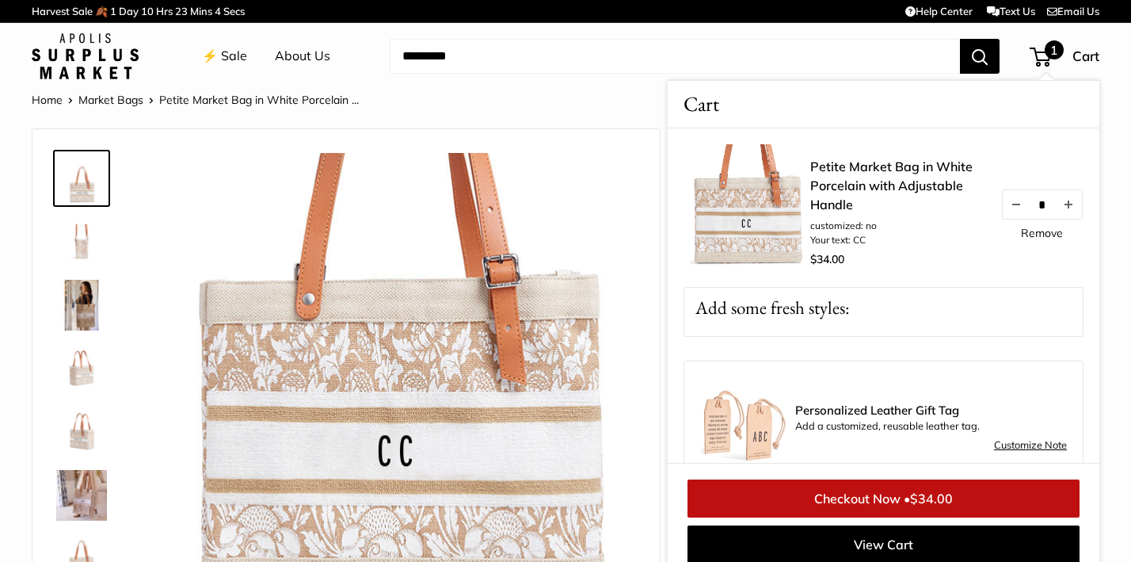
scroll to position [0, 0]
click at [54, 97] on link "Home" at bounding box center [47, 100] width 31 height 14
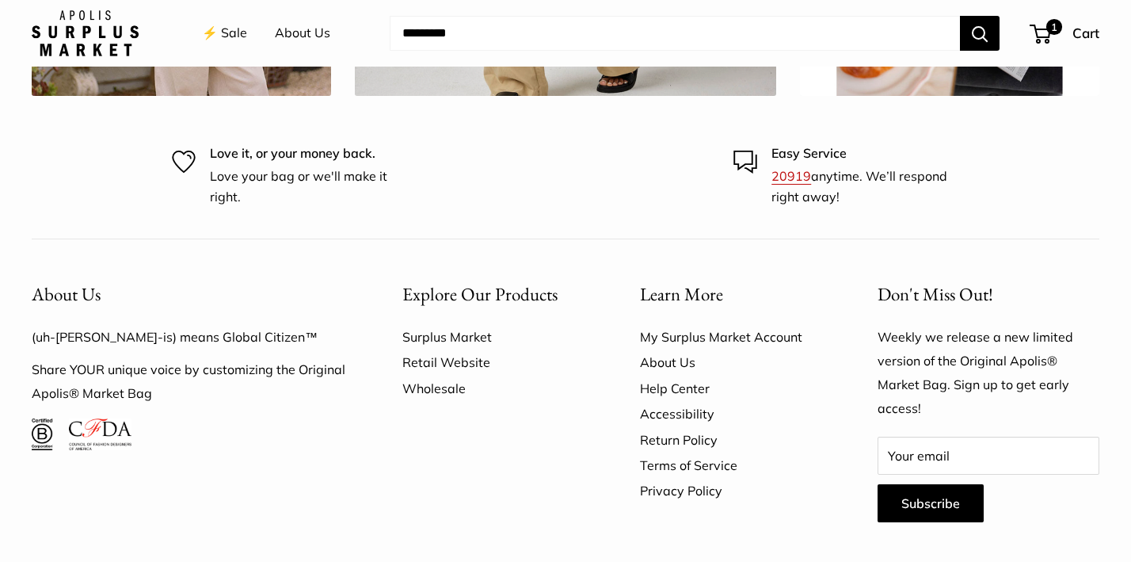
scroll to position [4738, 0]
click at [445, 350] on link "Retail Website" at bounding box center [493, 362] width 182 height 25
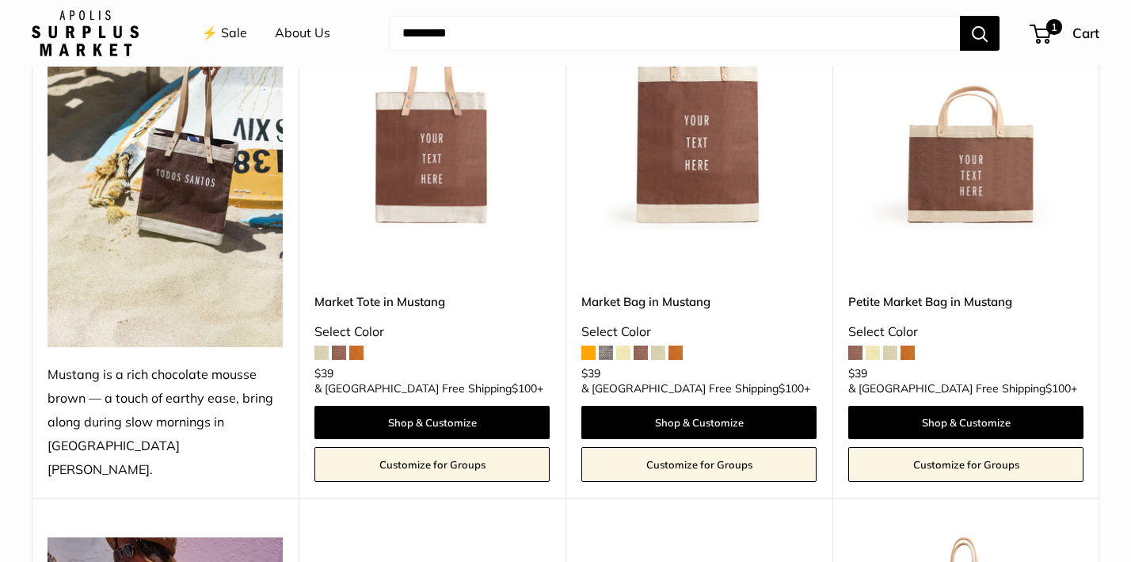
scroll to position [722, 0]
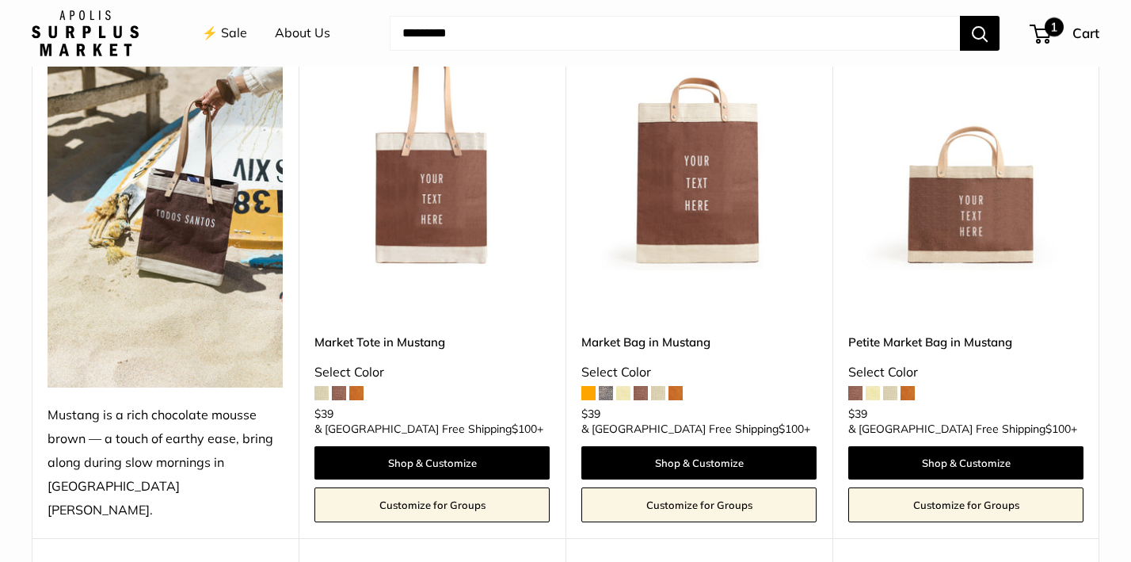
click at [1053, 33] on span "1" at bounding box center [1054, 26] width 19 height 19
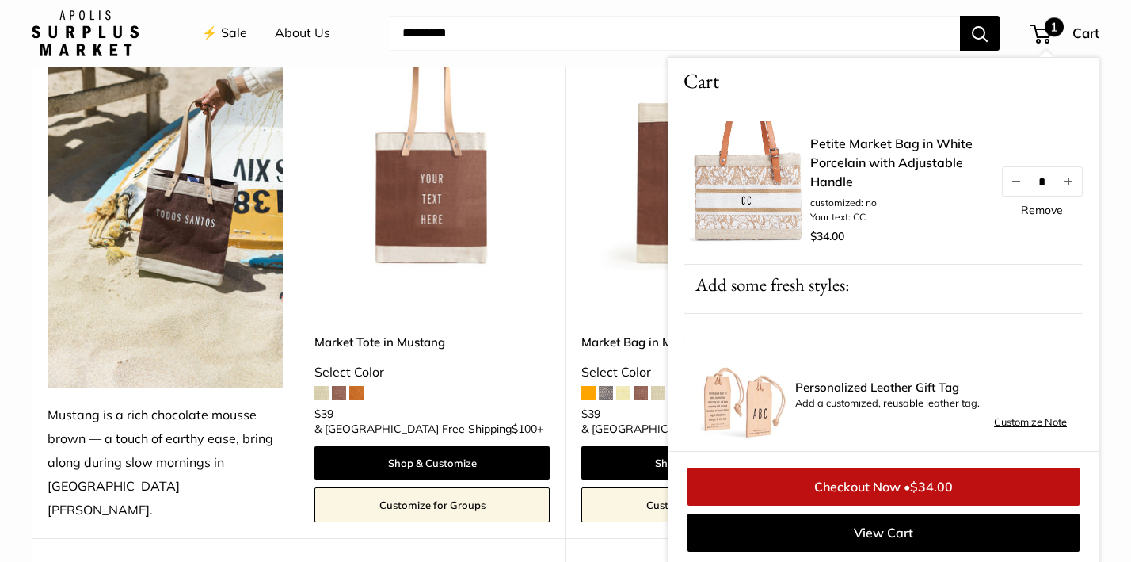
click at [870, 476] on link "Checkout Now • $34.00" at bounding box center [883, 486] width 392 height 38
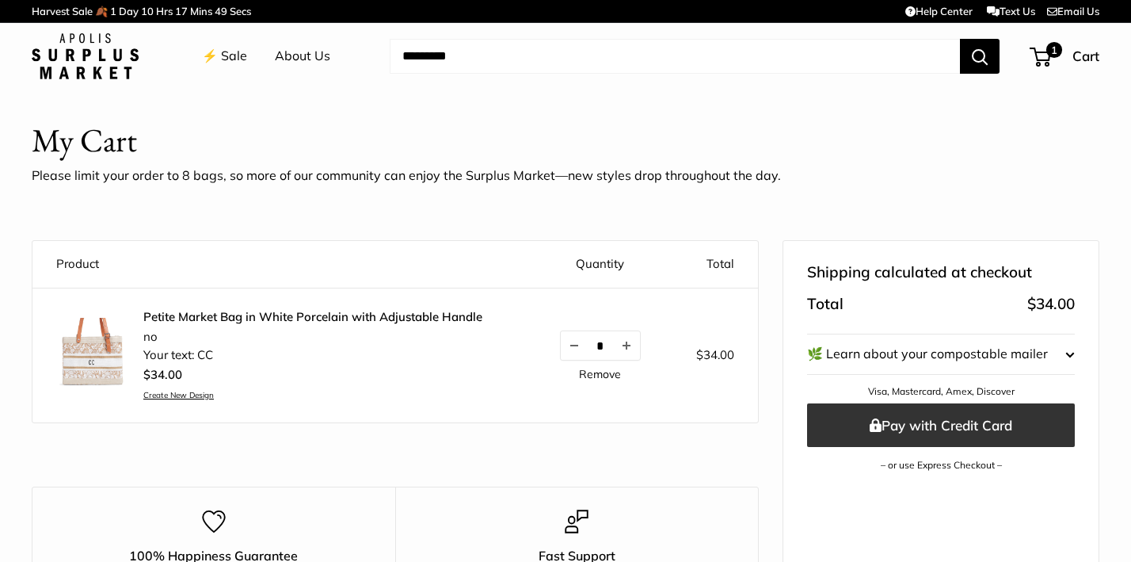
click at [924, 417] on button "Pay with Credit Card" at bounding box center [941, 425] width 268 height 44
